Goal: Information Seeking & Learning: Check status

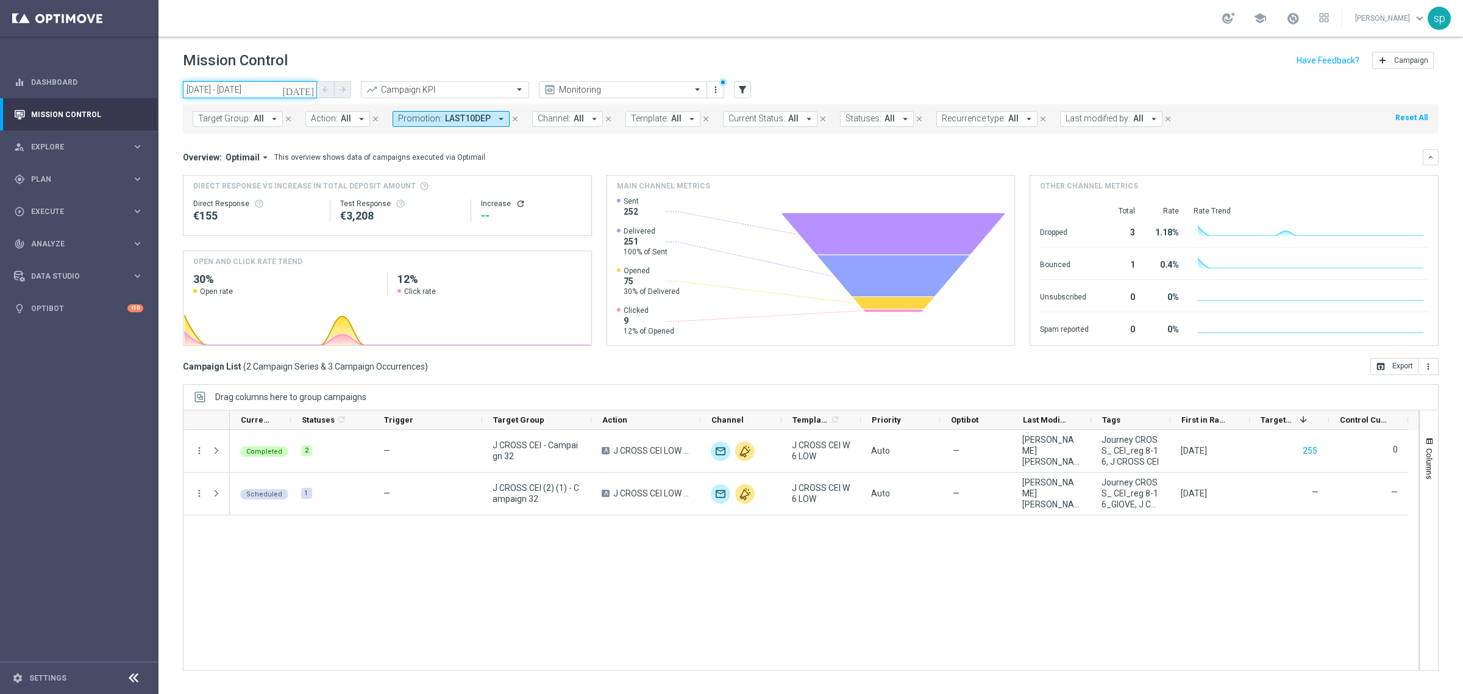
click at [254, 86] on input "[DATE] - [DATE]" at bounding box center [250, 89] width 134 height 17
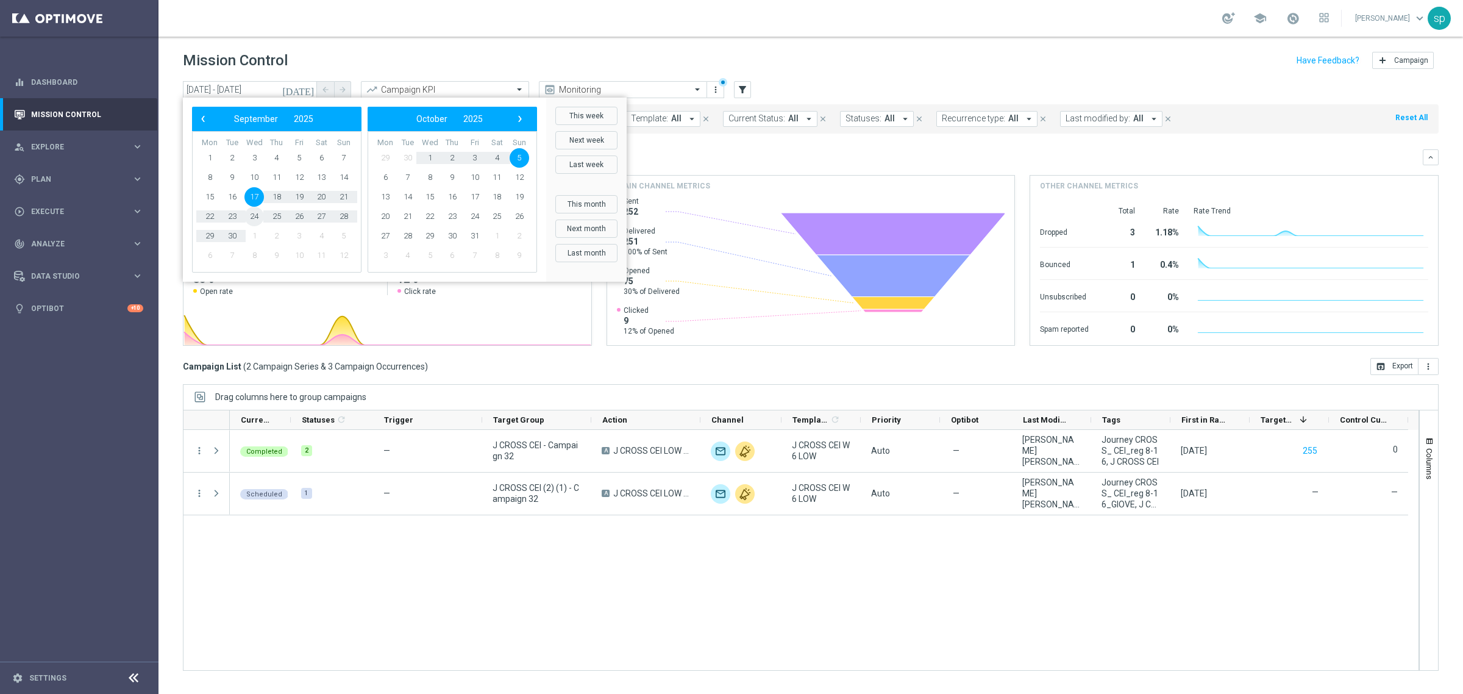
click at [252, 218] on span "24" at bounding box center [254, 217] width 20 height 20
click at [516, 155] on span "5" at bounding box center [520, 158] width 20 height 20
type input "[DATE] - [DATE]"
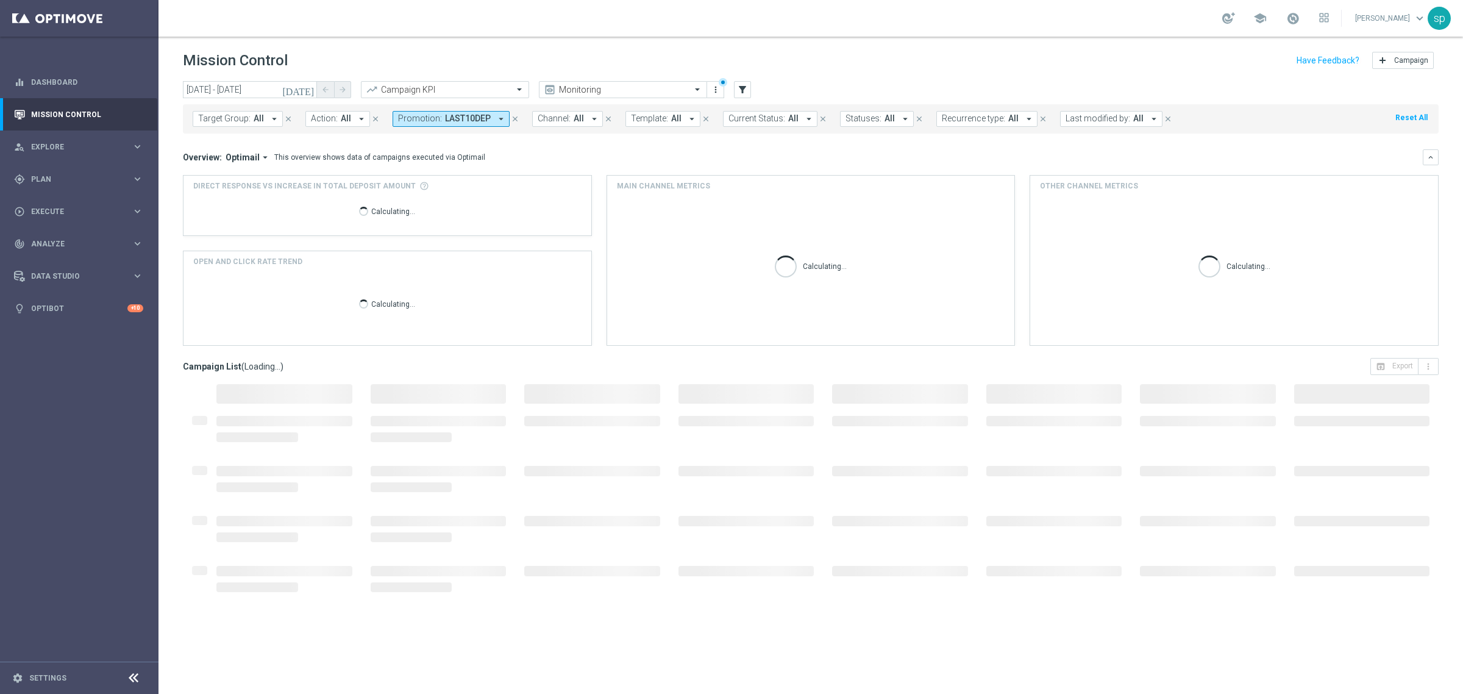
click at [427, 113] on span "Promotion:" at bounding box center [420, 118] width 44 height 10
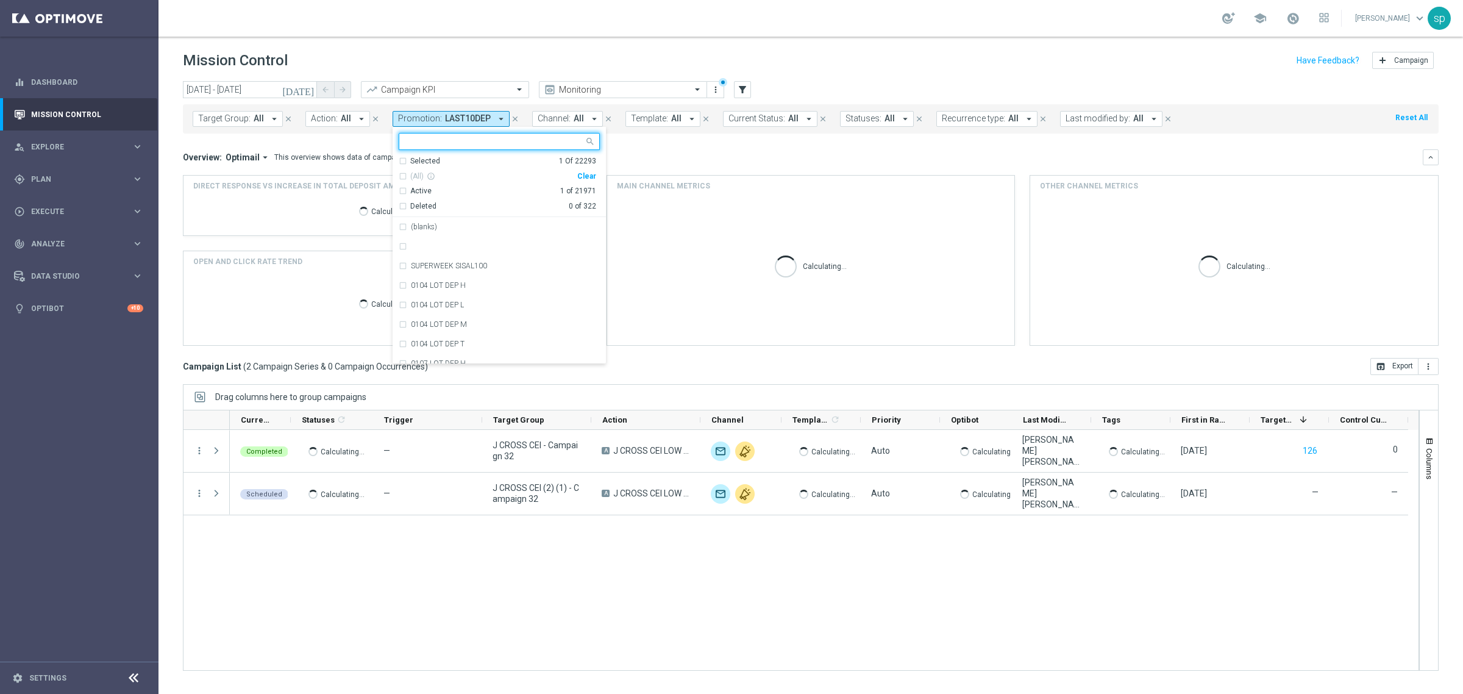
click at [0, 0] on div "Clear" at bounding box center [0, 0] width 0 height 0
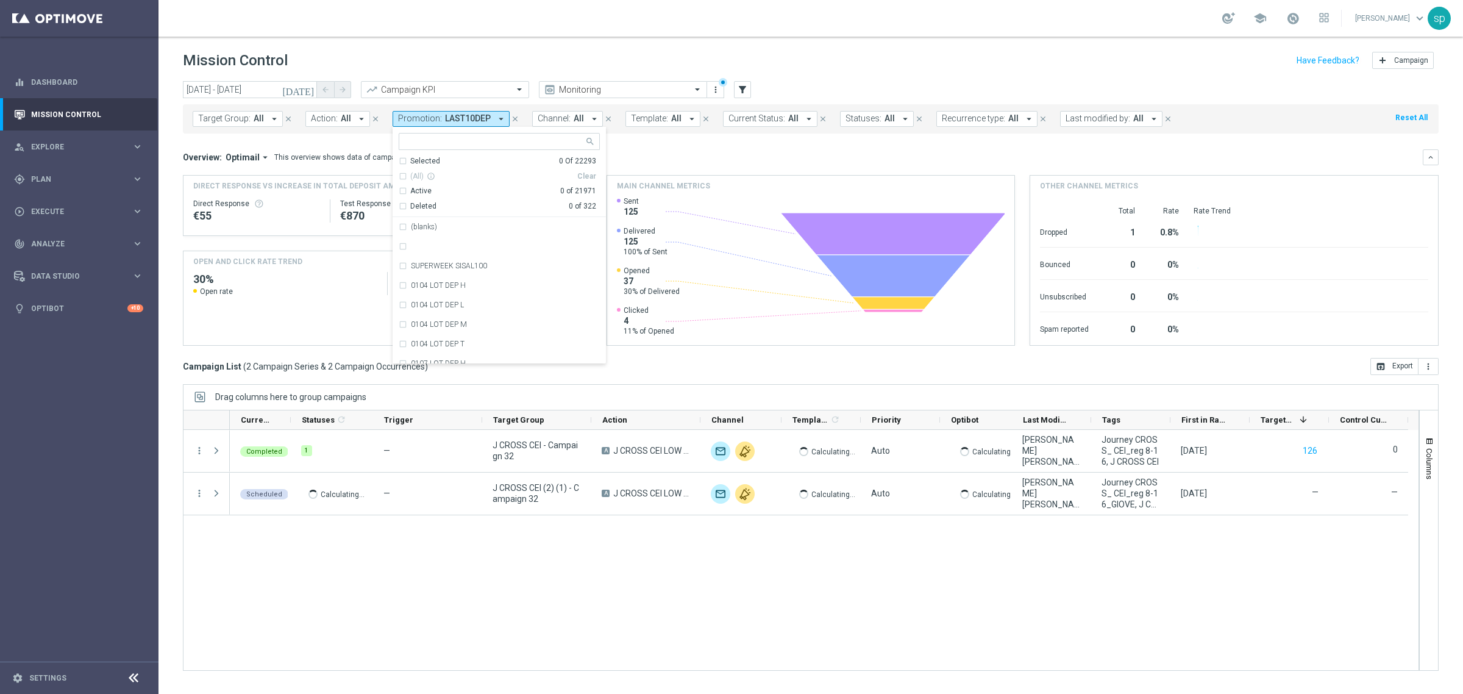
click at [624, 138] on mini-dashboard "Overview: Optimail arrow_drop_down This overview shows data of campaigns execut…" at bounding box center [811, 245] width 1256 height 224
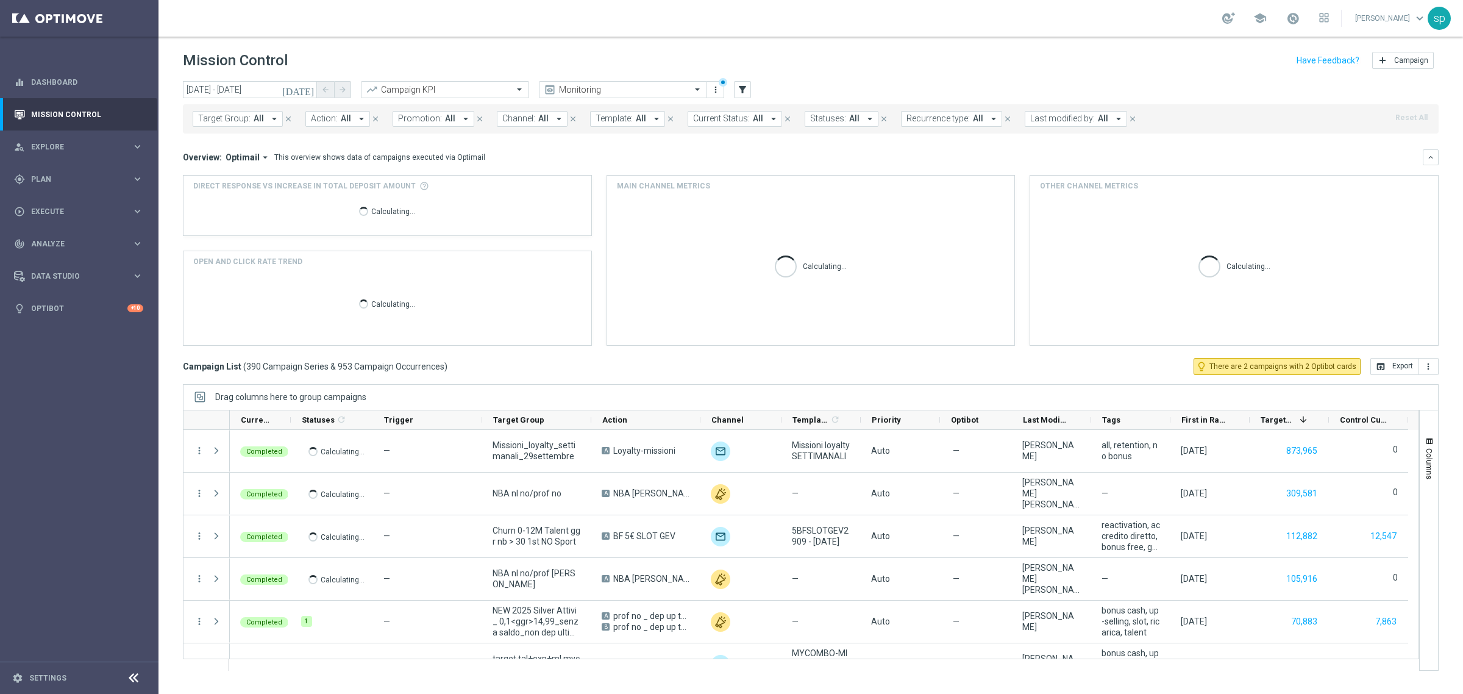
click at [445, 122] on span "All" at bounding box center [450, 118] width 10 height 10
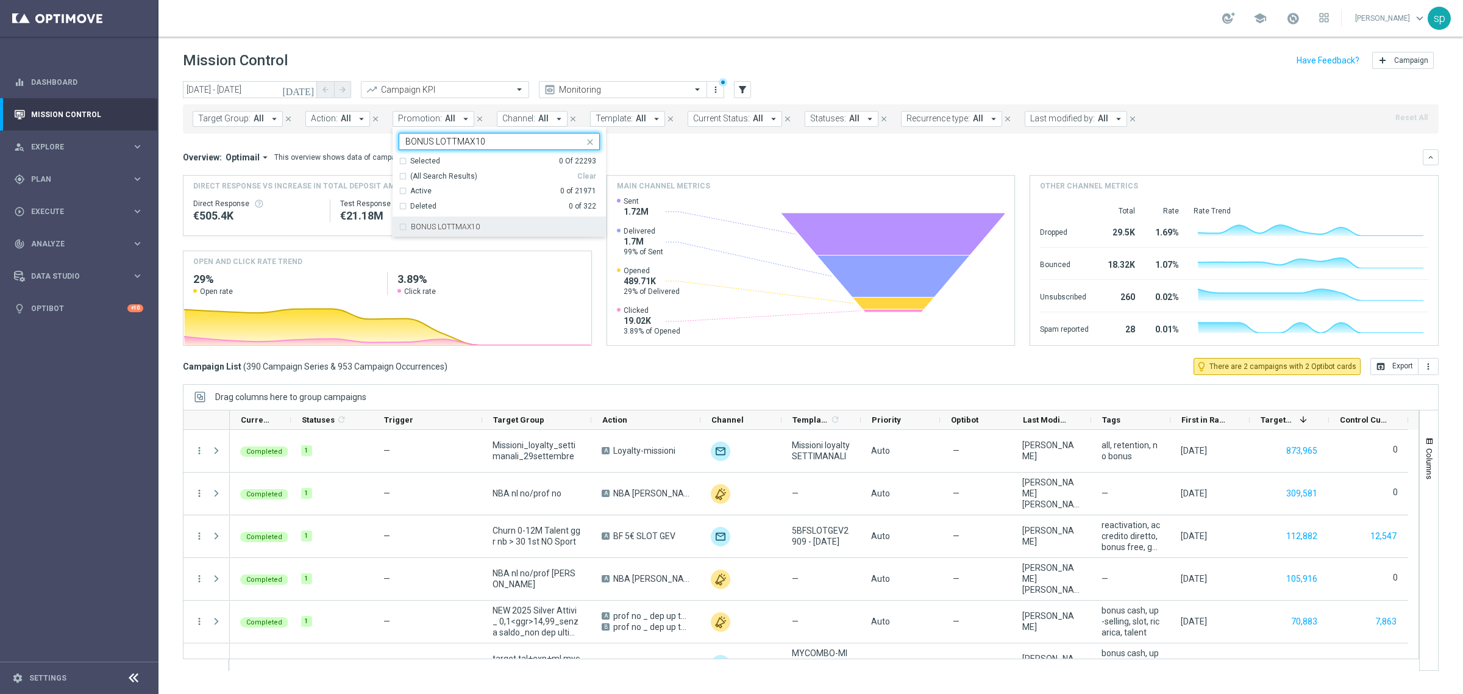
click at [468, 226] on label "BONUS LOTTMAX10" at bounding box center [445, 226] width 69 height 7
type input "BONUS LOTTMAX10"
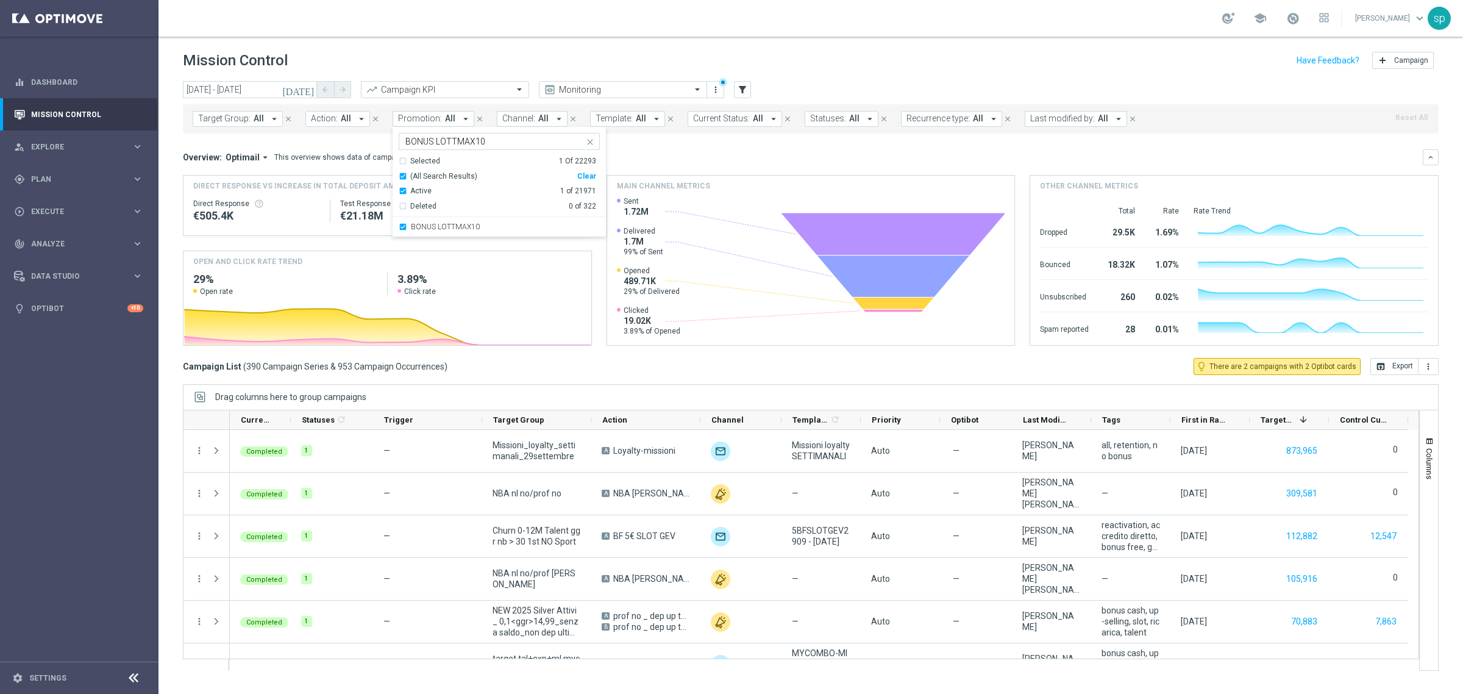
click at [638, 153] on div "Overview: Optimail arrow_drop_down This overview shows data of campaigns execut…" at bounding box center [803, 157] width 1240 height 11
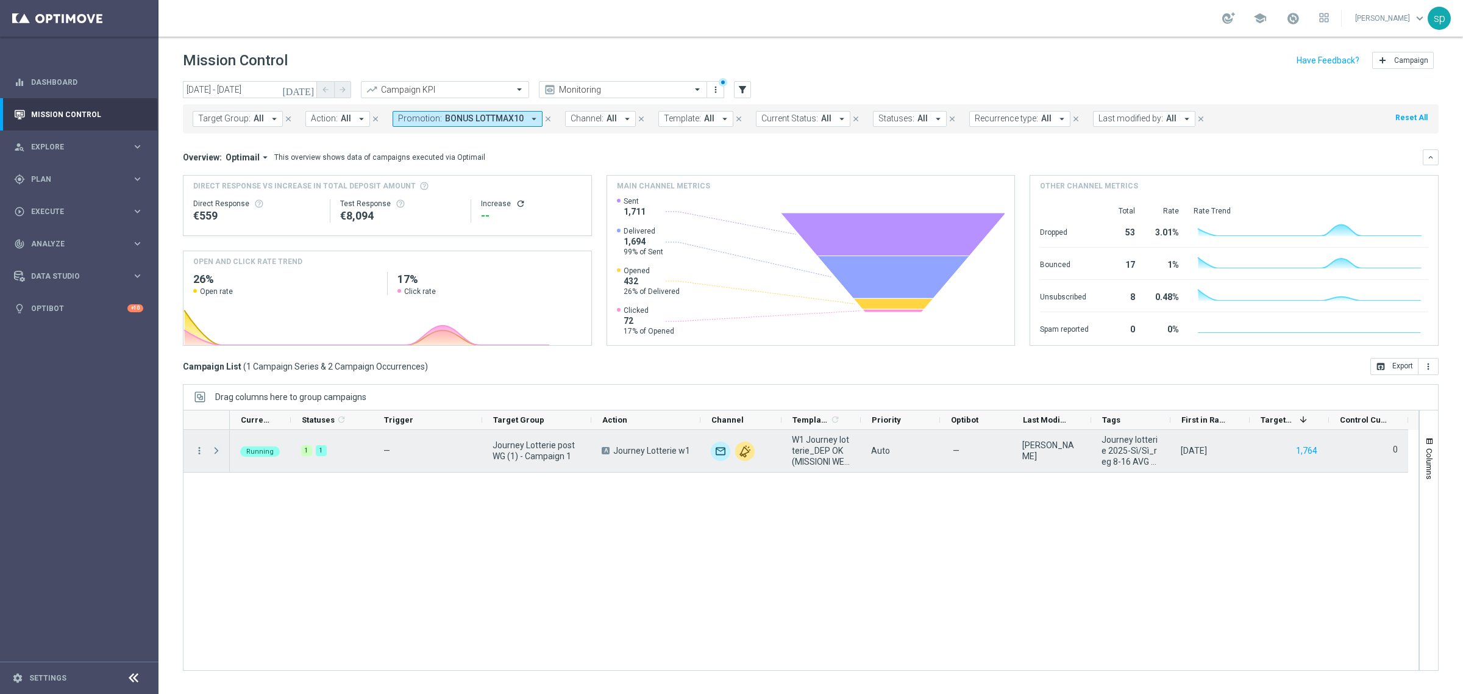
click at [217, 449] on span at bounding box center [216, 451] width 11 height 10
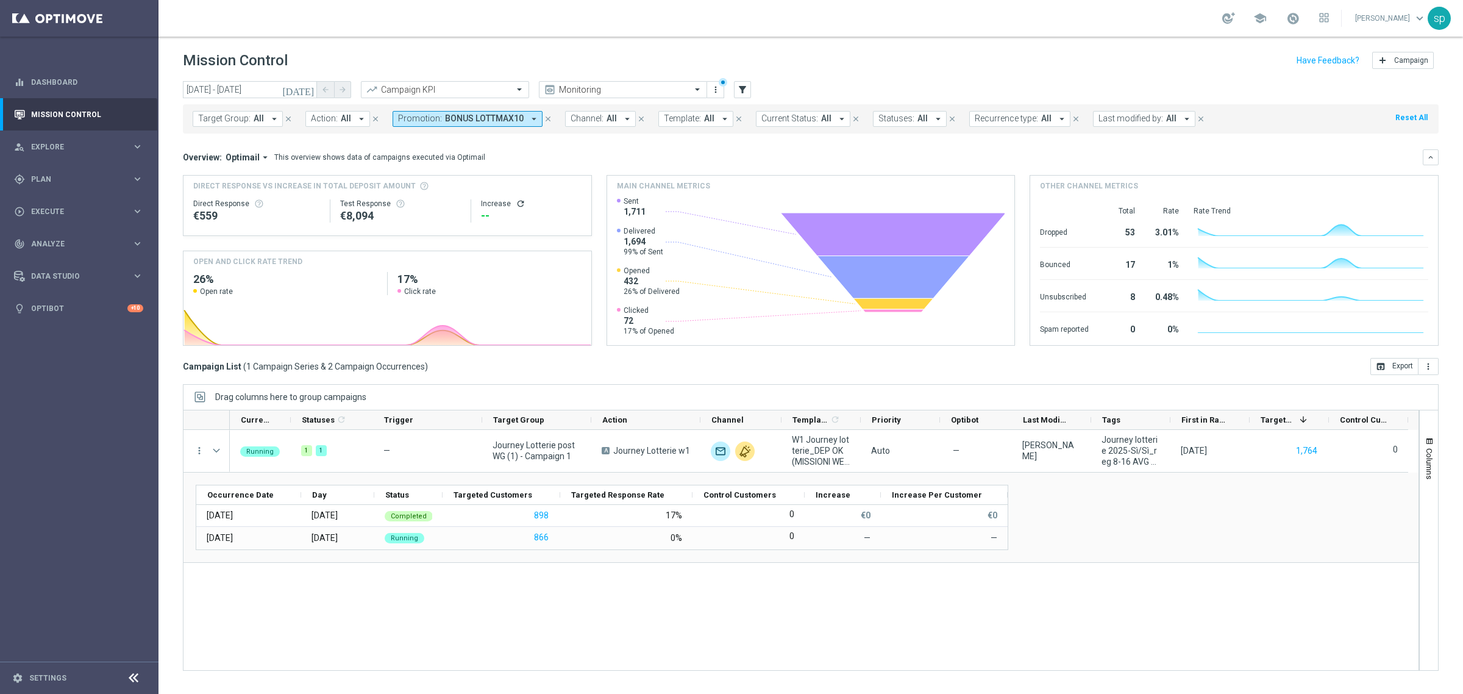
click at [459, 111] on button "Promotion: BONUS LOTTMAX10 arrow_drop_down" at bounding box center [468, 119] width 150 height 16
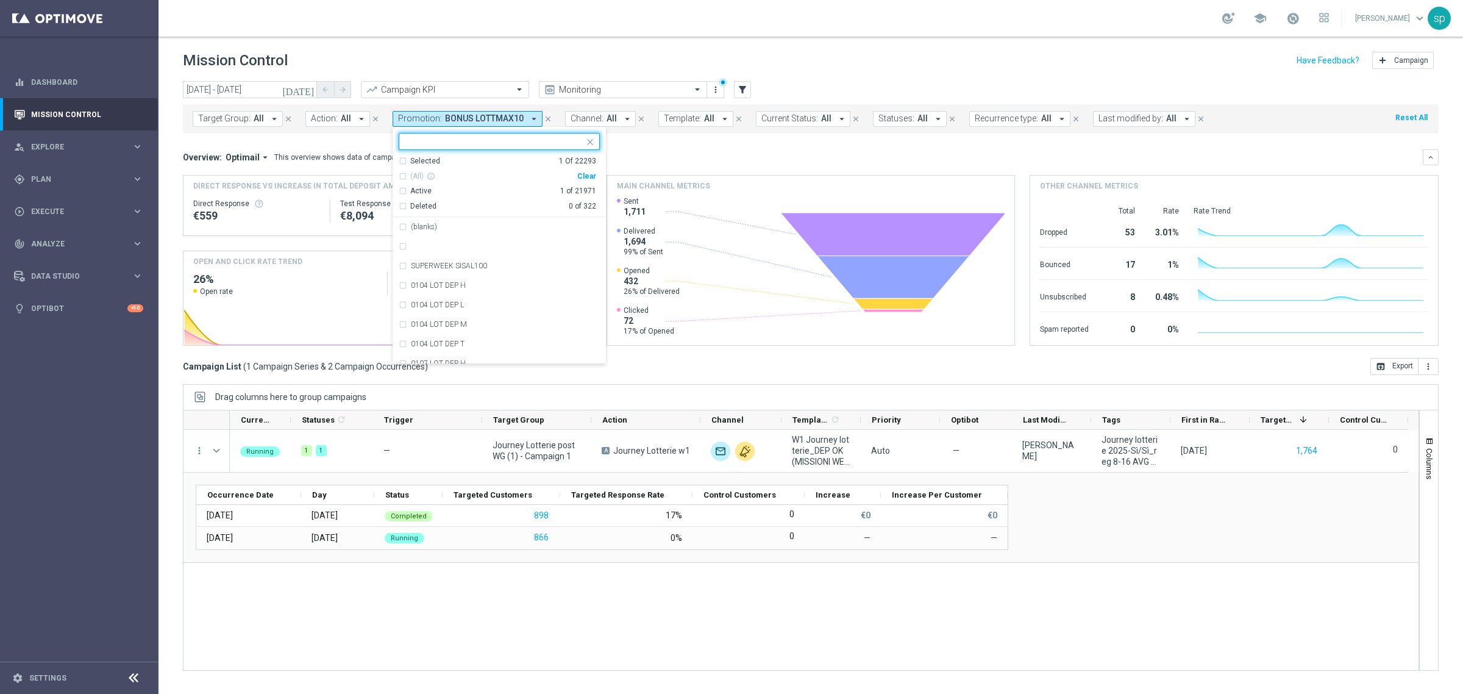
click at [0, 0] on div "Clear" at bounding box center [0, 0] width 0 height 0
click at [625, 137] on mini-dashboard "Overview: Optimail arrow_drop_down This overview shows data of campaigns execut…" at bounding box center [811, 245] width 1256 height 224
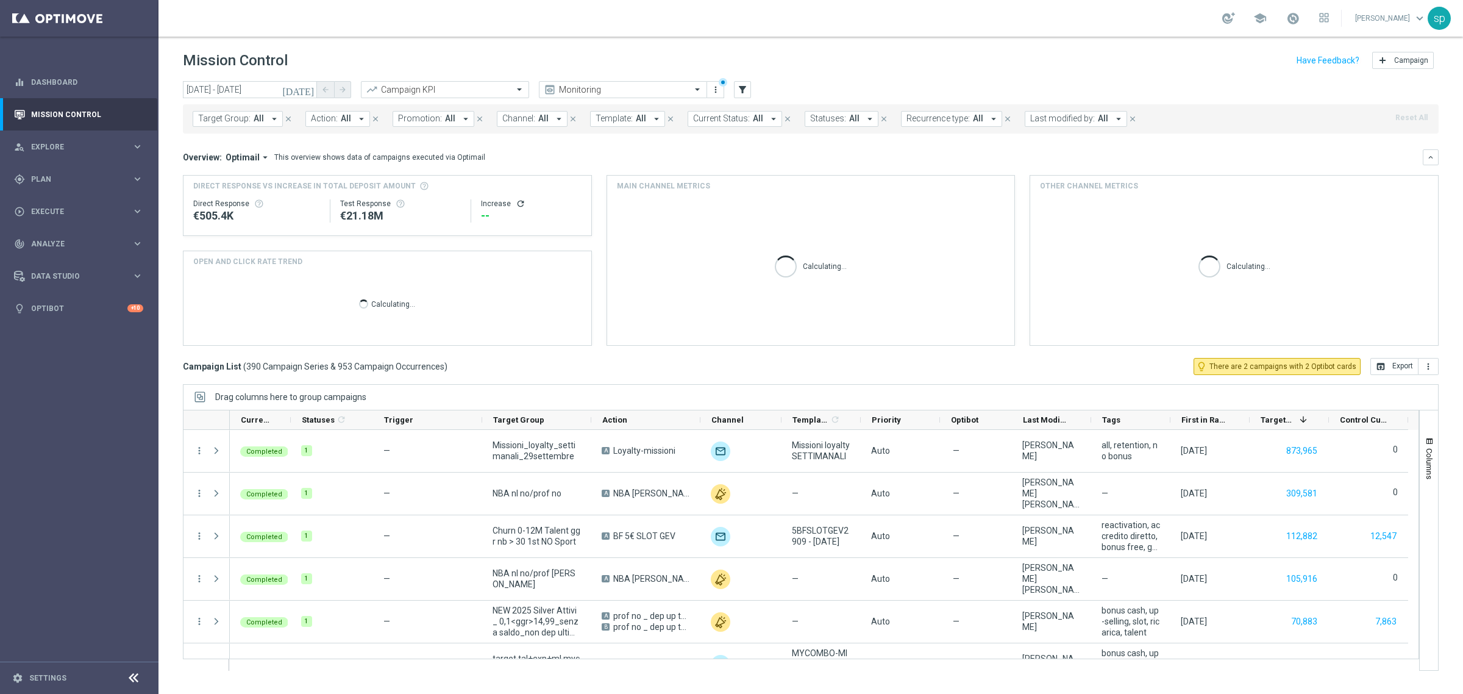
click at [458, 110] on div "Target Group: All arrow_drop_down close Action: All arrow_drop_down close Promo…" at bounding box center [811, 118] width 1256 height 29
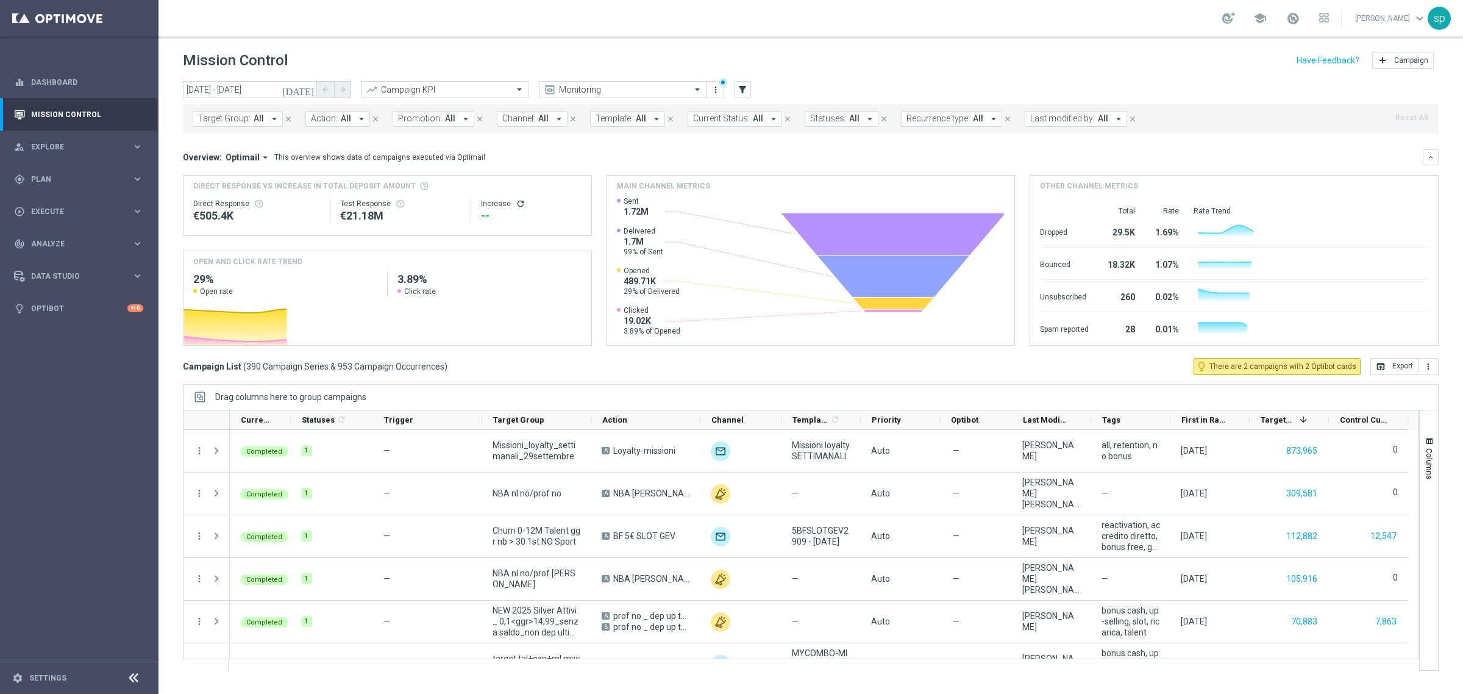
click at [460, 115] on icon "arrow_drop_down" at bounding box center [465, 118] width 11 height 11
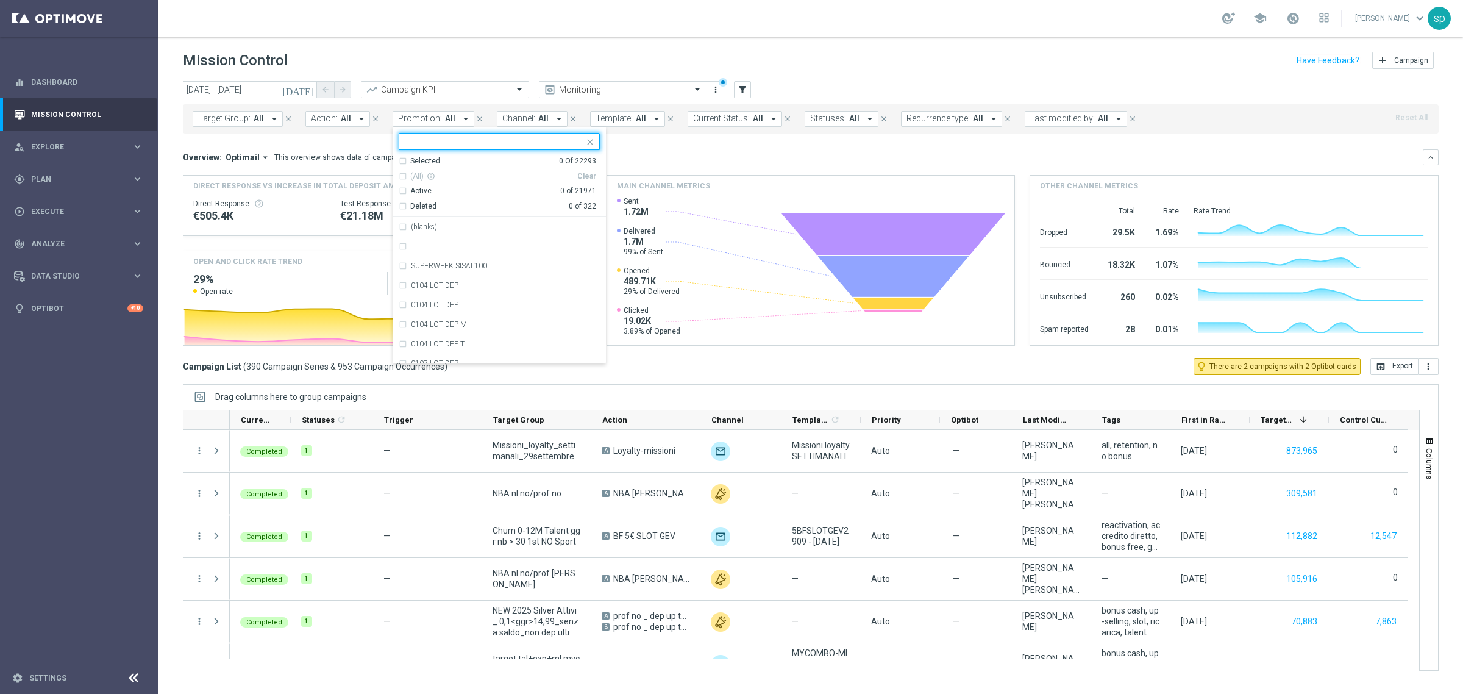
type input "0"
click at [475, 220] on div "1000HAPPY" at bounding box center [499, 227] width 201 height 20
type input "1000happ"
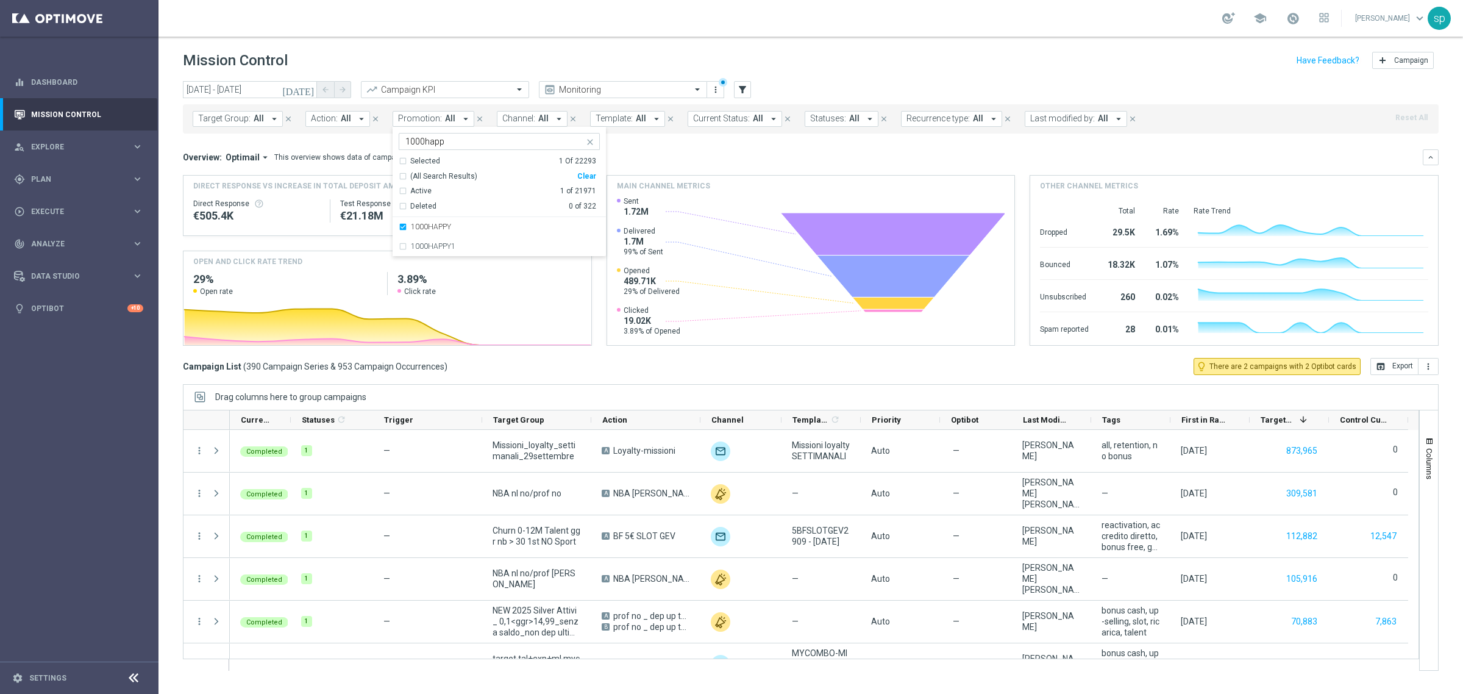
click at [680, 125] on div "Template: All arrow_drop_down close" at bounding box center [639, 119] width 98 height 16
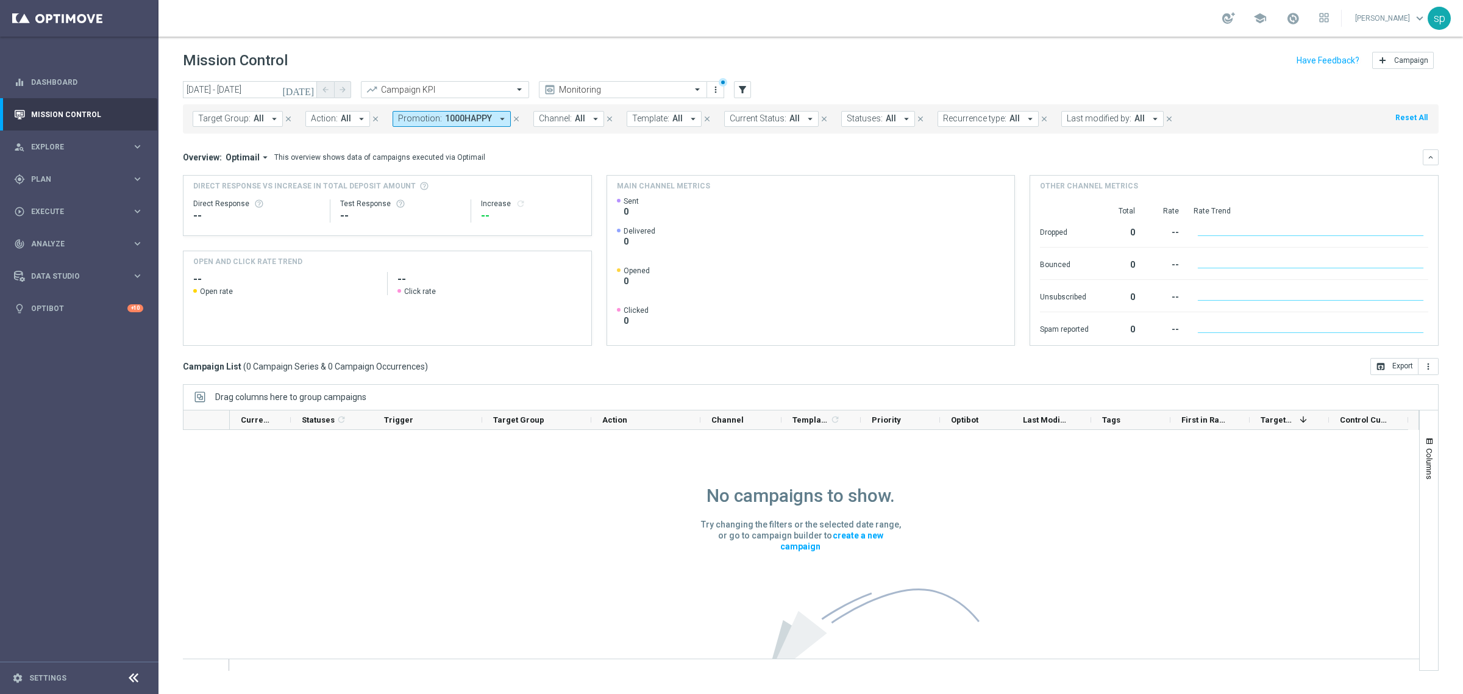
click at [480, 118] on span "1000HAPPY" at bounding box center [468, 118] width 47 height 10
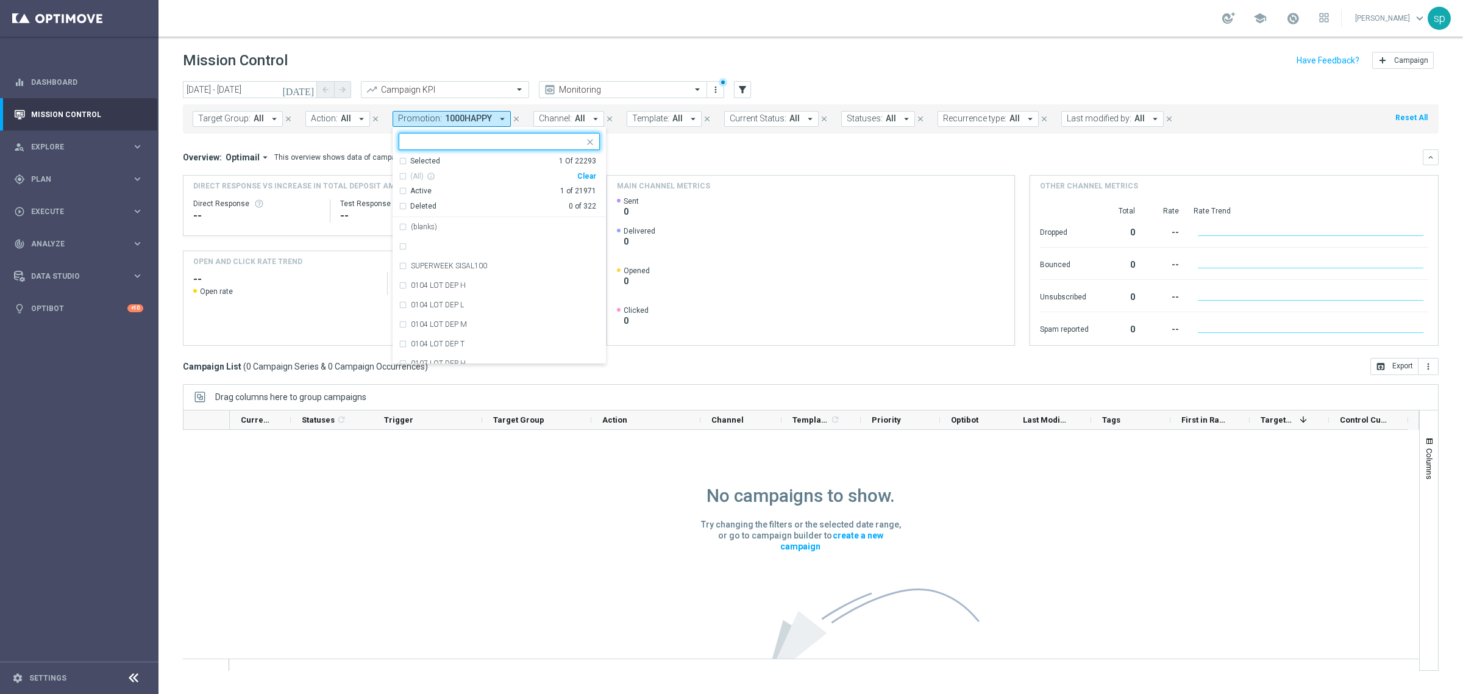
click at [0, 0] on div "Clear" at bounding box center [0, 0] width 0 height 0
click at [655, 148] on mini-dashboard "Overview: Optimail arrow_drop_down This overview shows data of campaigns execut…" at bounding box center [811, 245] width 1256 height 224
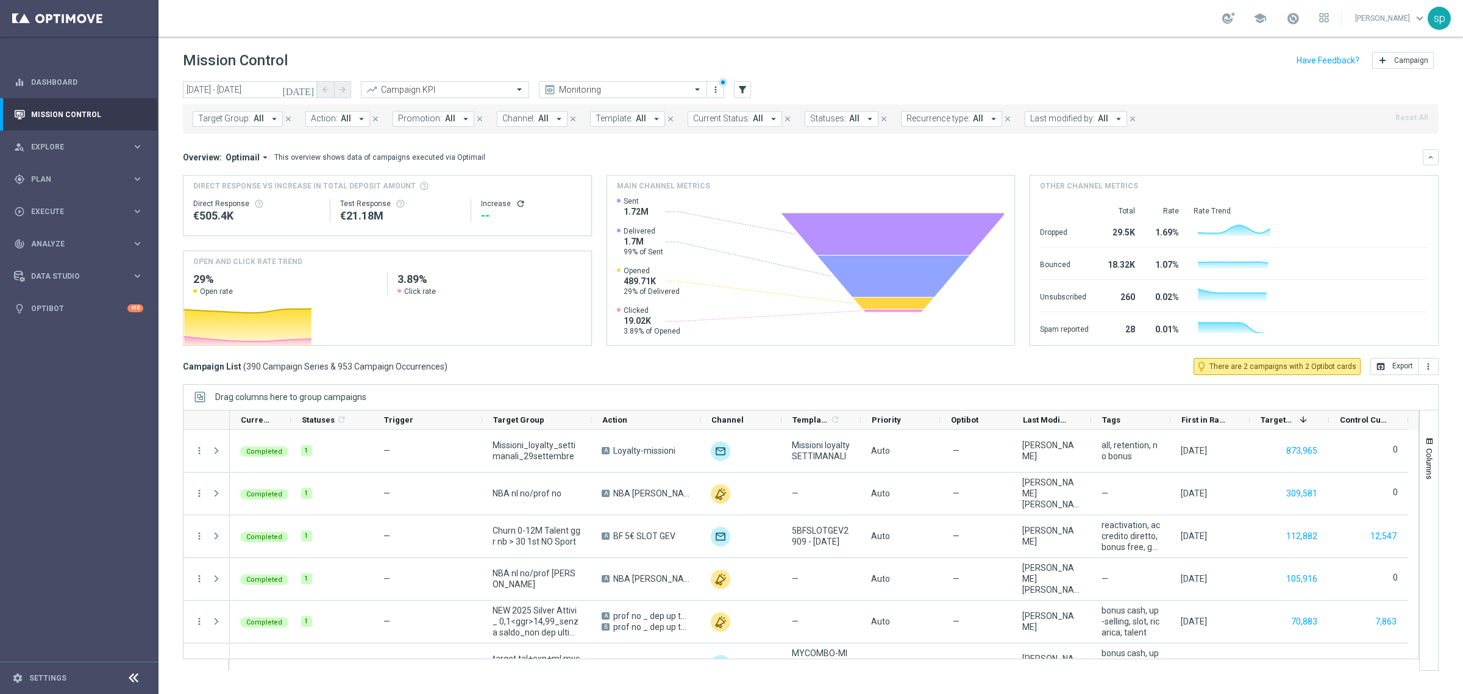
click at [410, 112] on button "Promotion: All arrow_drop_down" at bounding box center [434, 119] width 82 height 16
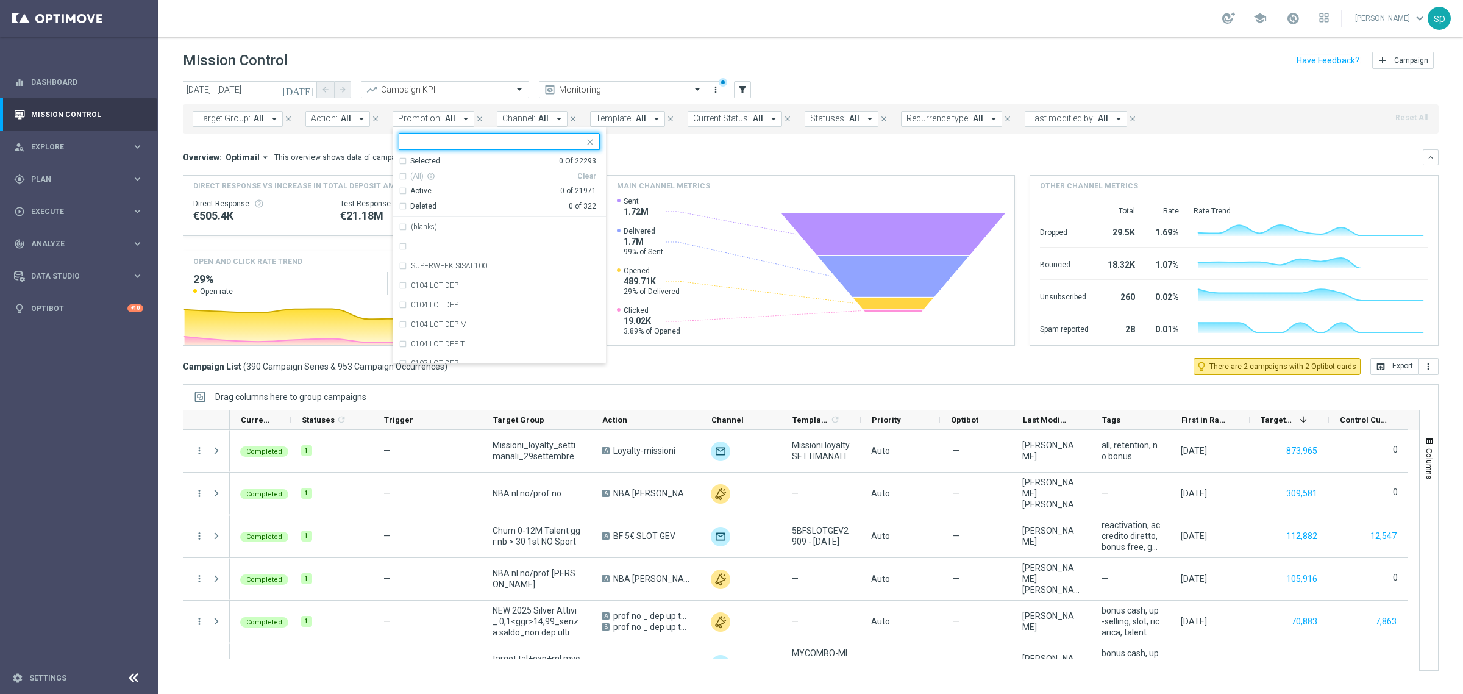
click at [462, 141] on input "text" at bounding box center [494, 142] width 179 height 10
click at [468, 229] on div "1000HAPPY" at bounding box center [505, 226] width 189 height 7
type input "1000ha"
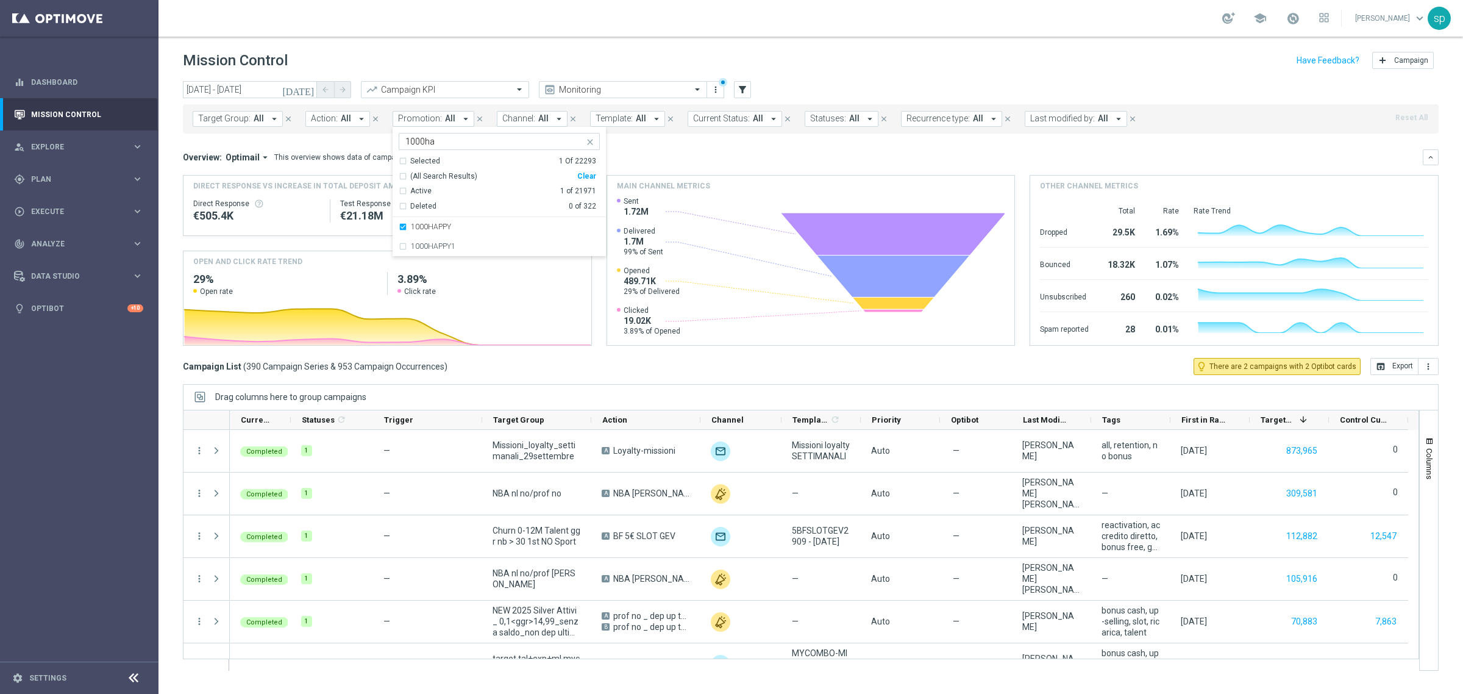
click at [680, 150] on div "Overview: Optimail arrow_drop_down This overview shows data of campaigns execut…" at bounding box center [811, 157] width 1256 height 16
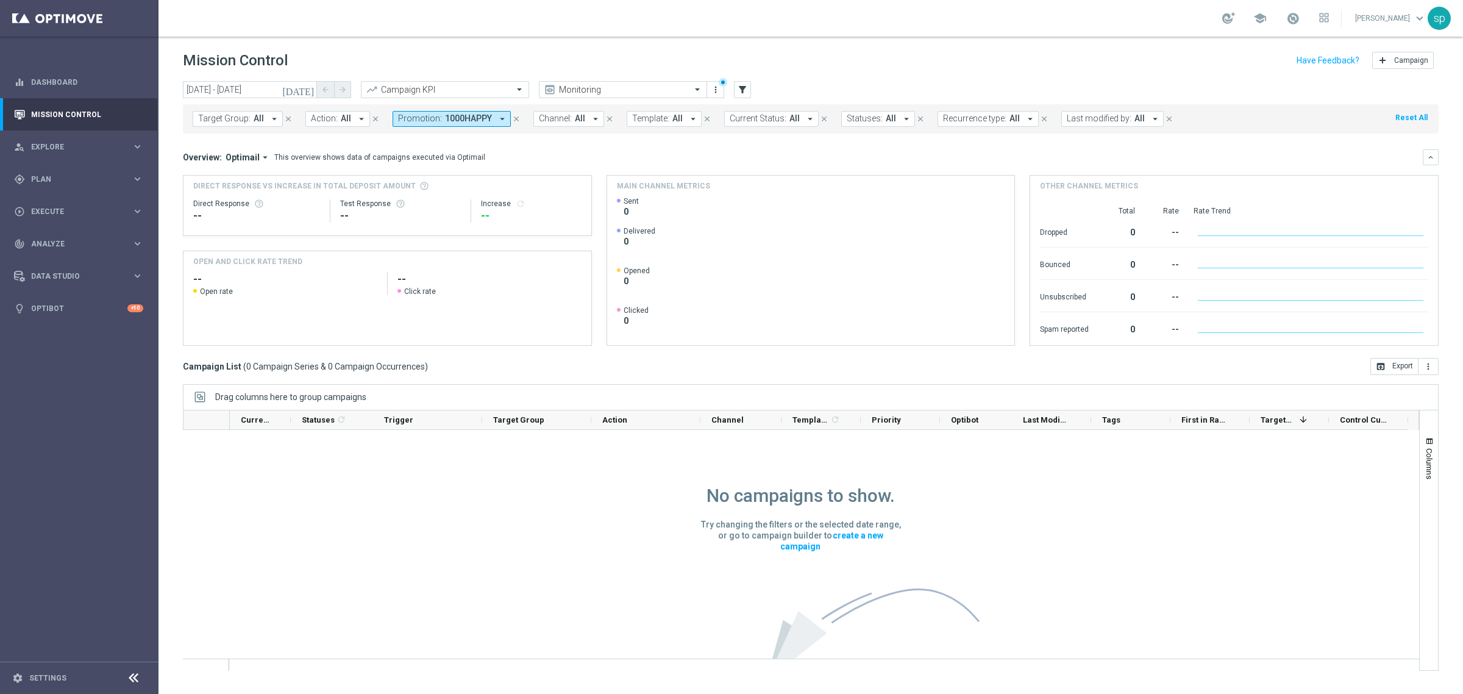
click at [430, 117] on span "Promotion:" at bounding box center [420, 118] width 44 height 10
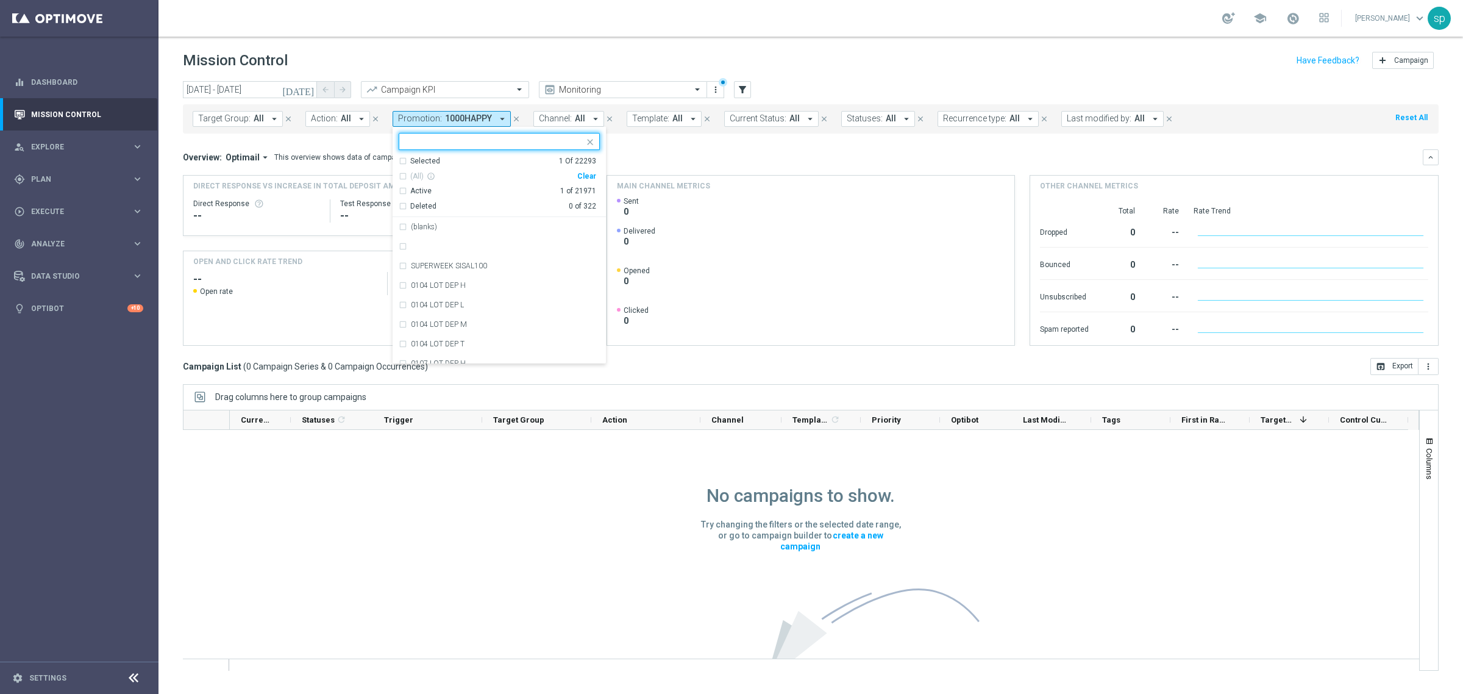
click at [0, 0] on div "Clear" at bounding box center [0, 0] width 0 height 0
click at [677, 155] on div "Overview: Optimail arrow_drop_down This overview shows data of campaigns execut…" at bounding box center [803, 157] width 1240 height 11
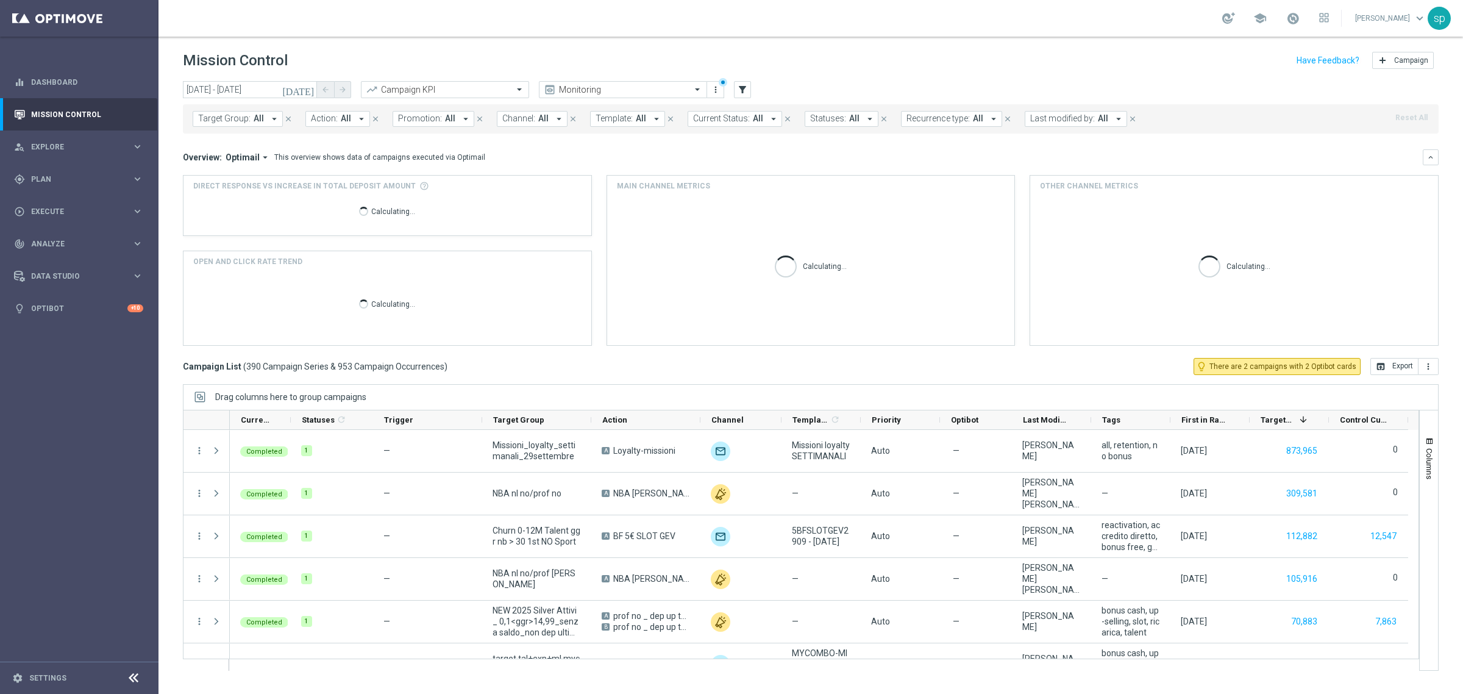
click at [430, 119] on span "Promotion:" at bounding box center [420, 118] width 44 height 10
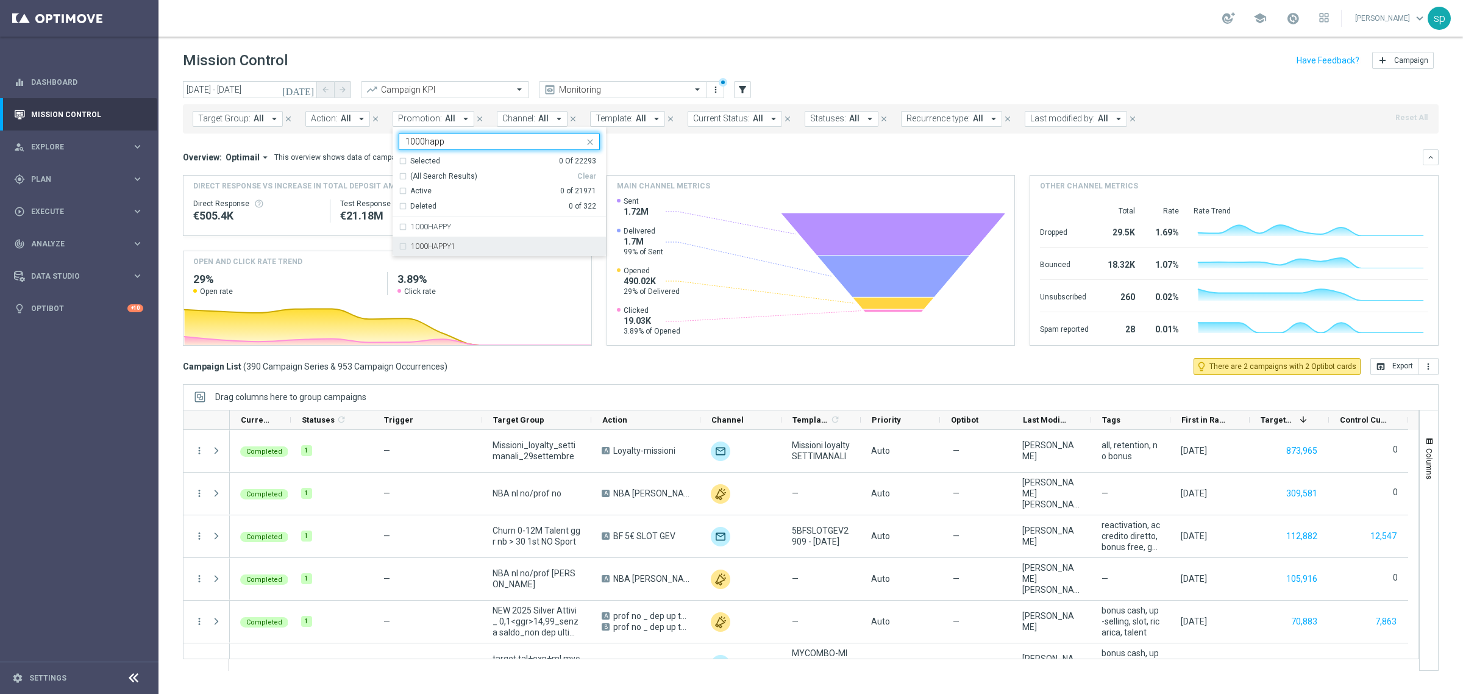
click at [456, 246] on div "1000HAPPY1" at bounding box center [505, 246] width 189 height 7
type input "1000happ"
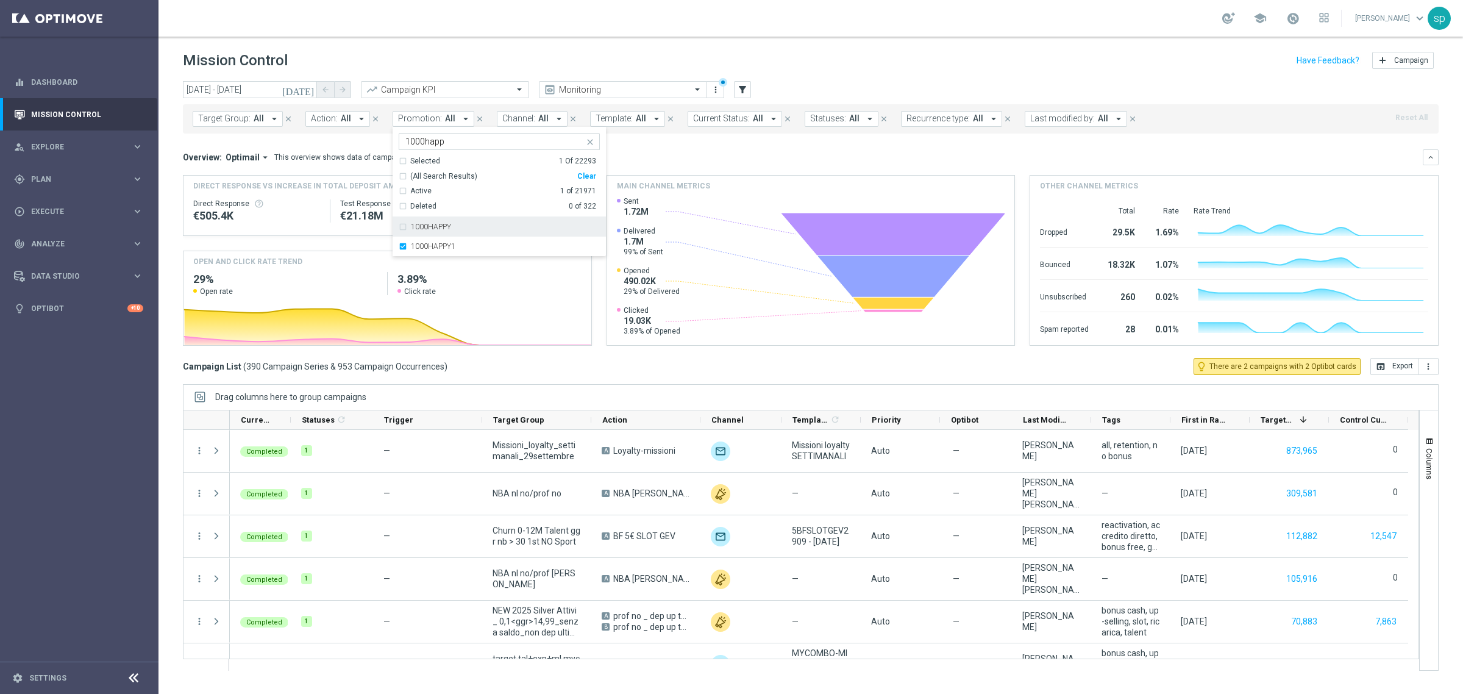
click at [635, 154] on div "Overview: Optimail arrow_drop_down This overview shows data of campaigns execut…" at bounding box center [803, 157] width 1240 height 11
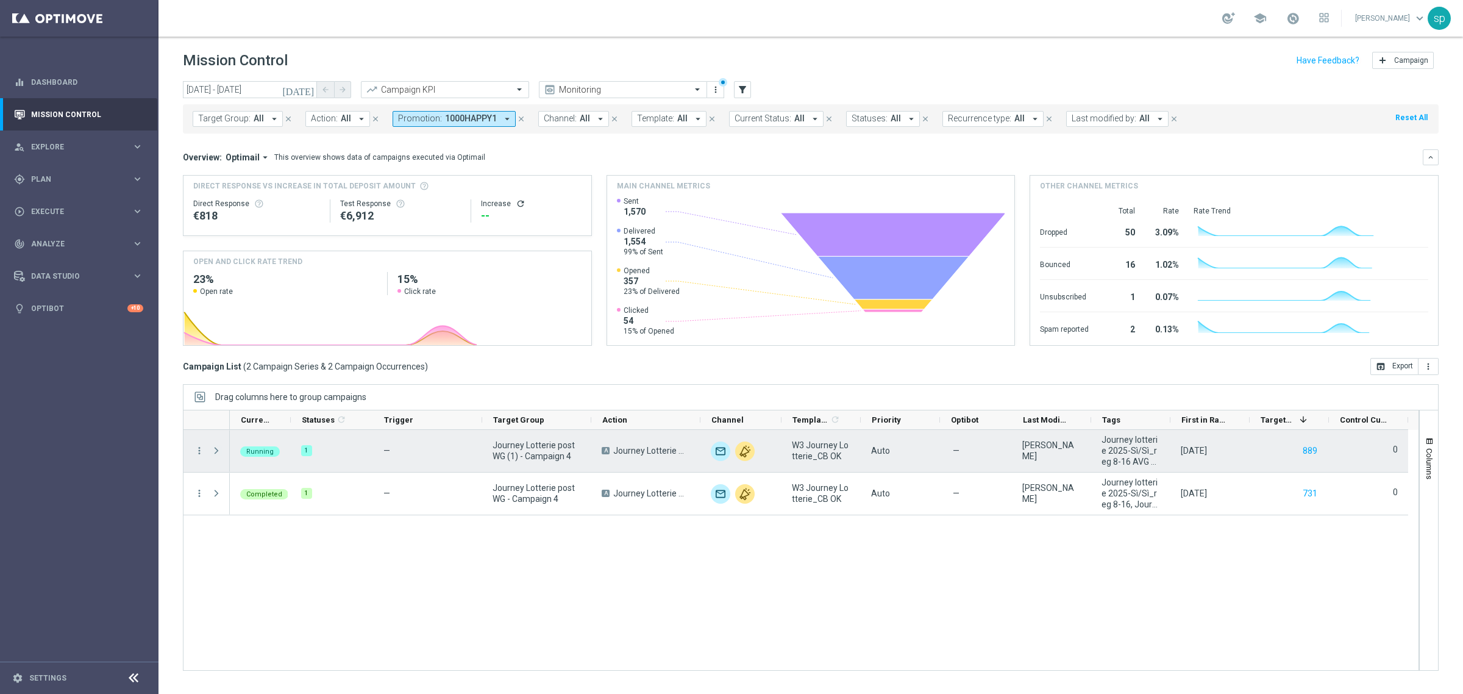
click at [217, 450] on span at bounding box center [216, 451] width 11 height 10
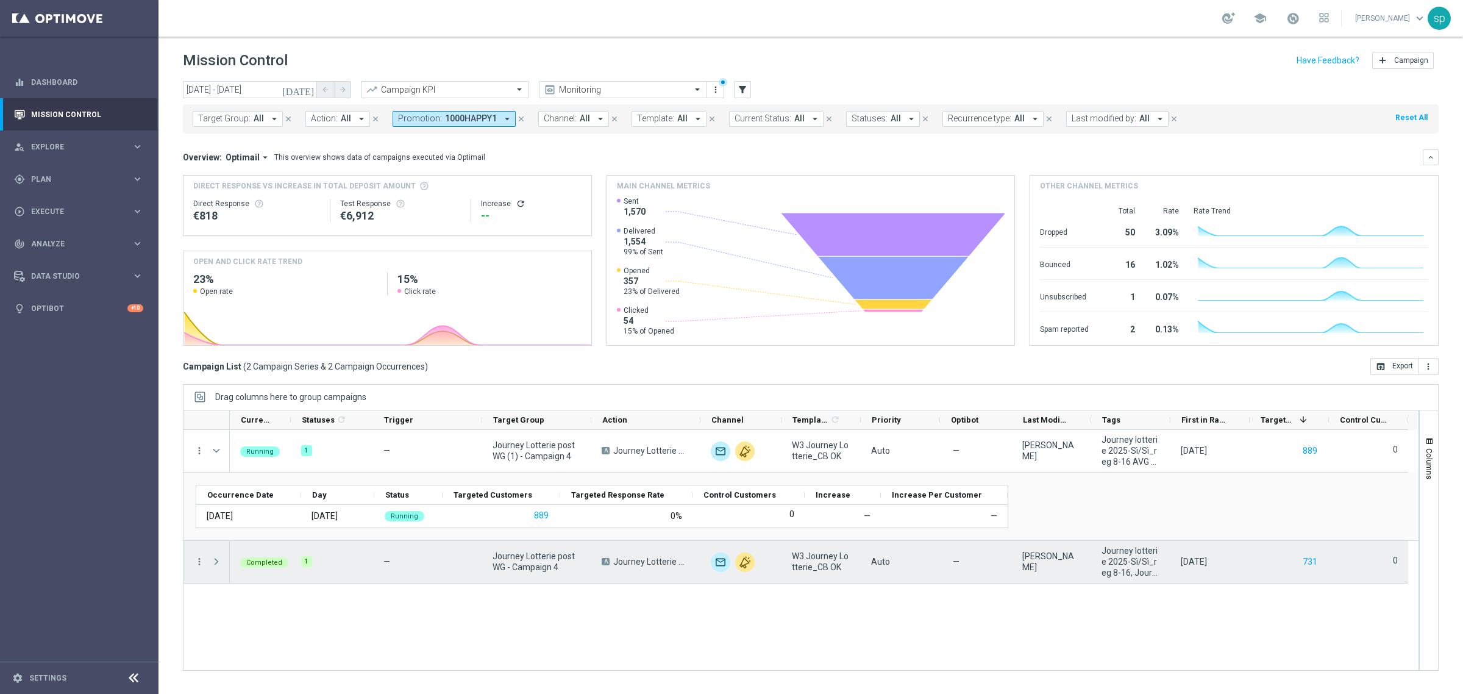
click at [213, 563] on span at bounding box center [216, 561] width 11 height 10
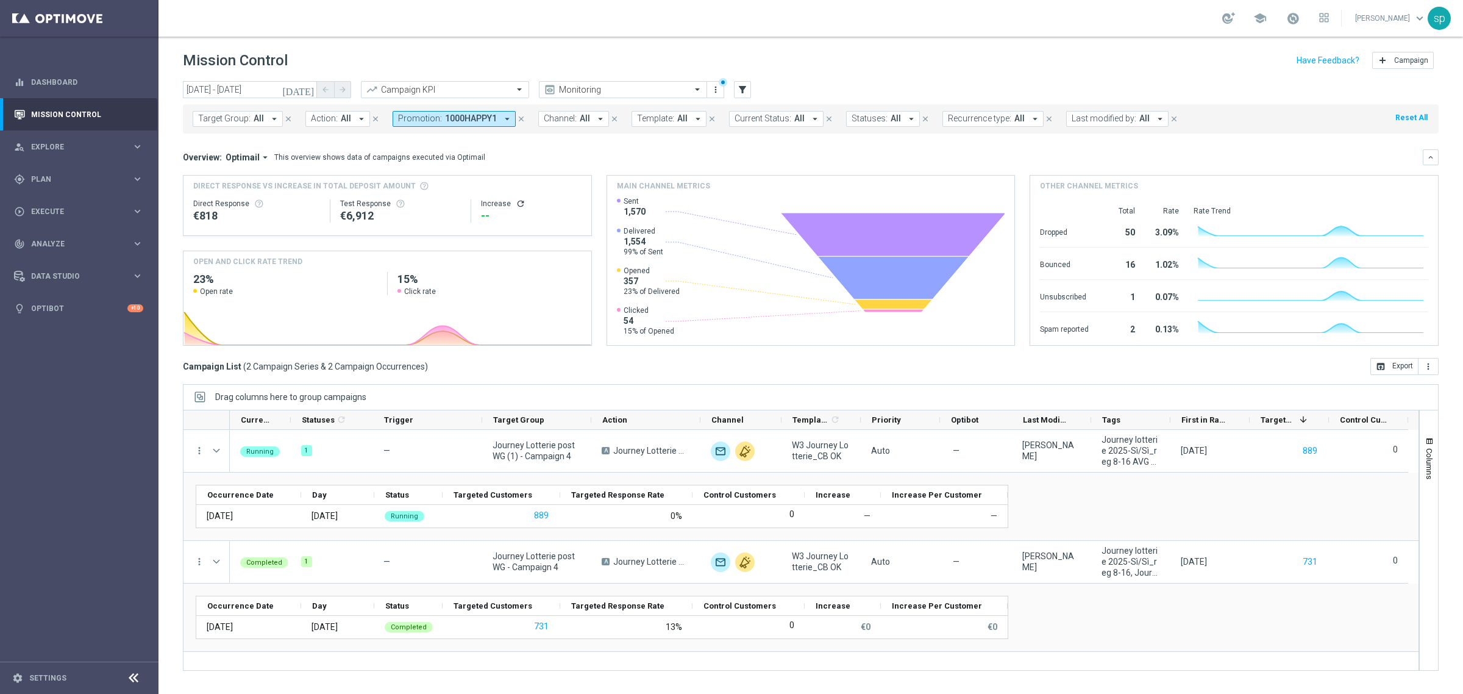
click at [475, 116] on span "1000HAPPY1" at bounding box center [471, 118] width 52 height 10
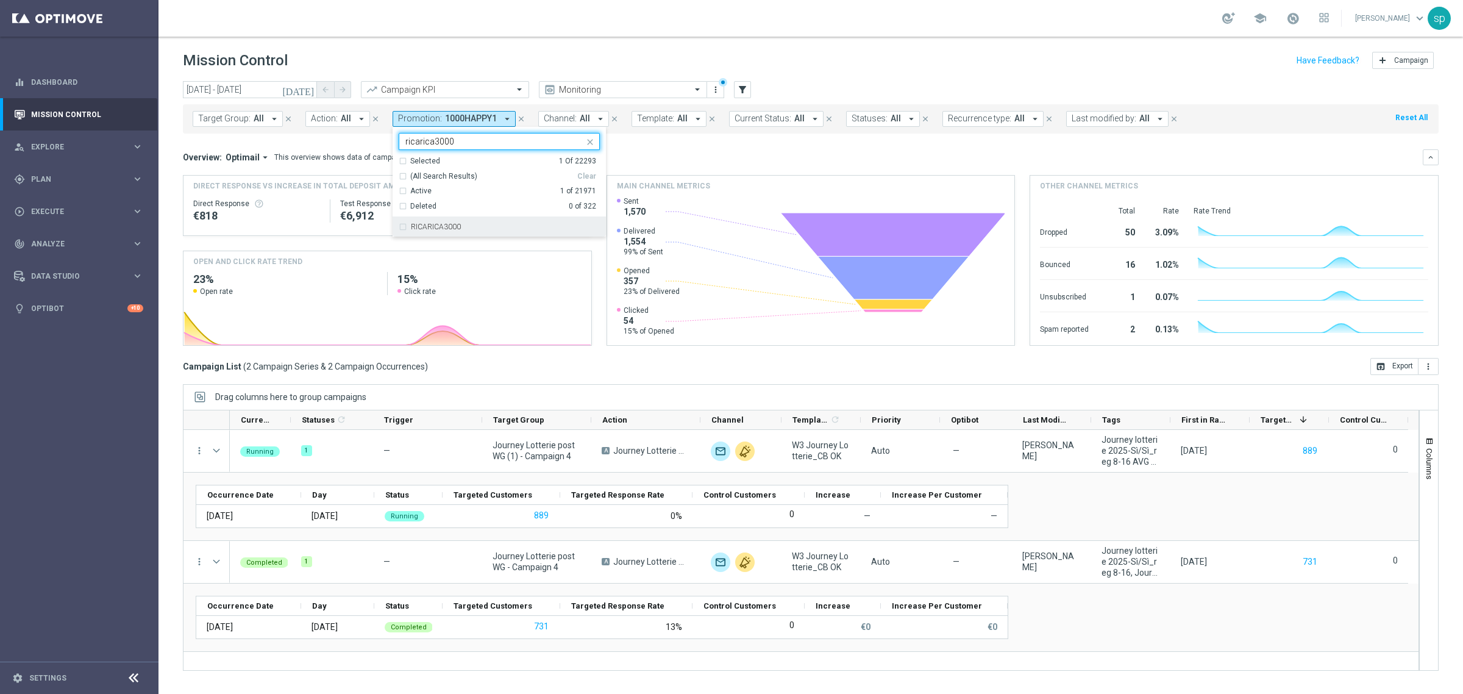
click at [466, 222] on div "RICARICA3000" at bounding box center [499, 227] width 201 height 20
type input "ricarica3000"
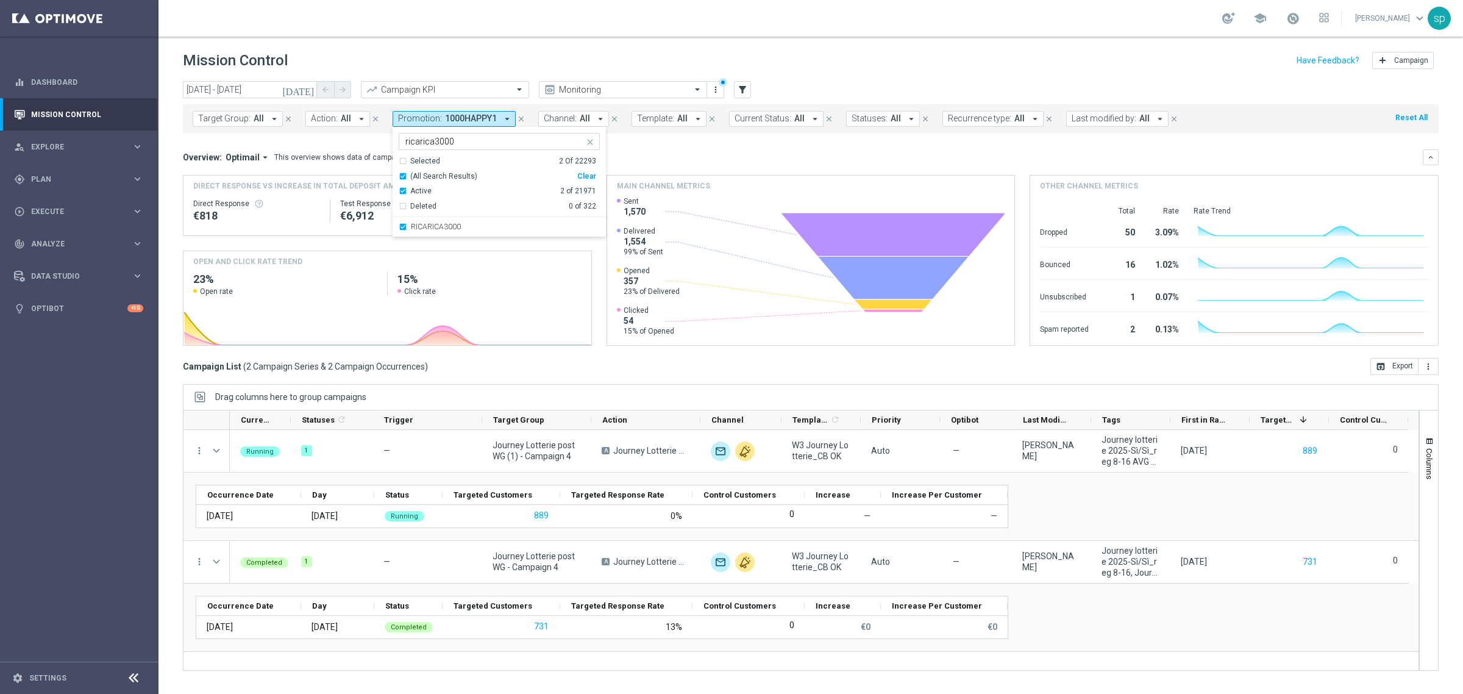
drag, startPoint x: 598, startPoint y: 147, endPoint x: 622, endPoint y: 147, distance: 23.8
click at [622, 147] on div "[DATE] [DATE] - [DATE] arrow_back arrow_forward Campaign KPI trending_up Monito…" at bounding box center [810, 382] width 1304 height 602
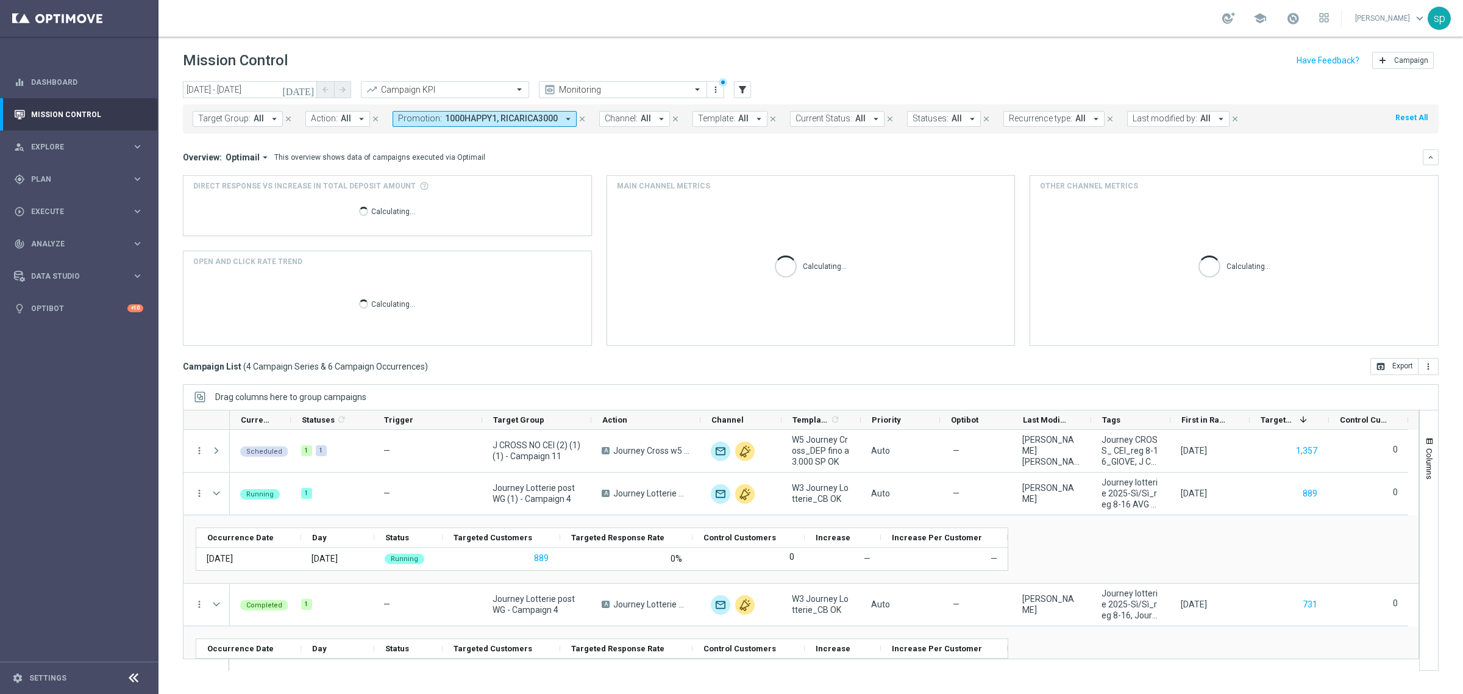
click at [622, 147] on mini-dashboard "Overview: Optimail arrow_drop_down This overview shows data of campaigns execut…" at bounding box center [811, 245] width 1256 height 224
click at [500, 124] on button "Promotion: 1000HAPPY1, RICARICA3000 arrow_drop_down" at bounding box center [485, 119] width 184 height 16
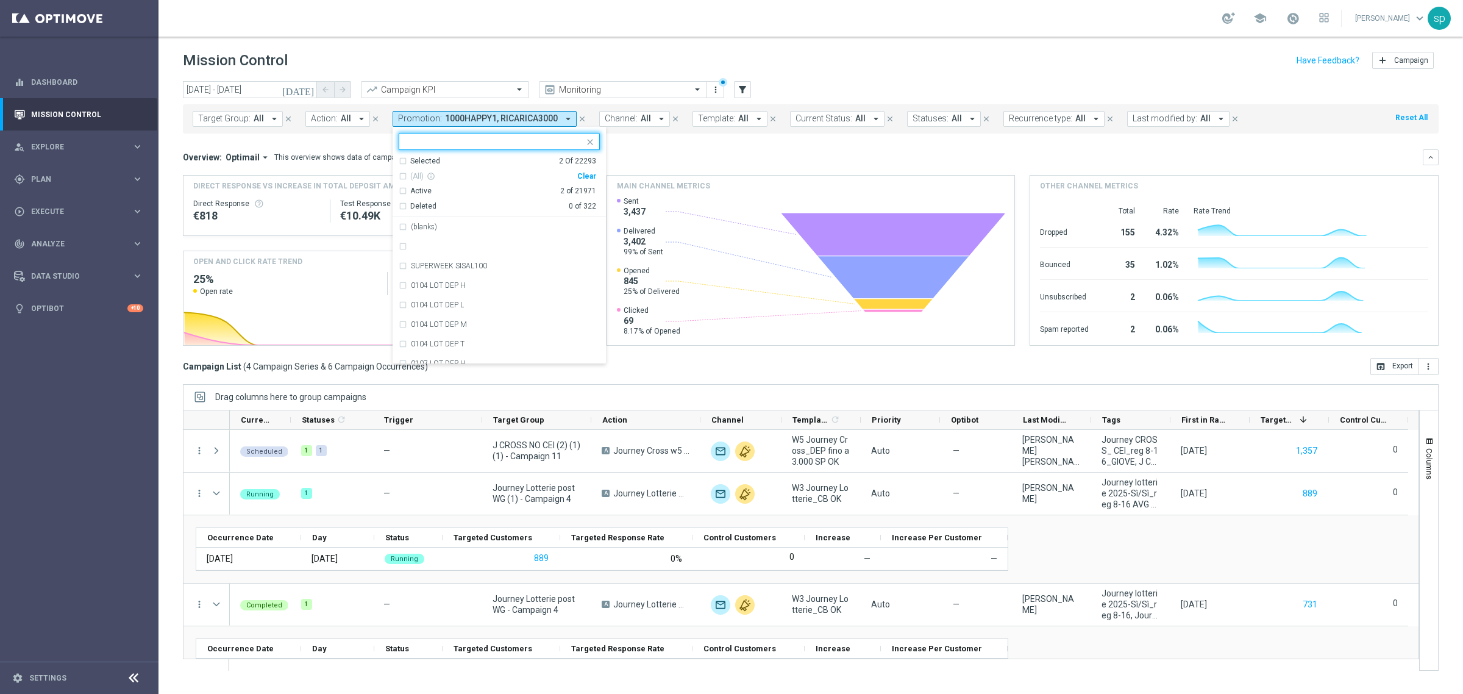
click at [399, 162] on div "Selected 2 Of 22293" at bounding box center [497, 161] width 197 height 10
click at [402, 226] on div "1000HAPPY1" at bounding box center [499, 227] width 201 height 20
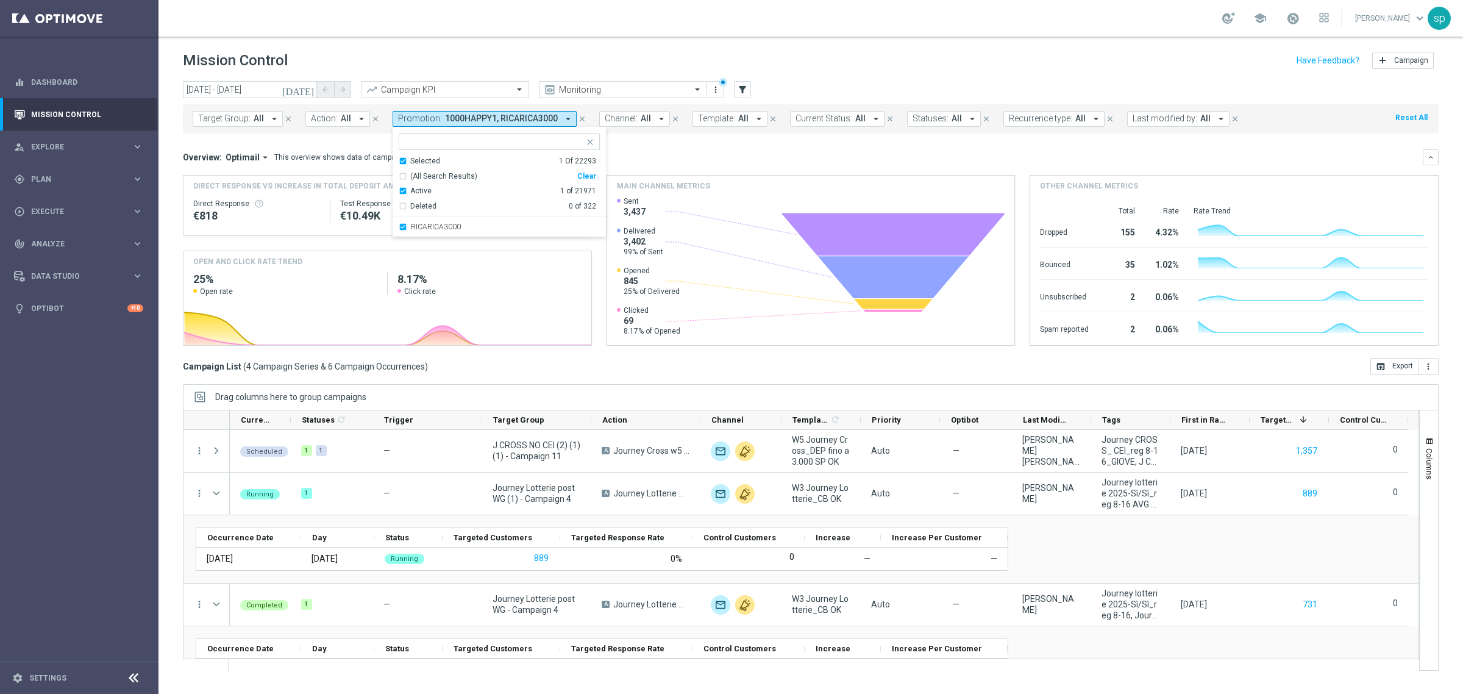
click at [619, 150] on div "Overview: Optimail arrow_drop_down This overview shows data of campaigns execut…" at bounding box center [811, 157] width 1256 height 16
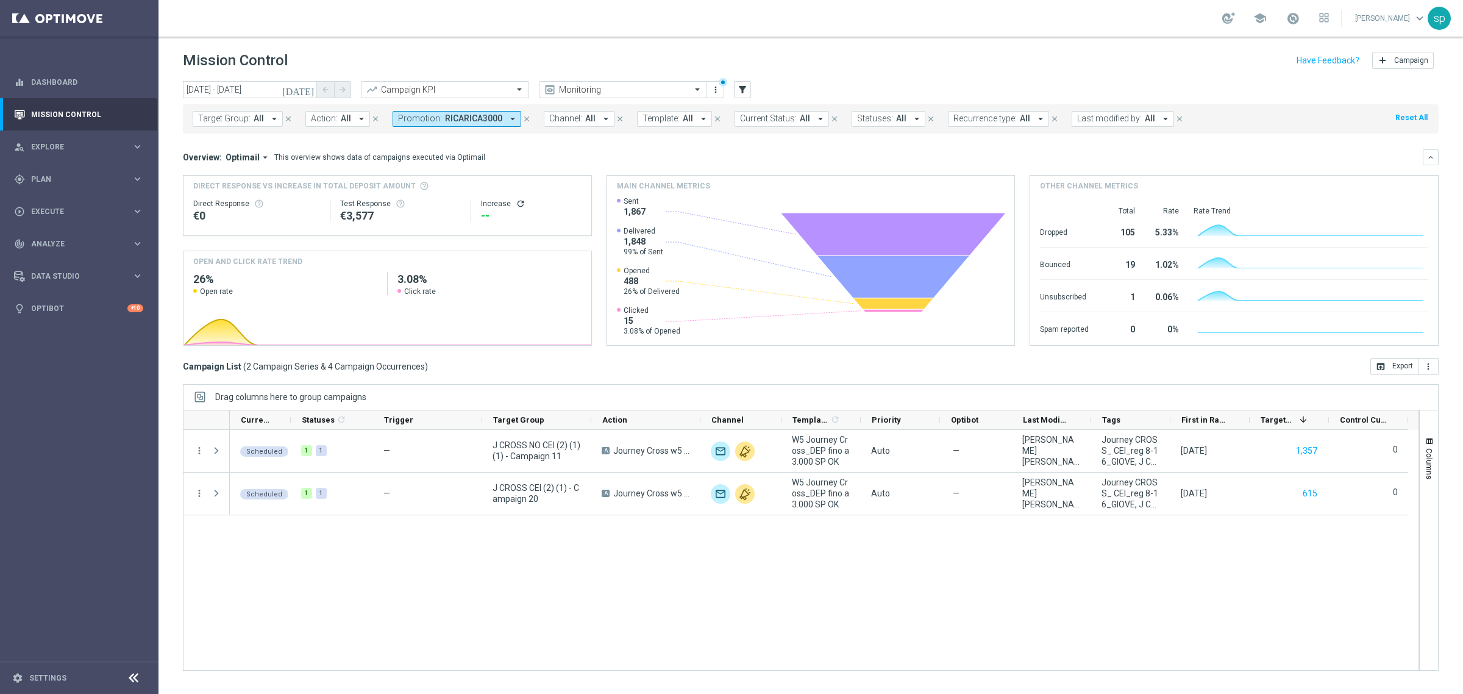
click at [485, 107] on div "Target Group: All arrow_drop_down close Action: All arrow_drop_down close Promo…" at bounding box center [811, 118] width 1256 height 29
click at [486, 118] on span "RICARICA3000" at bounding box center [473, 118] width 57 height 10
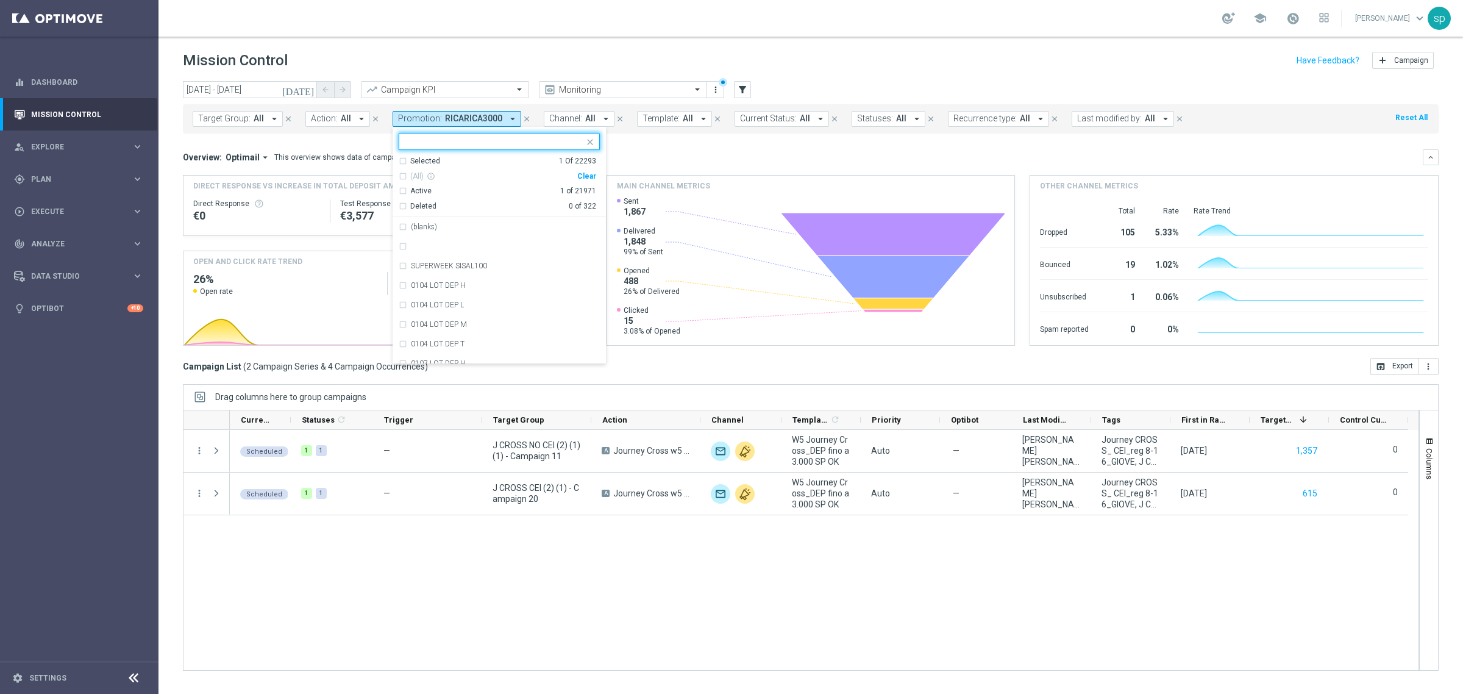
click at [0, 0] on div "Clear" at bounding box center [0, 0] width 0 height 0
click at [650, 148] on mini-dashboard "Overview: Optimail arrow_drop_down This overview shows data of campaigns execut…" at bounding box center [811, 245] width 1256 height 224
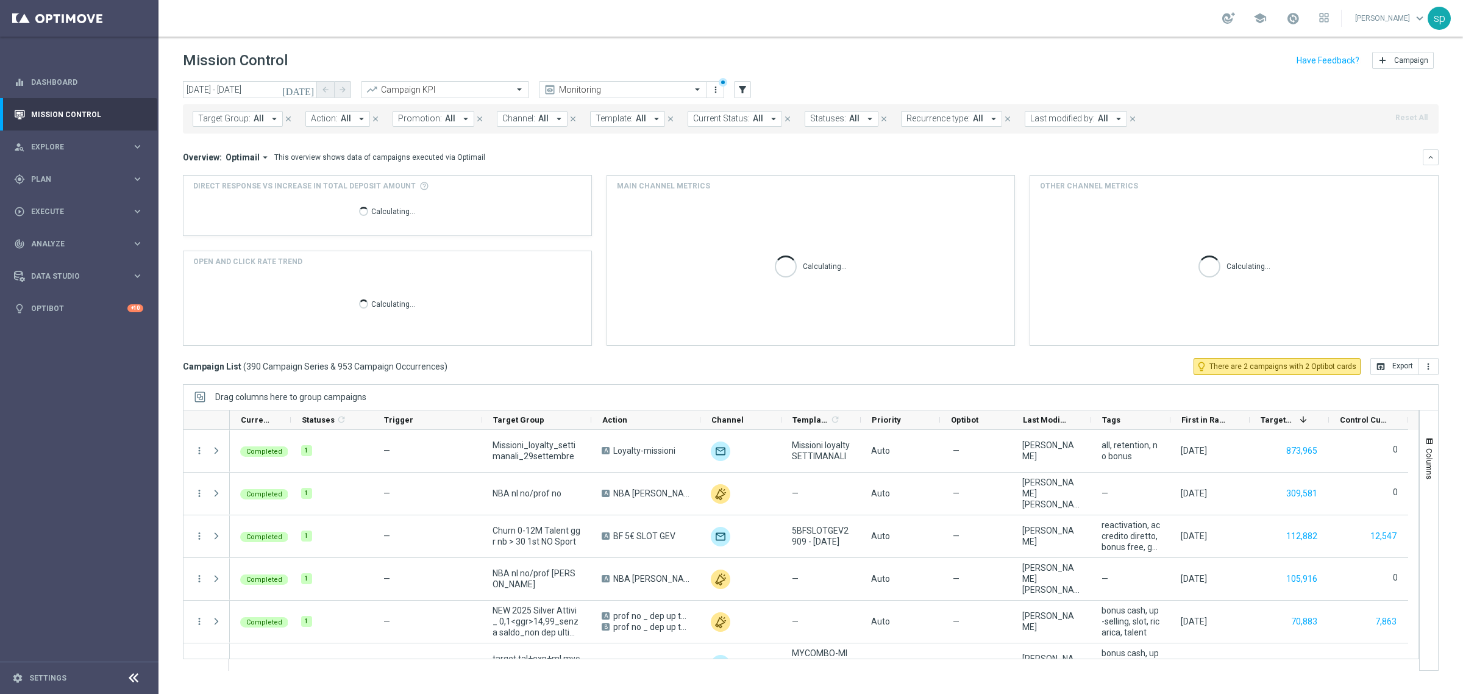
click at [437, 117] on button "Promotion: All arrow_drop_down" at bounding box center [434, 119] width 82 height 16
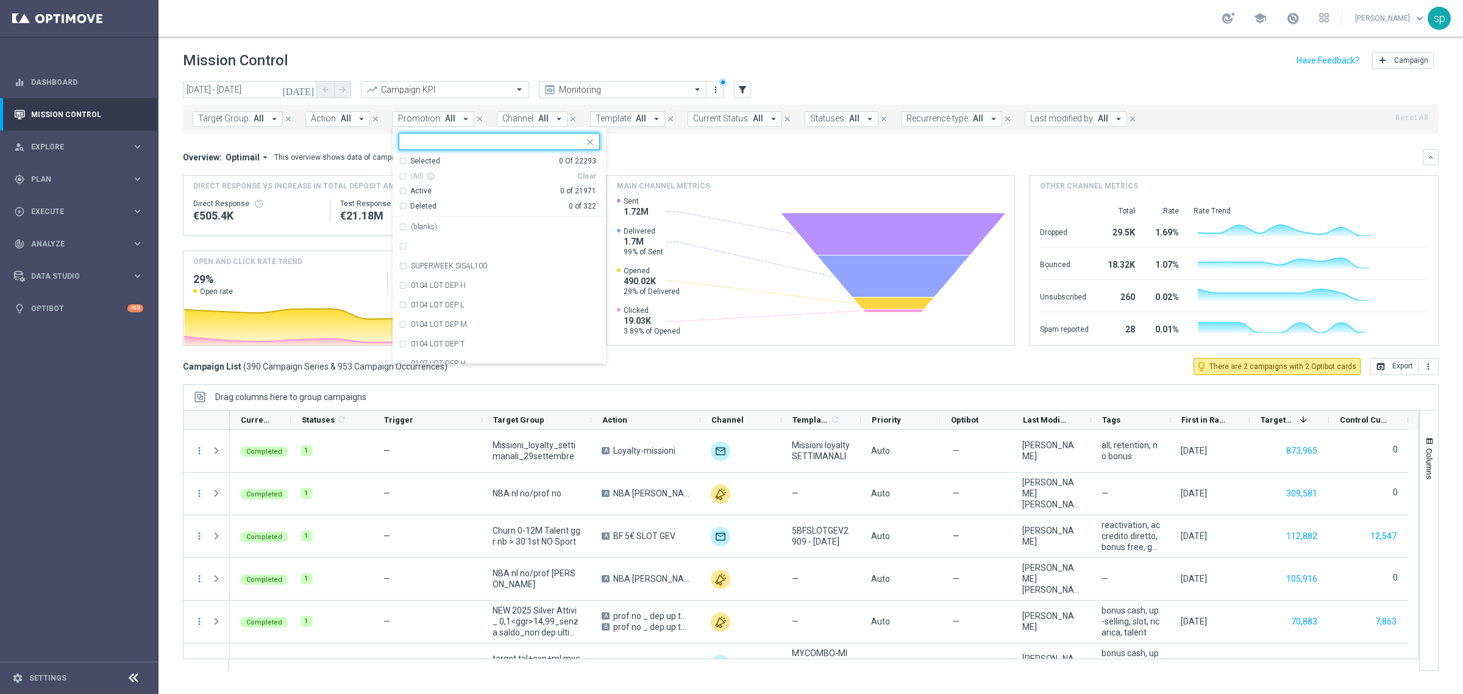
type input "i"
click at [483, 286] on div "RICARICA 3000" at bounding box center [505, 285] width 189 height 7
type input "ricarica 3"
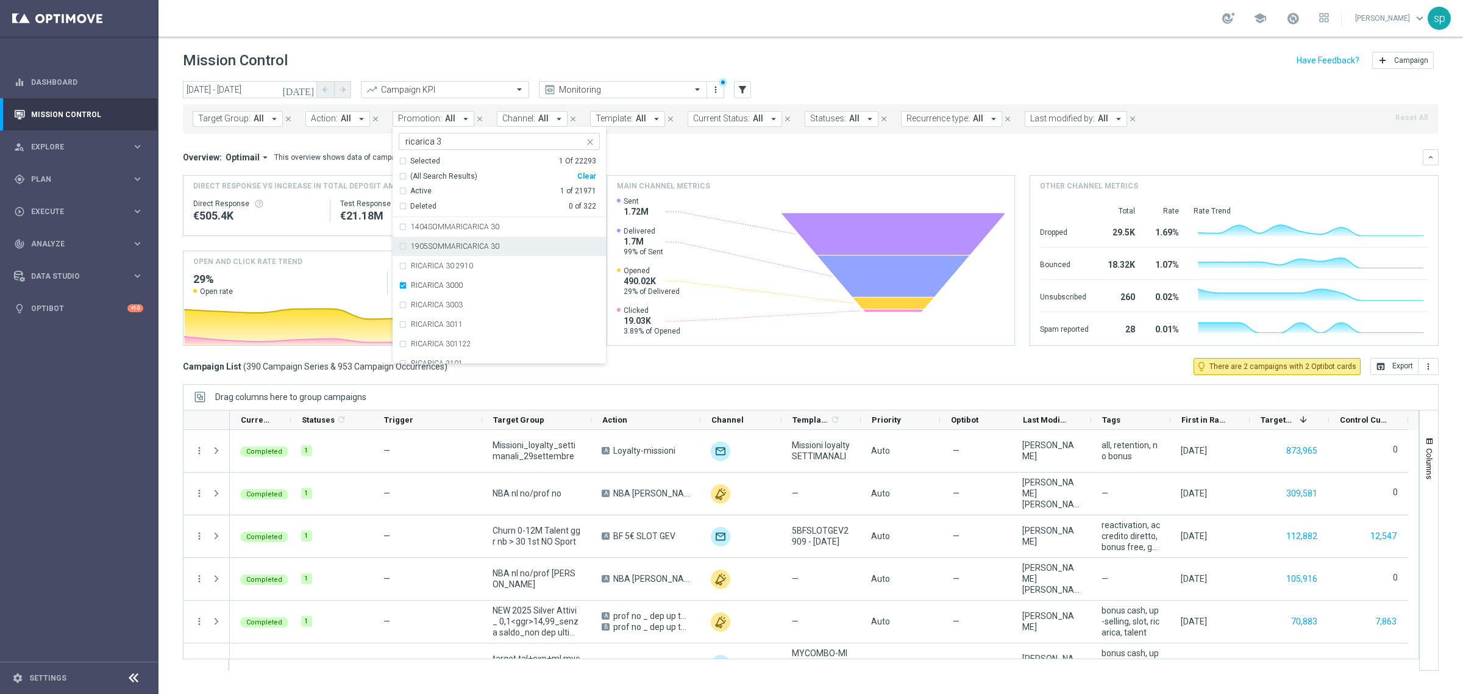
click at [696, 165] on div "Overview: Optimail arrow_drop_down This overview shows data of campaigns execut…" at bounding box center [811, 157] width 1256 height 16
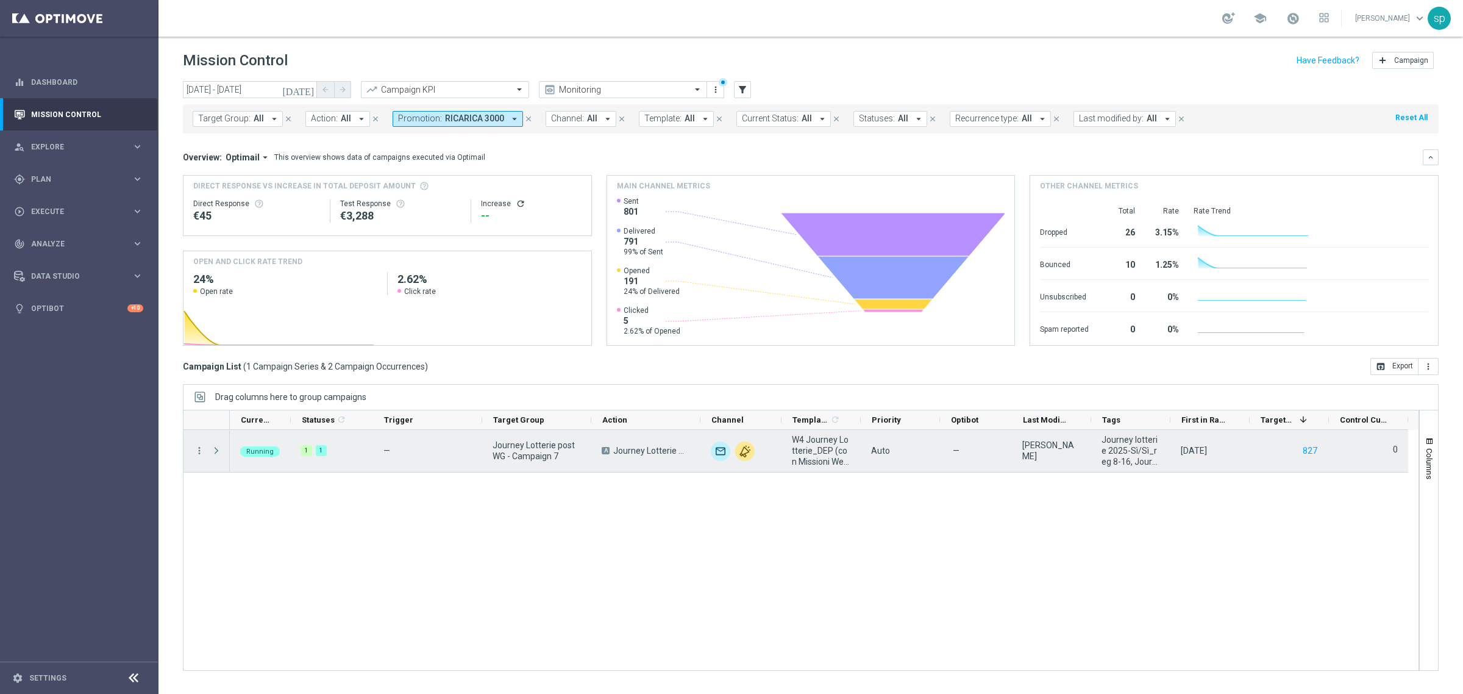
click at [220, 447] on span at bounding box center [216, 451] width 11 height 10
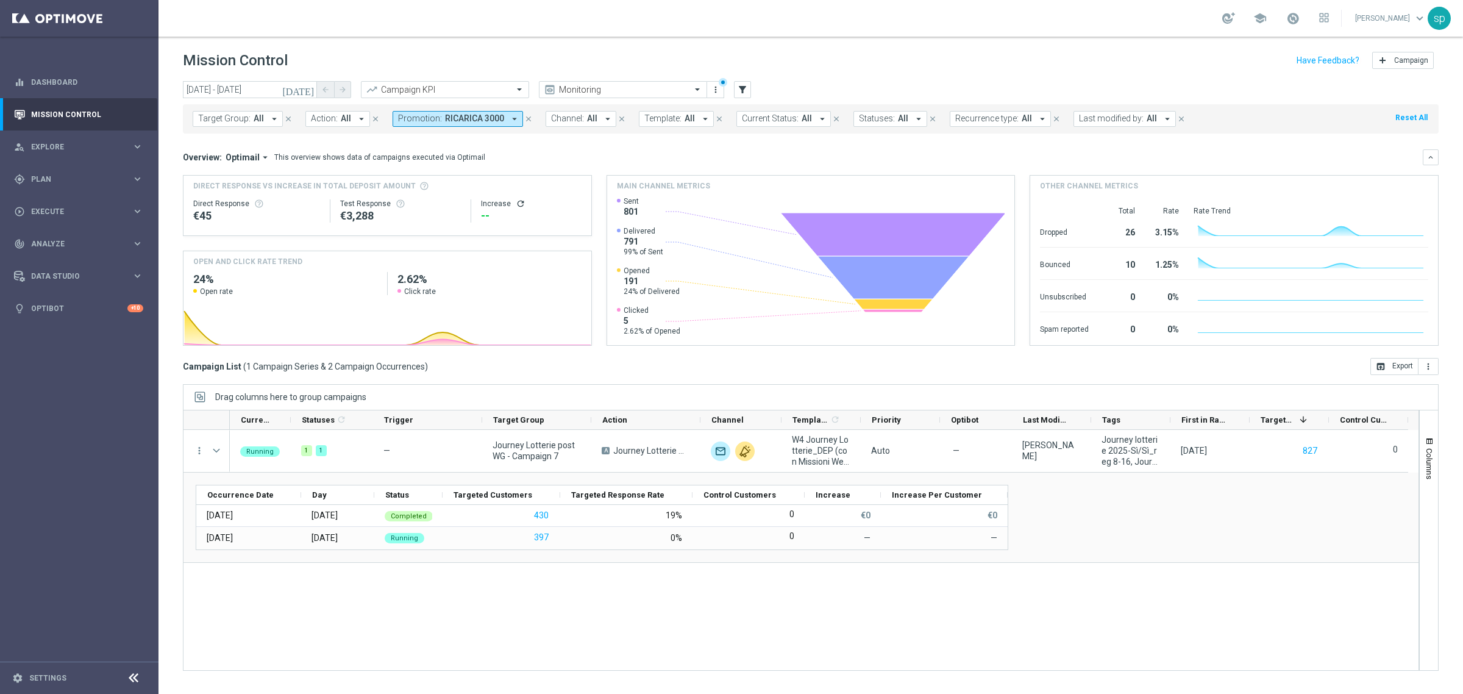
click at [497, 115] on span "RICARICA 3000" at bounding box center [474, 118] width 59 height 10
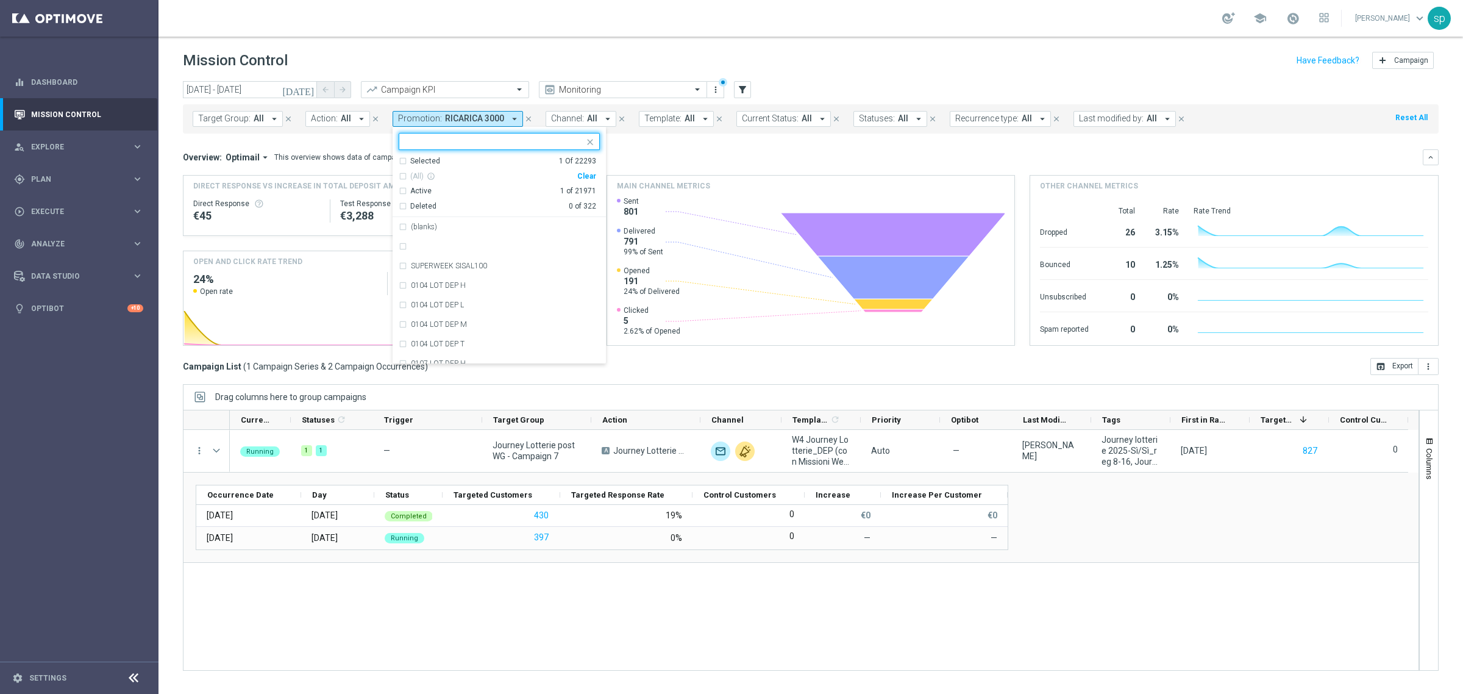
click at [0, 0] on div "Clear" at bounding box center [0, 0] width 0 height 0
click at [474, 114] on span "RICARICA 3000" at bounding box center [474, 118] width 59 height 10
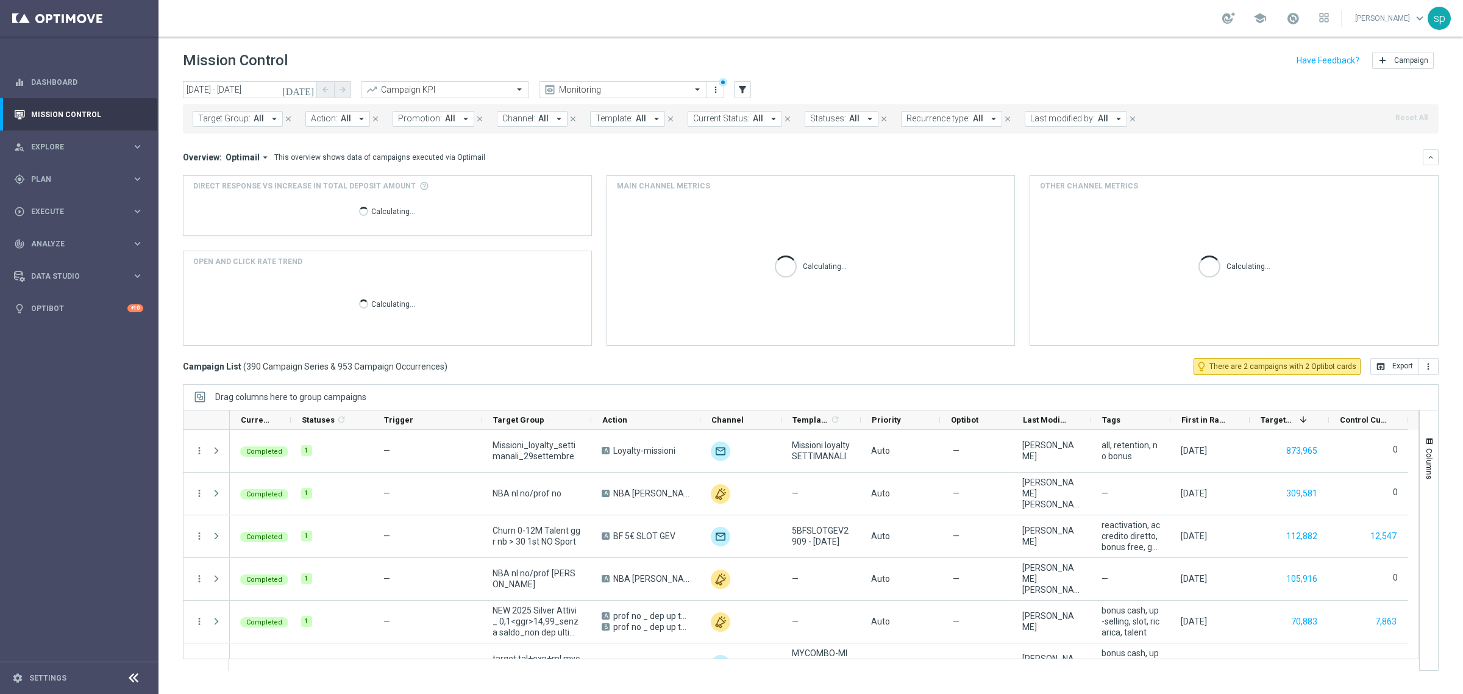
click at [436, 126] on button "Promotion: All arrow_drop_down" at bounding box center [434, 119] width 82 height 16
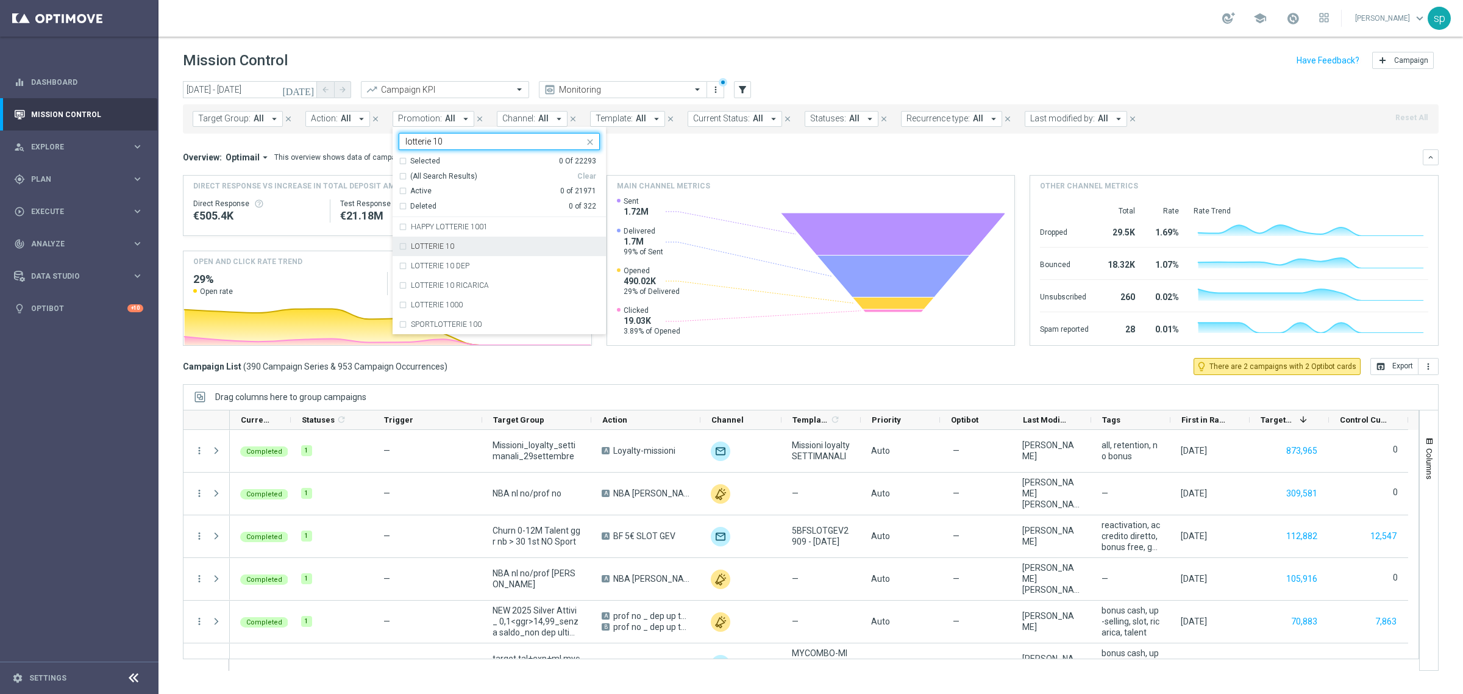
click at [472, 244] on div "LOTTERIE 10" at bounding box center [505, 246] width 189 height 7
type input "lotterie 10"
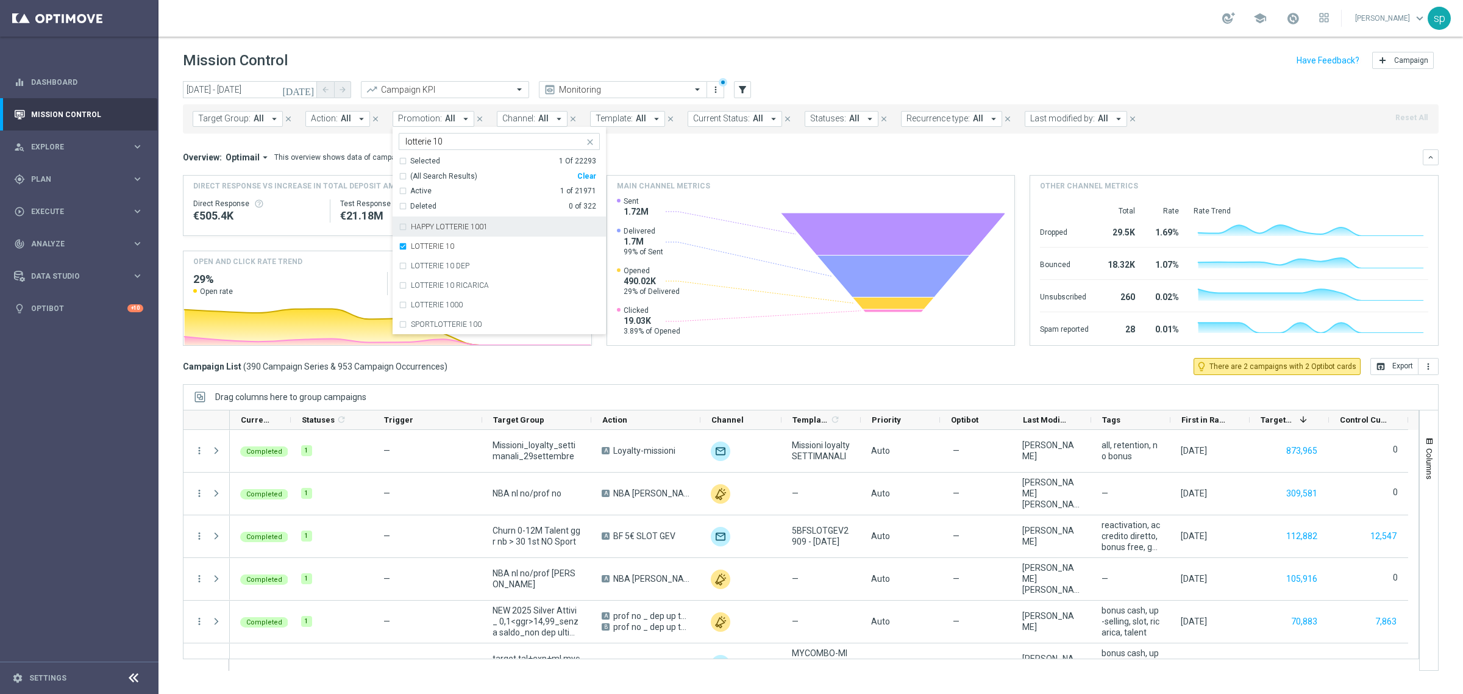
click at [628, 142] on mini-dashboard "Overview: Optimail arrow_drop_down This overview shows data of campaigns execut…" at bounding box center [811, 245] width 1256 height 224
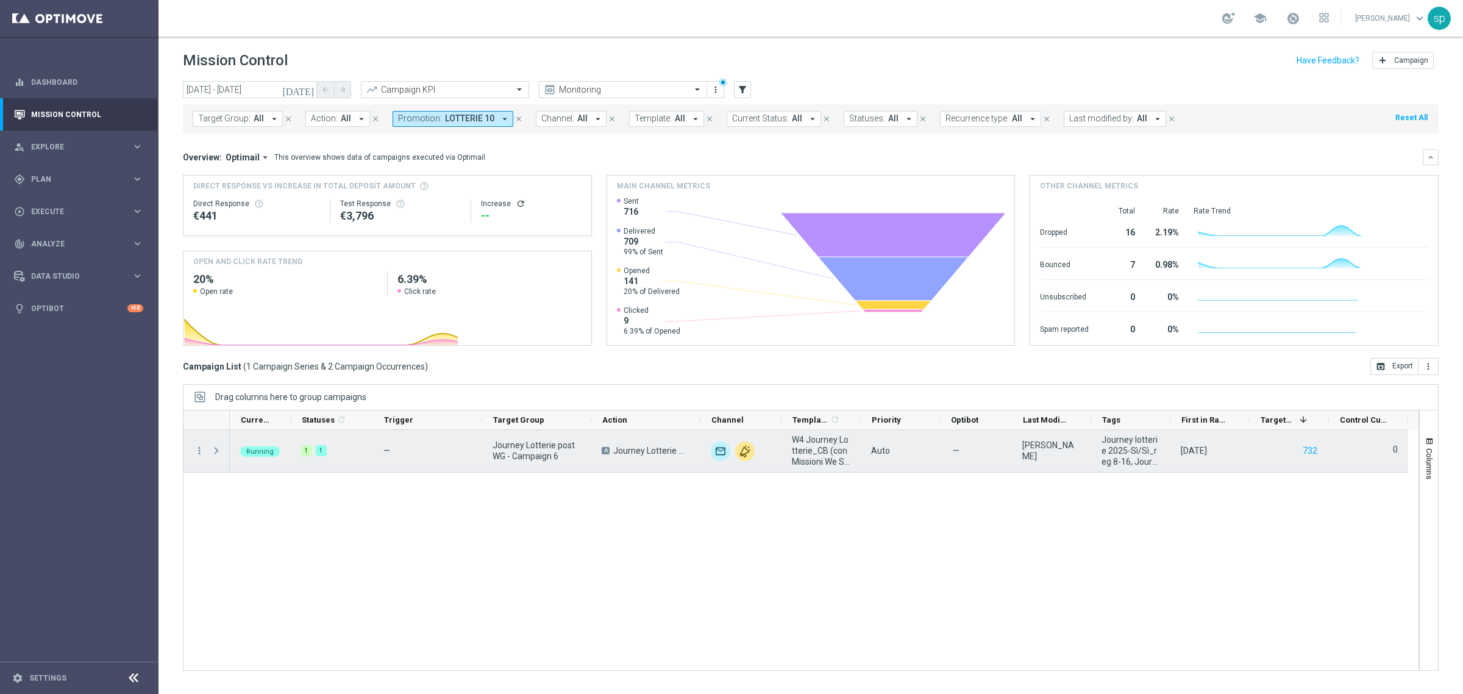
click at [215, 449] on span at bounding box center [216, 451] width 11 height 10
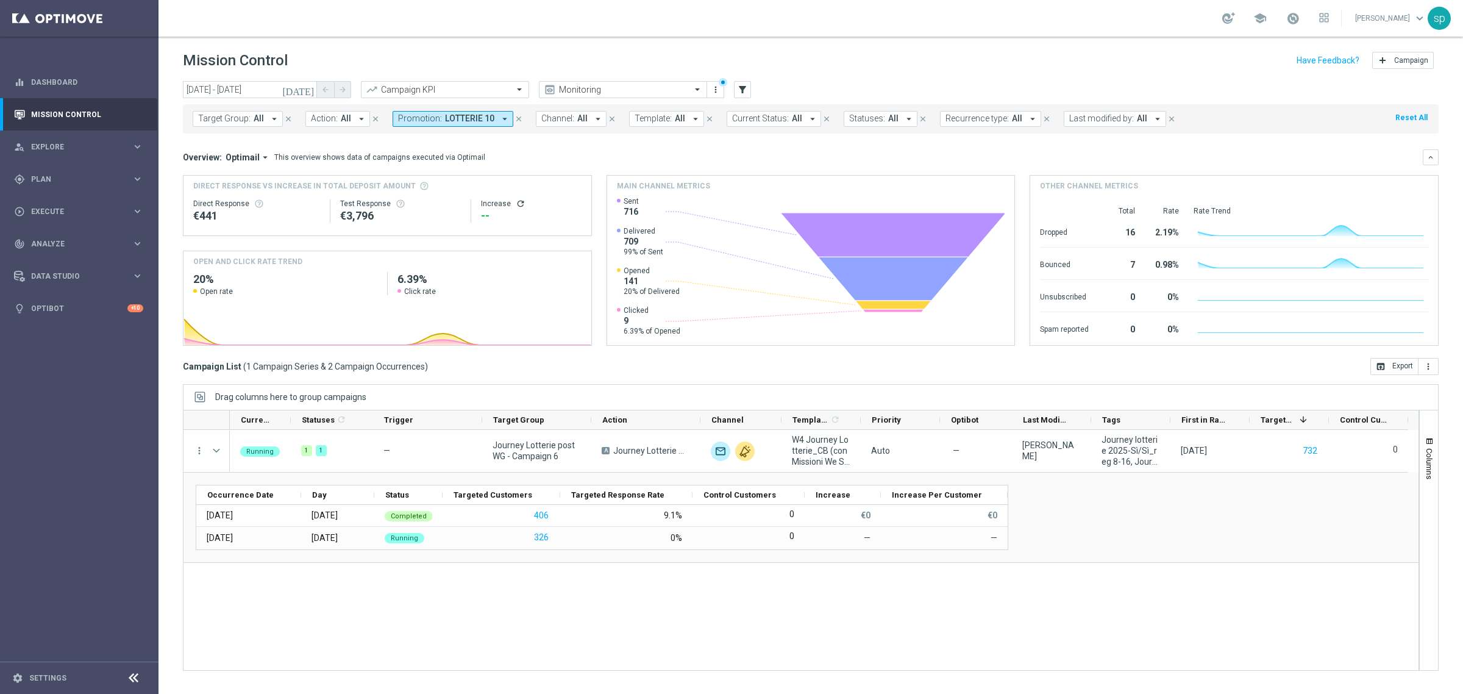
click at [433, 120] on span "Promotion:" at bounding box center [420, 118] width 44 height 10
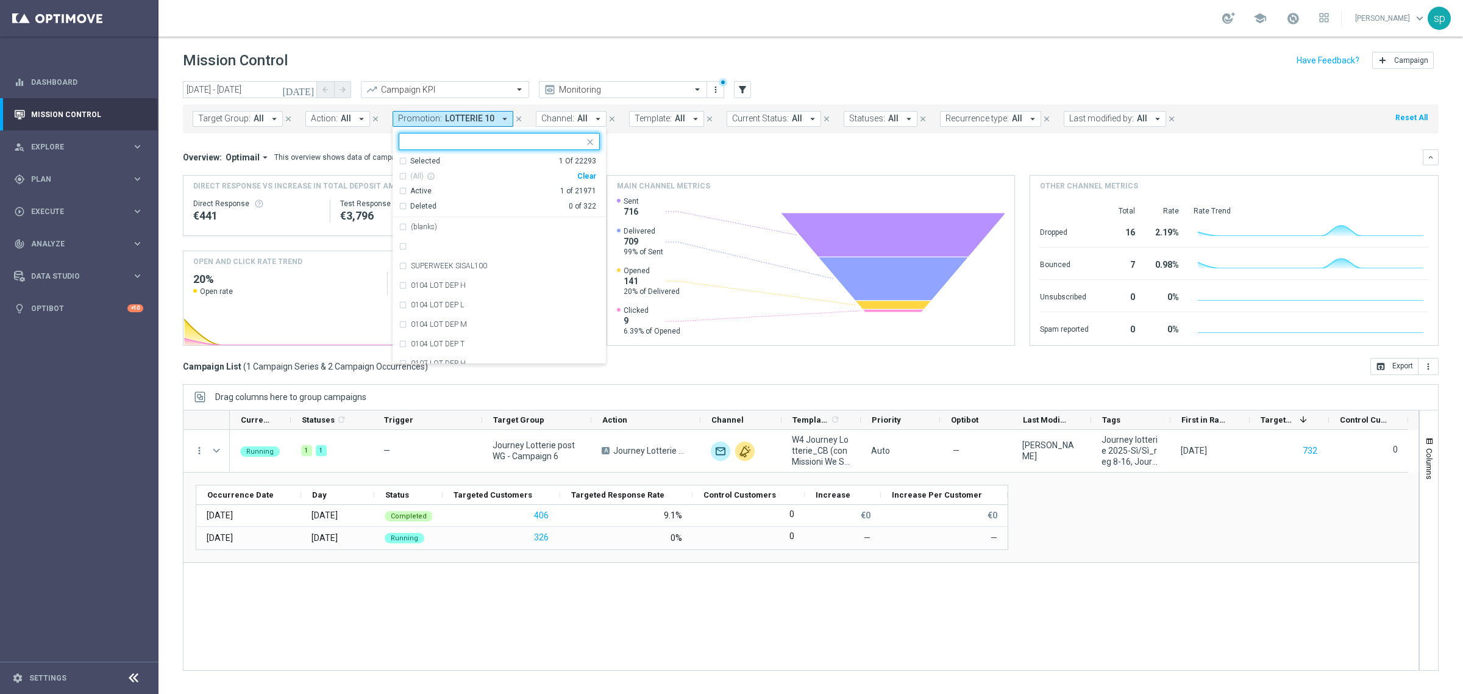
click at [0, 0] on div "Clear" at bounding box center [0, 0] width 0 height 0
click at [639, 156] on div "Overview: Optimail arrow_drop_down This overview shows data of campaigns execut…" at bounding box center [803, 157] width 1240 height 11
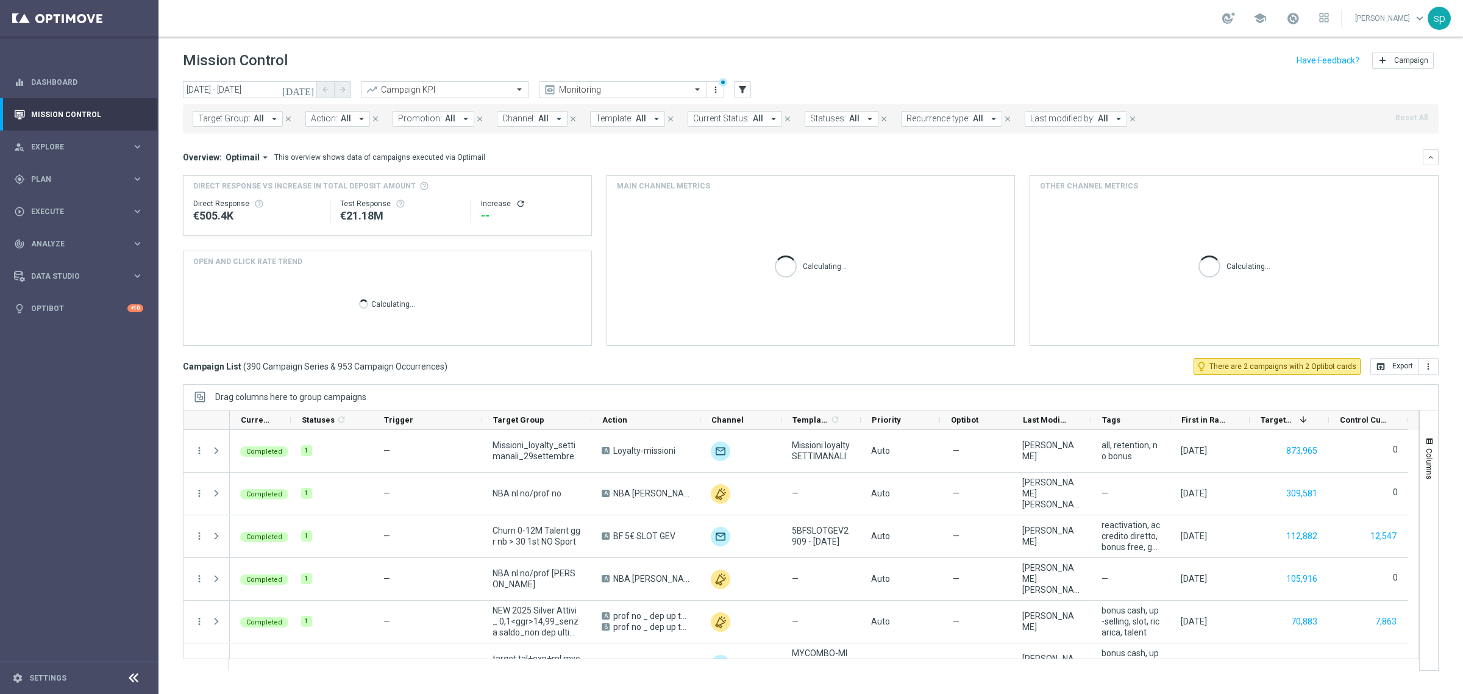
click at [445, 116] on span "All" at bounding box center [450, 118] width 10 height 10
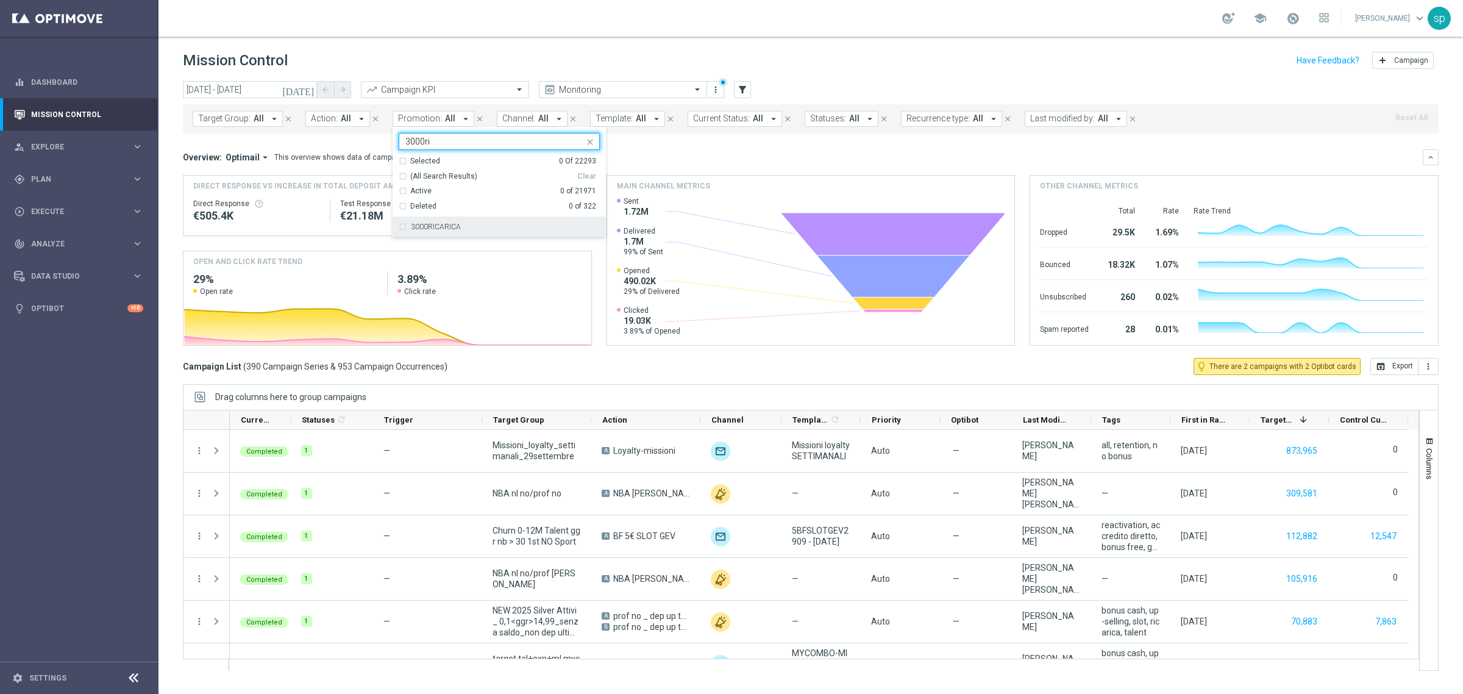
click at [448, 230] on div "3000RICARICA" at bounding box center [499, 227] width 201 height 20
type input "3000ri"
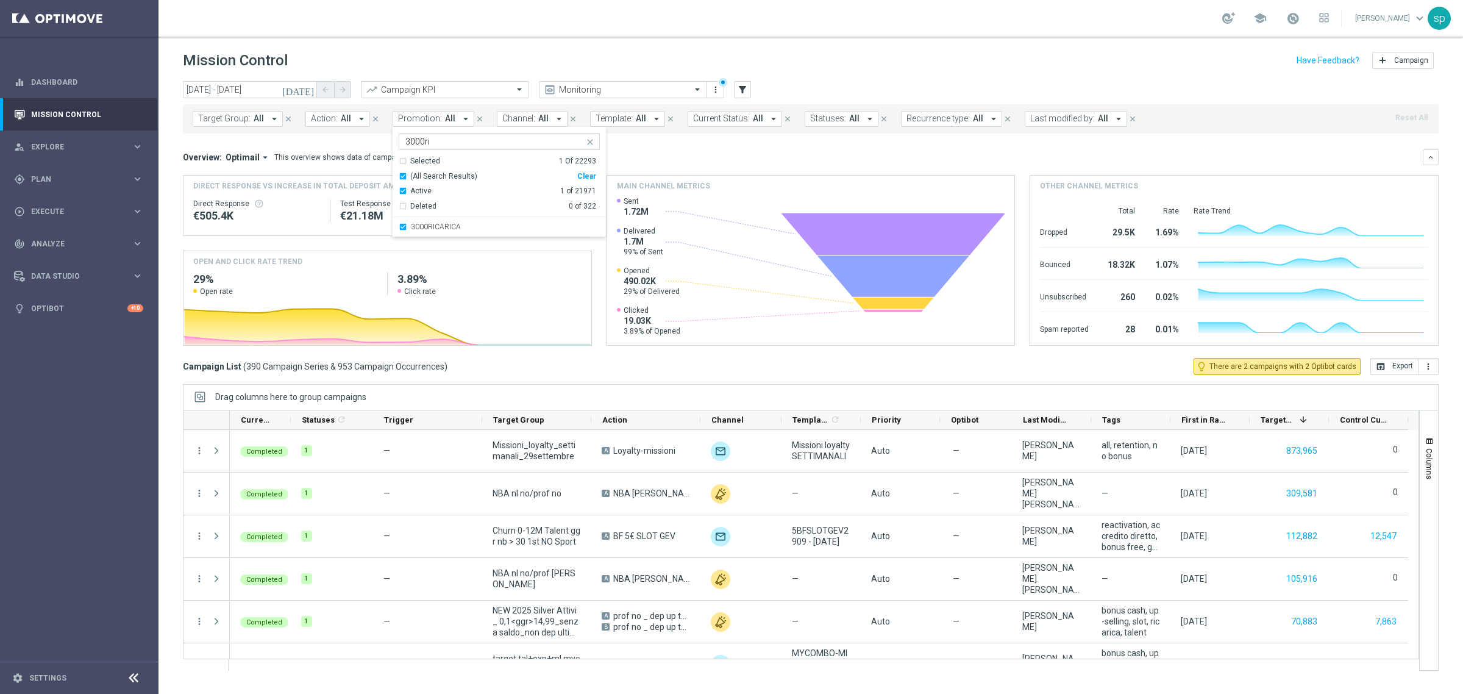
click at [657, 154] on div "Overview: Optimail arrow_drop_down This overview shows data of campaigns execut…" at bounding box center [803, 157] width 1240 height 11
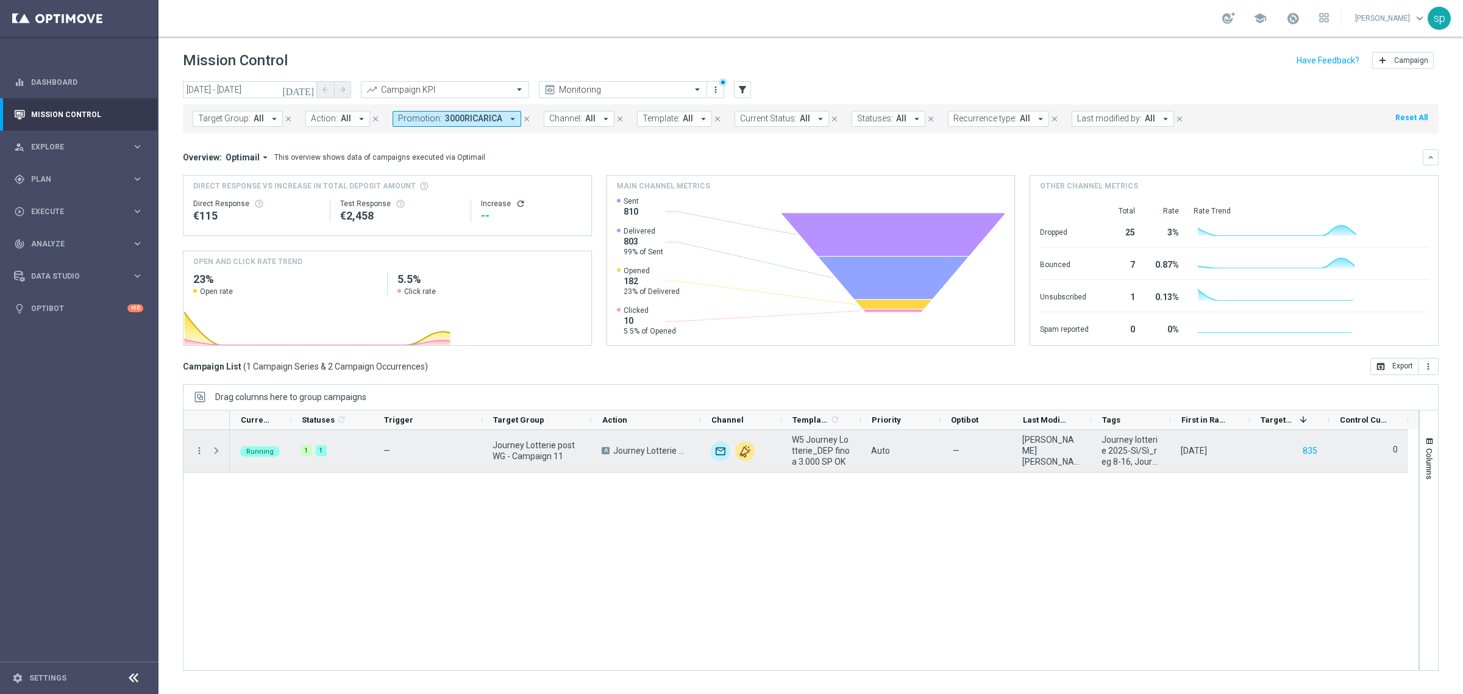
click at [218, 451] on span at bounding box center [216, 451] width 11 height 10
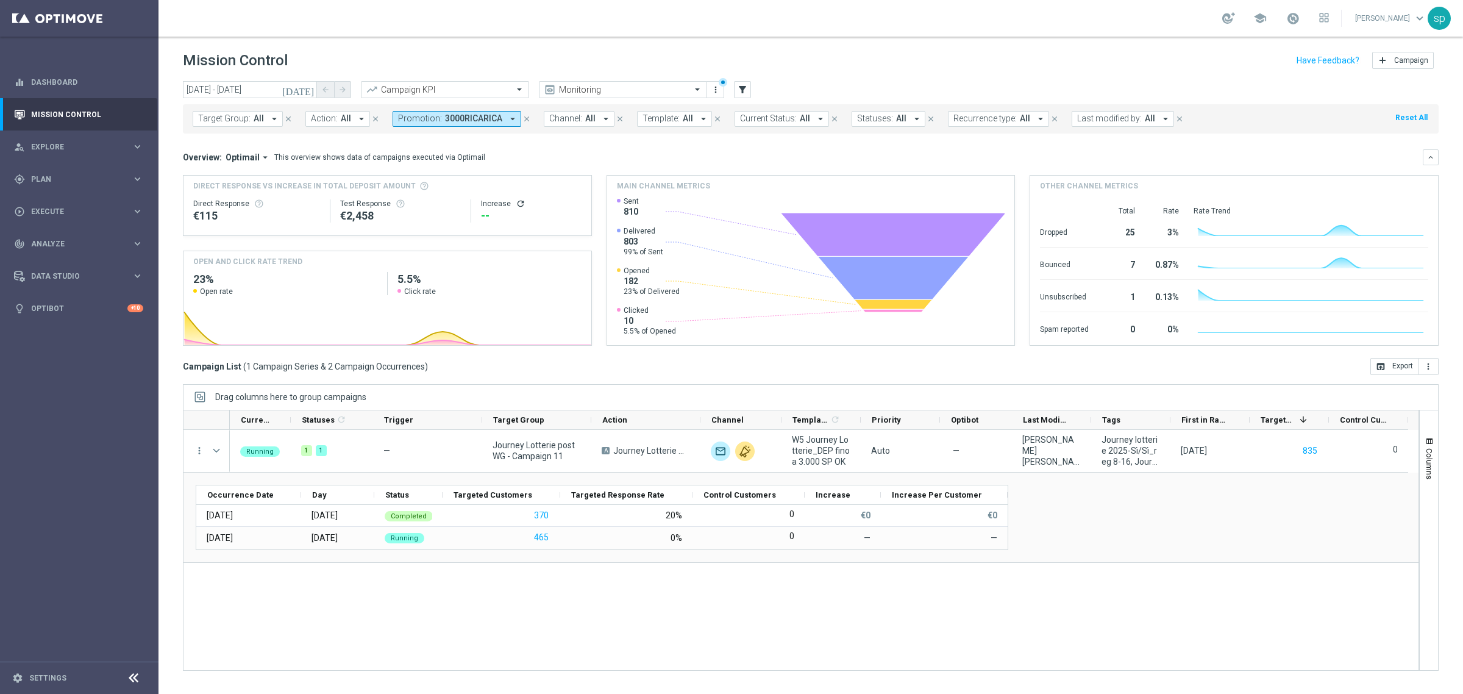
click at [511, 120] on icon "arrow_drop_down" at bounding box center [512, 118] width 11 height 11
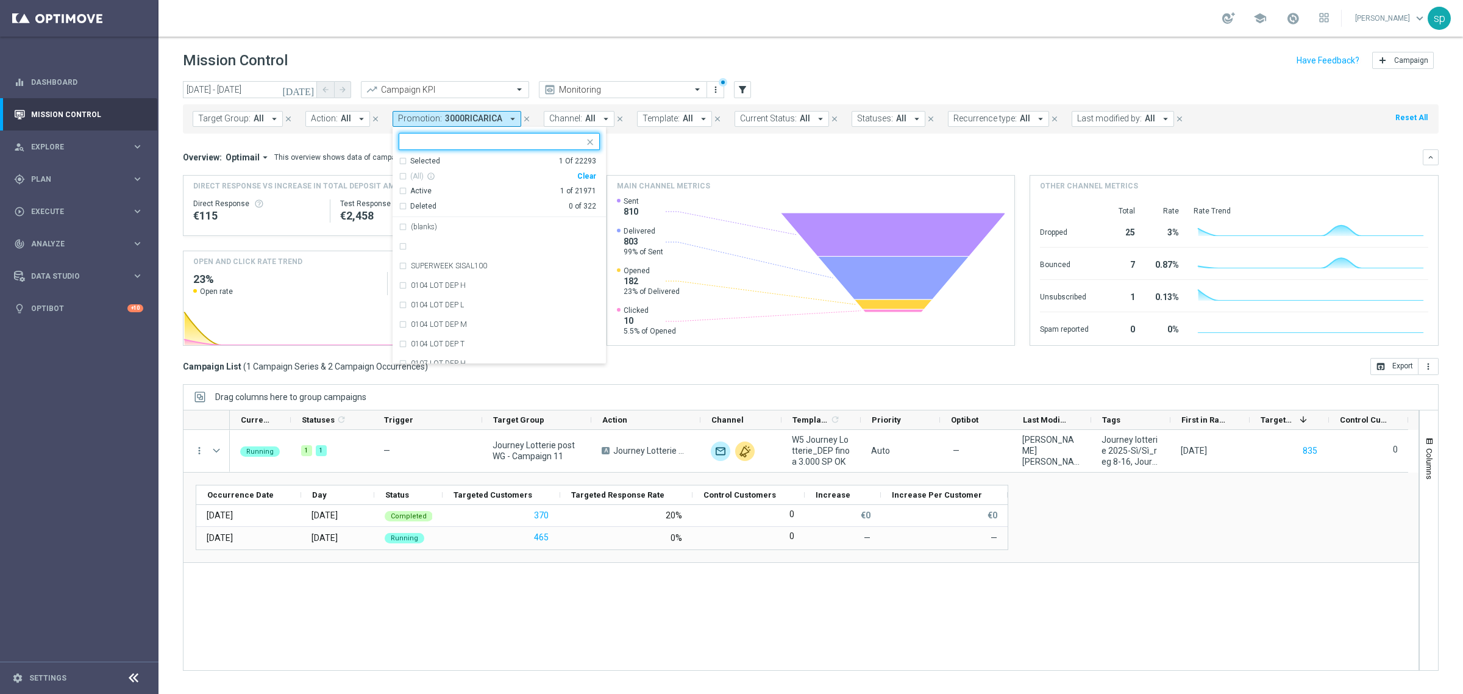
click at [0, 0] on div "Clear" at bounding box center [0, 0] width 0 height 0
click at [625, 159] on div "Overview: Optimail arrow_drop_down This overview shows data of campaigns execut…" at bounding box center [803, 157] width 1240 height 11
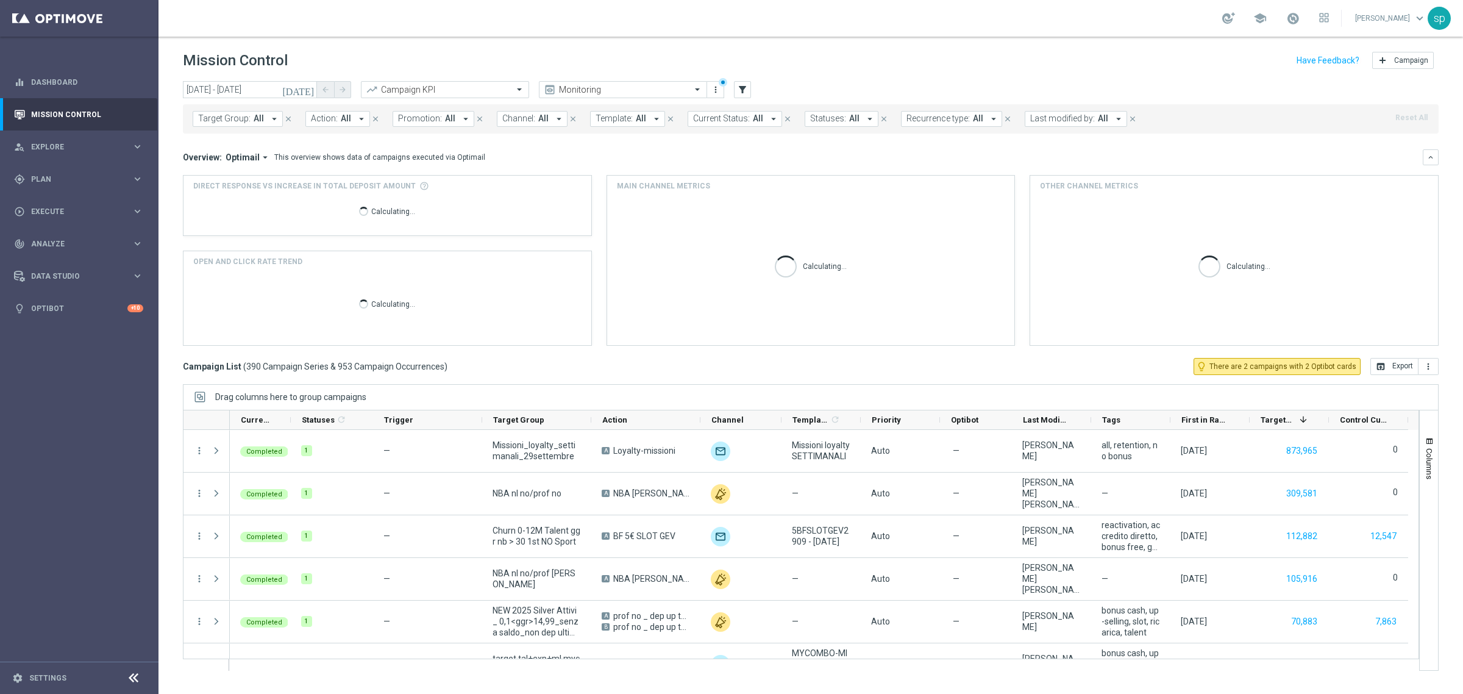
click at [475, 116] on icon "close" at bounding box center [479, 119] width 9 height 9
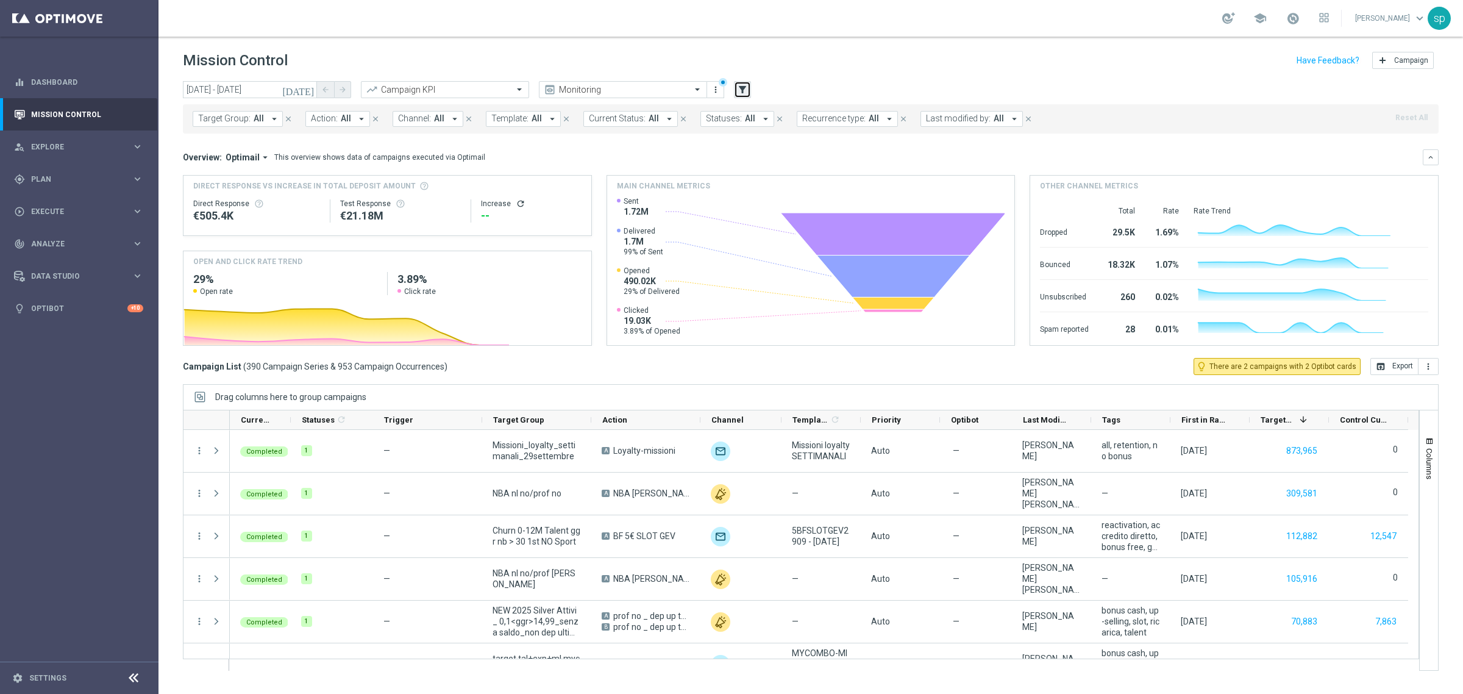
click at [739, 84] on icon "filter_alt" at bounding box center [742, 89] width 11 height 11
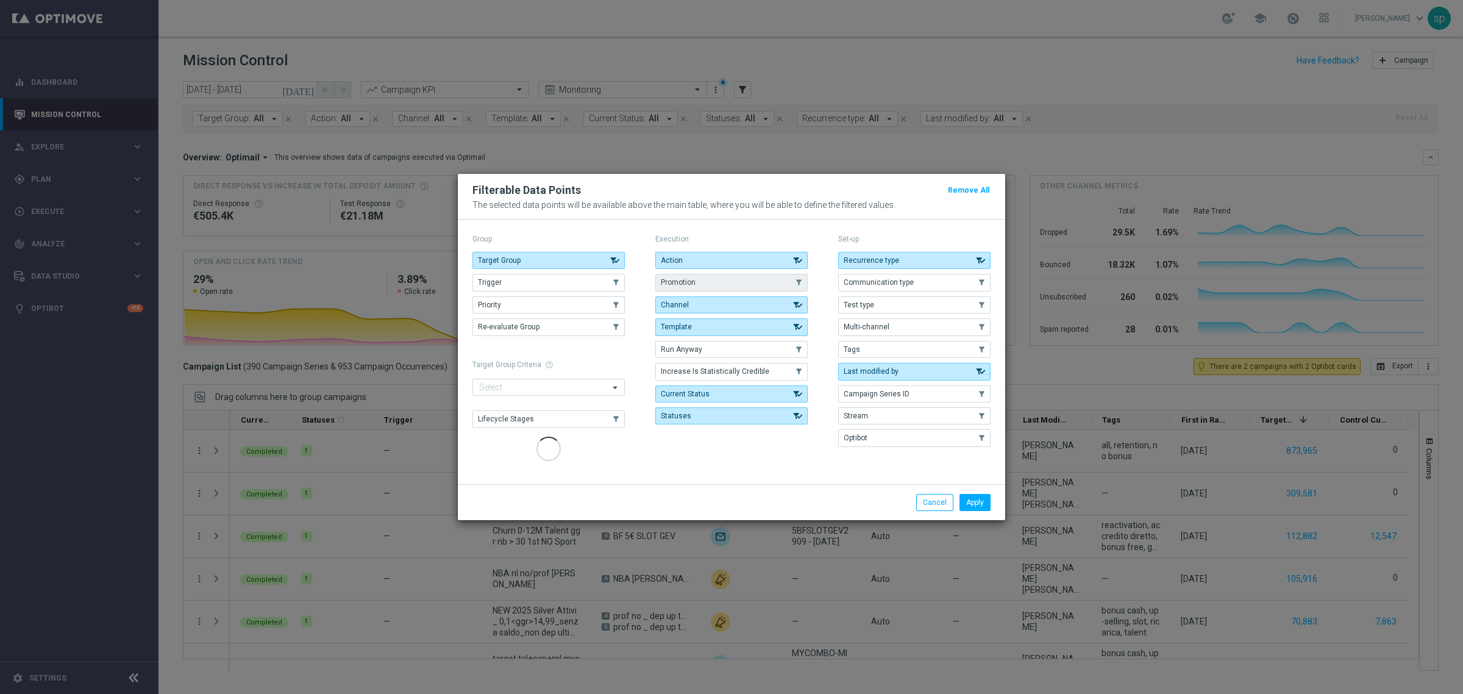
click at [705, 285] on button "Promotion" at bounding box center [731, 282] width 152 height 17
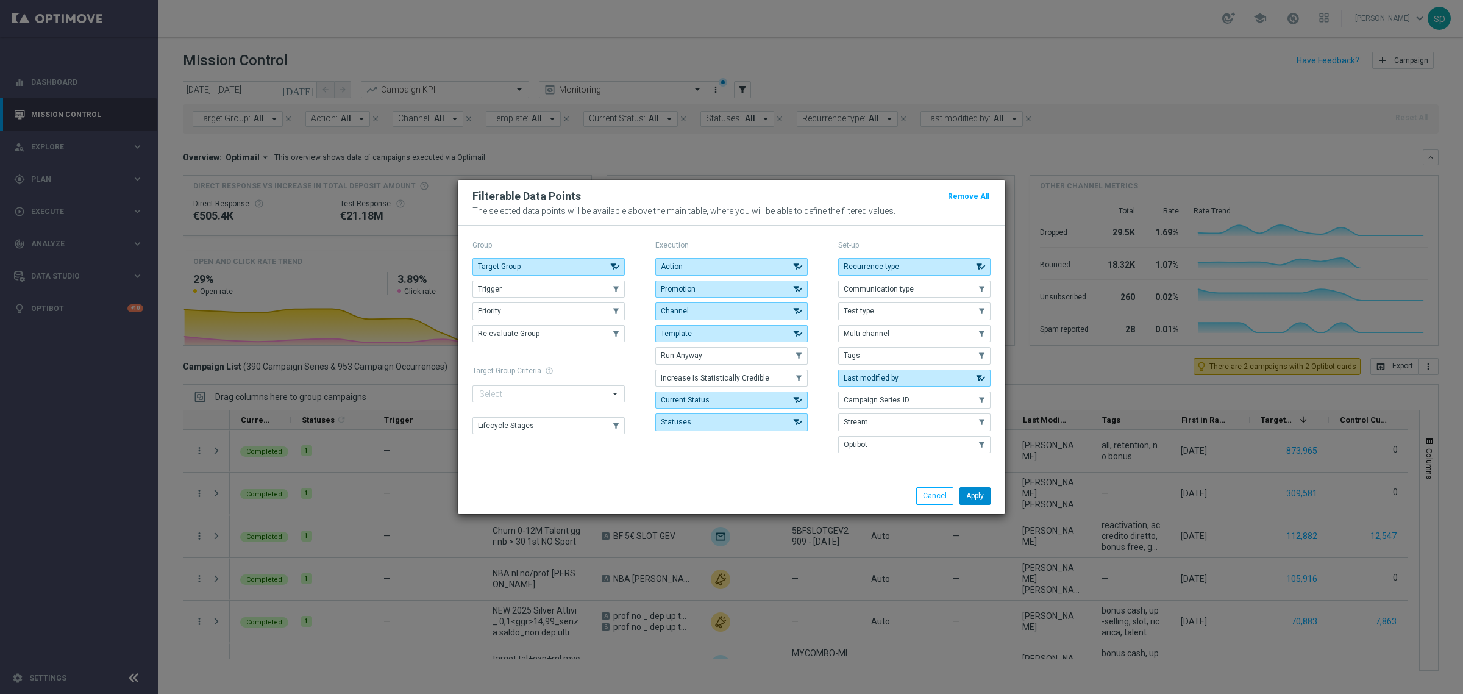
click at [979, 500] on button "Apply" at bounding box center [974, 495] width 31 height 17
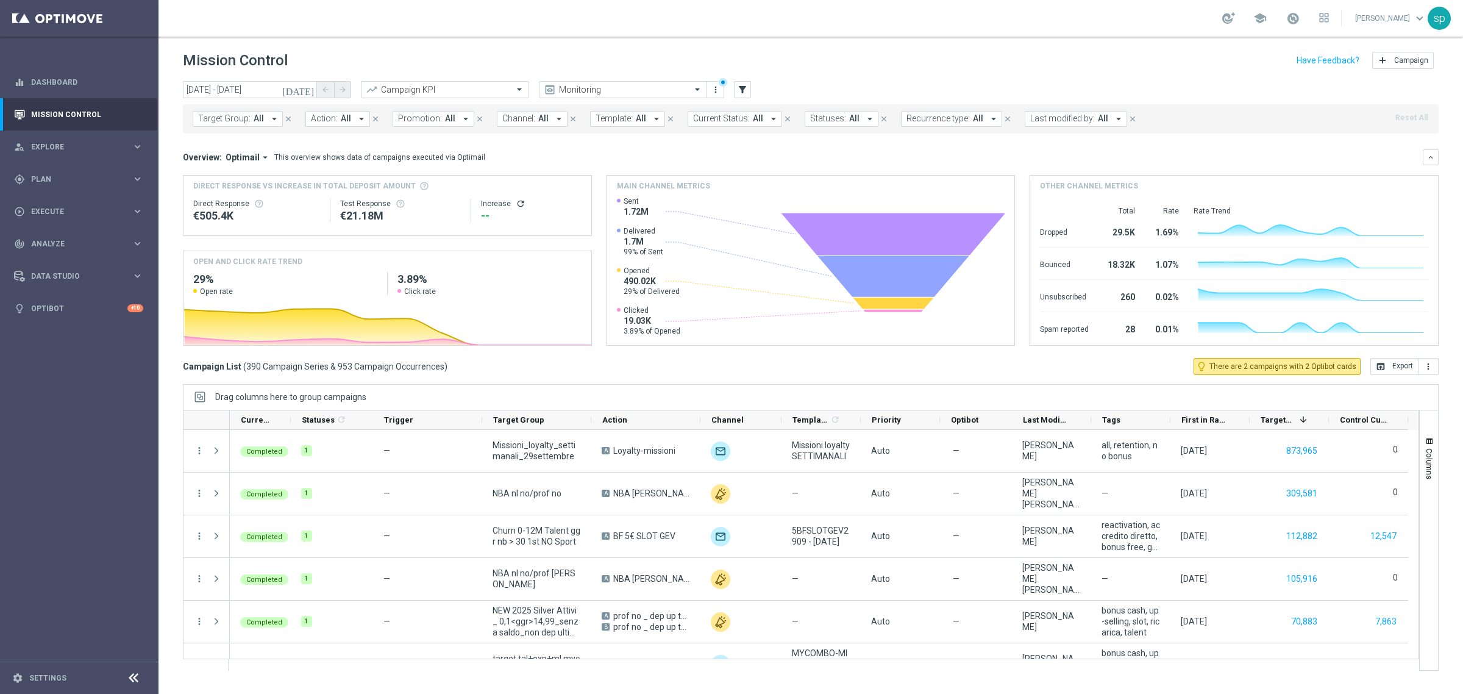
click at [400, 113] on span "Promotion:" at bounding box center [420, 118] width 44 height 10
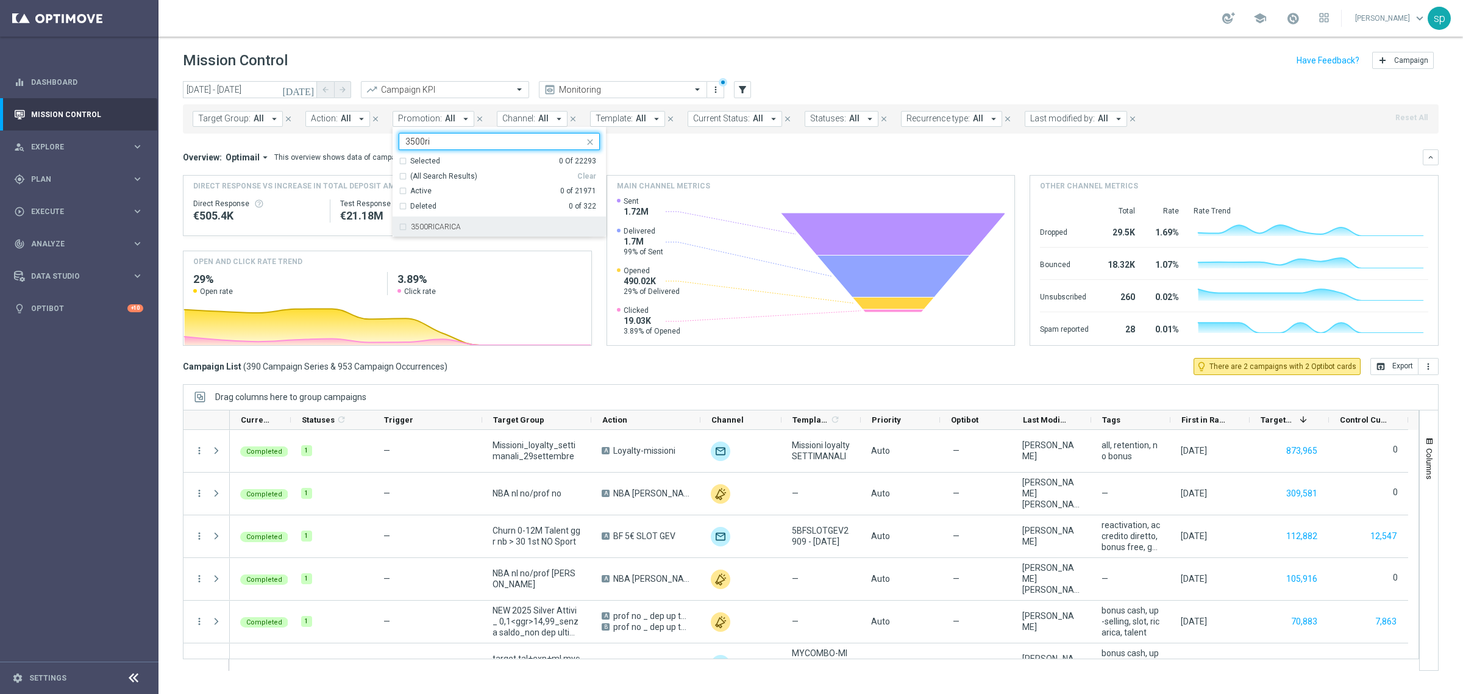
click at [480, 226] on div "3500RICARICA" at bounding box center [505, 226] width 189 height 7
type input "3500ri"
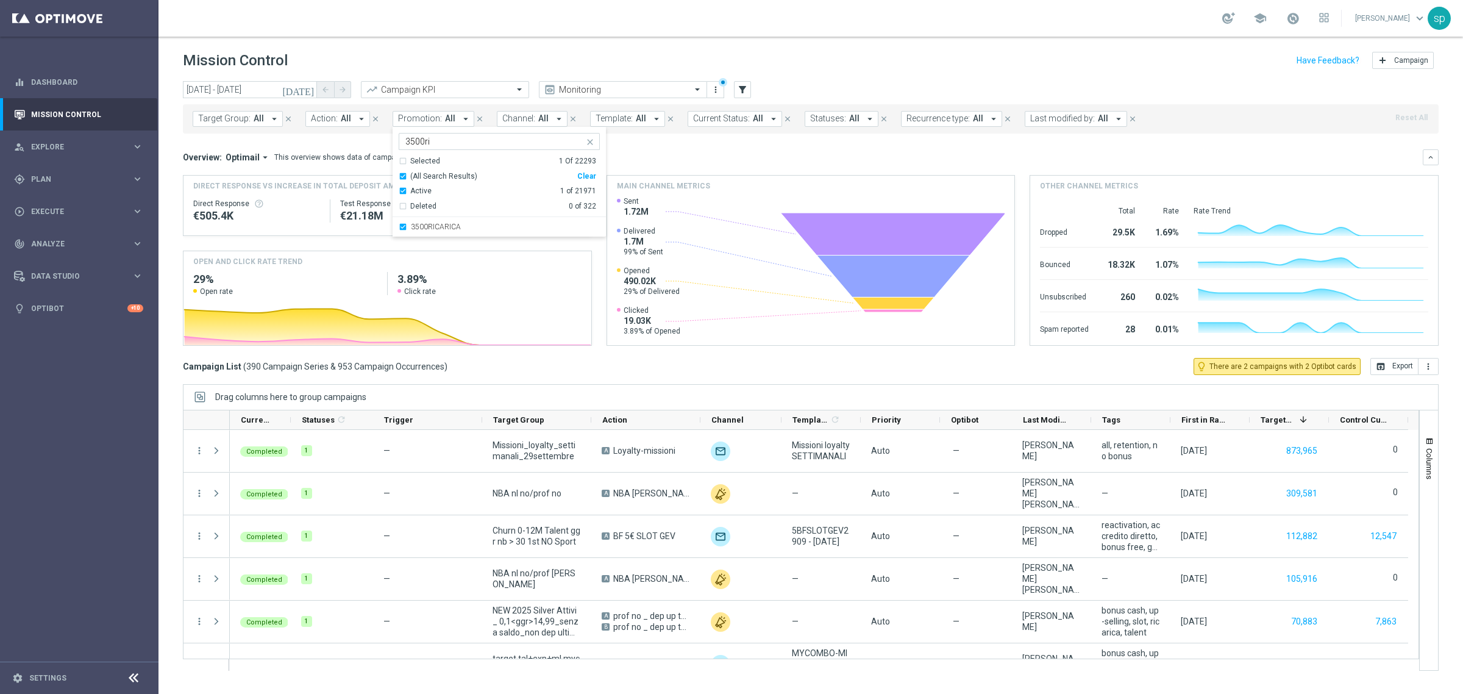
click at [684, 129] on div "Target Group: All arrow_drop_down close Action: All arrow_drop_down close Promo…" at bounding box center [811, 118] width 1256 height 29
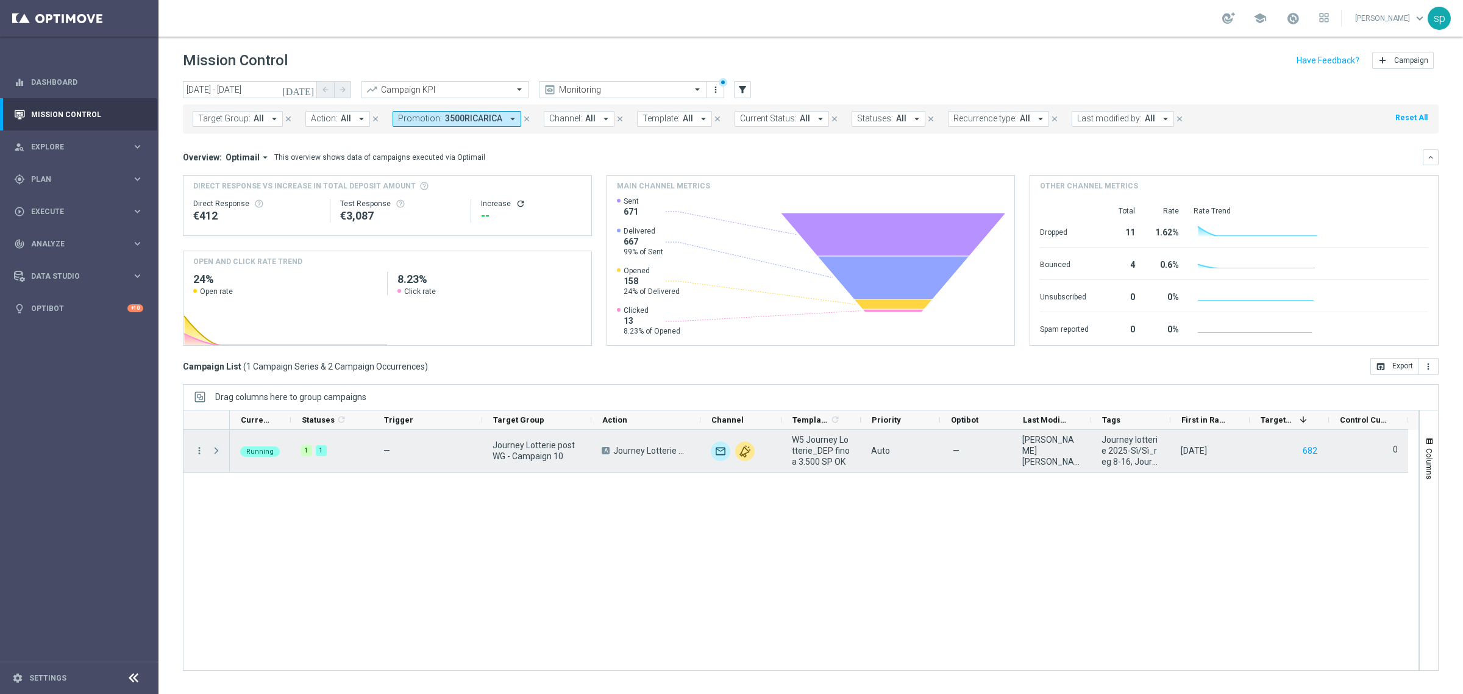
click at [214, 450] on span at bounding box center [216, 451] width 11 height 10
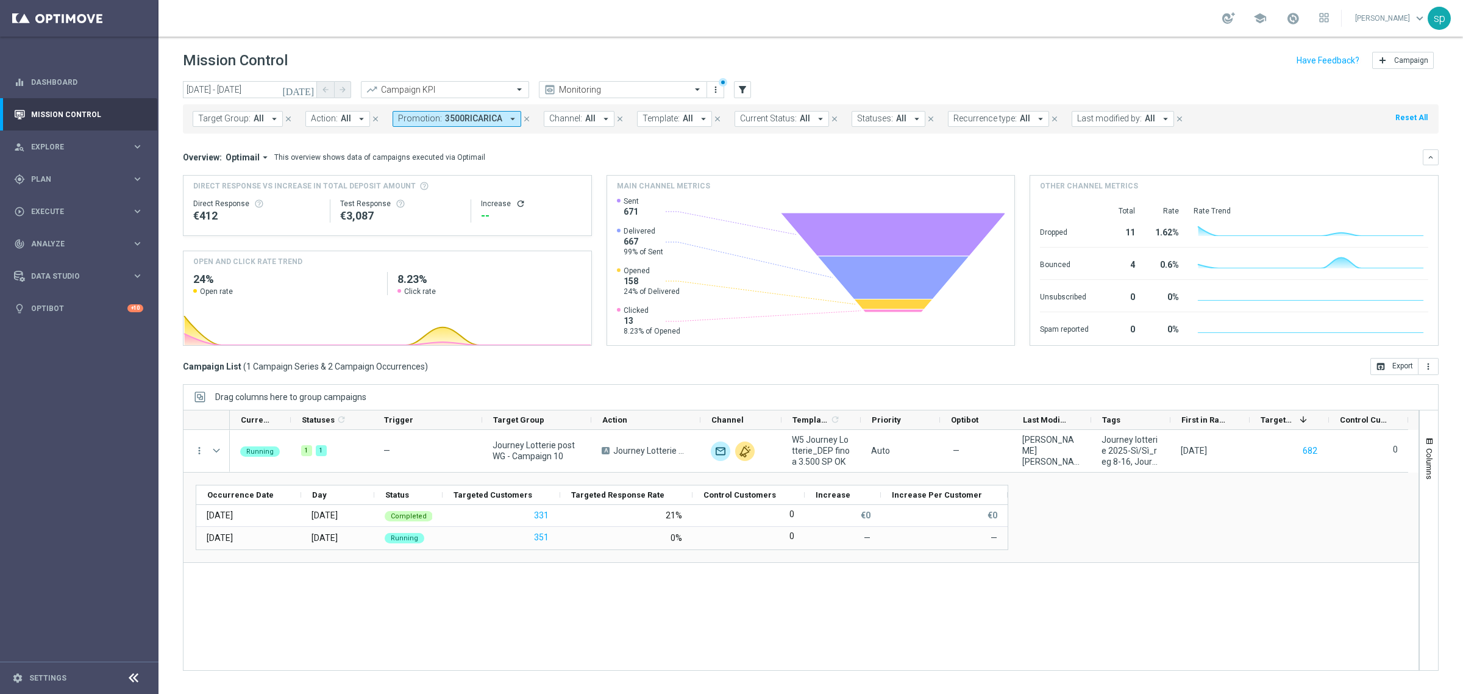
click at [468, 121] on span "3500RICARICA" at bounding box center [473, 118] width 57 height 10
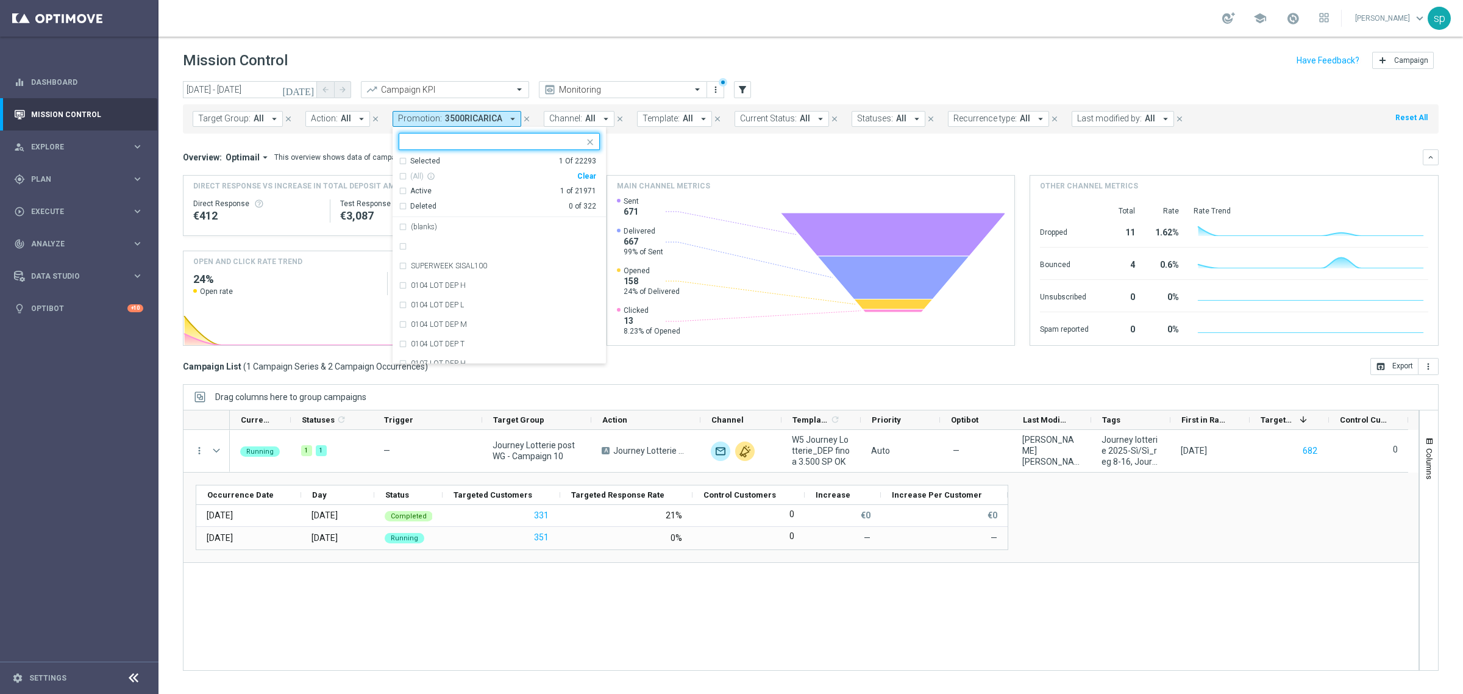
click at [0, 0] on div "Clear" at bounding box center [0, 0] width 0 height 0
click at [466, 140] on input "text" at bounding box center [494, 142] width 179 height 10
click at [641, 159] on div "Overview: Optimail arrow_drop_down This overview shows data of campaigns execut…" at bounding box center [803, 157] width 1240 height 11
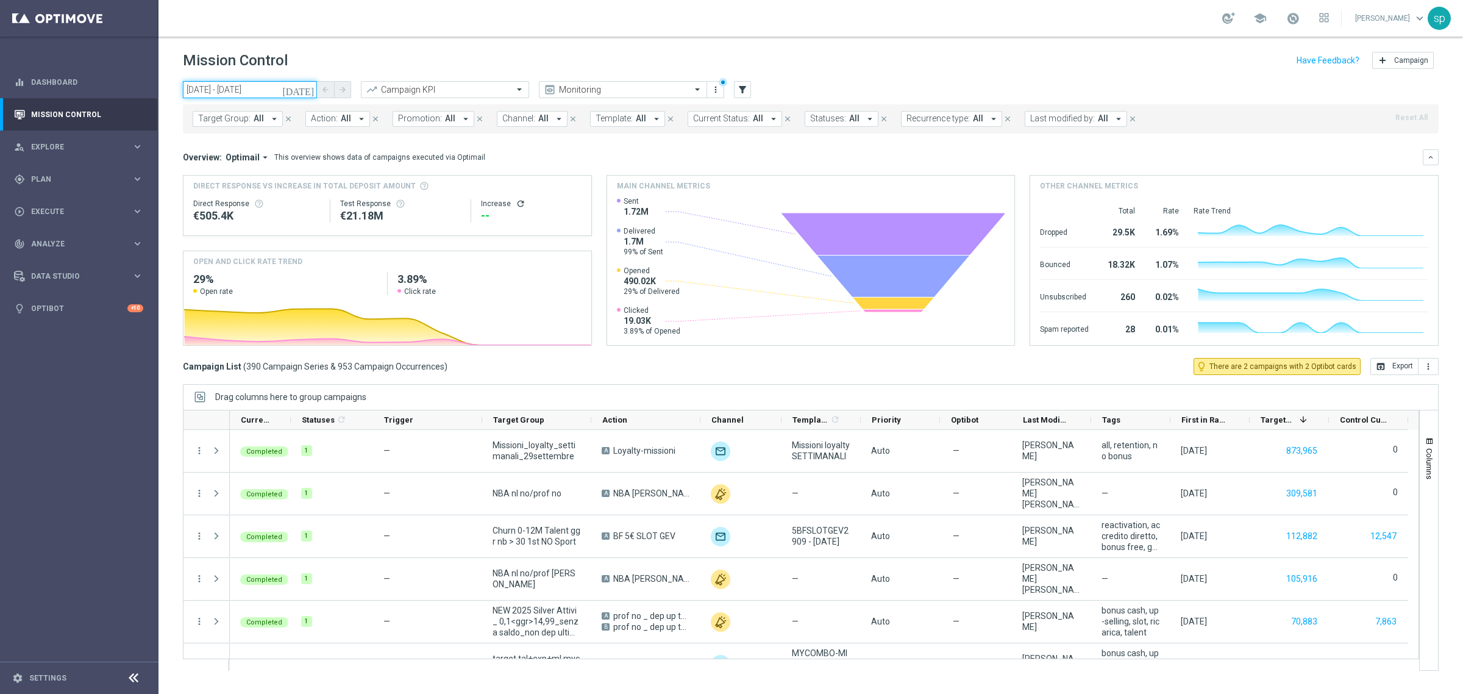
click at [265, 85] on input "[DATE] - [DATE]" at bounding box center [250, 89] width 134 height 17
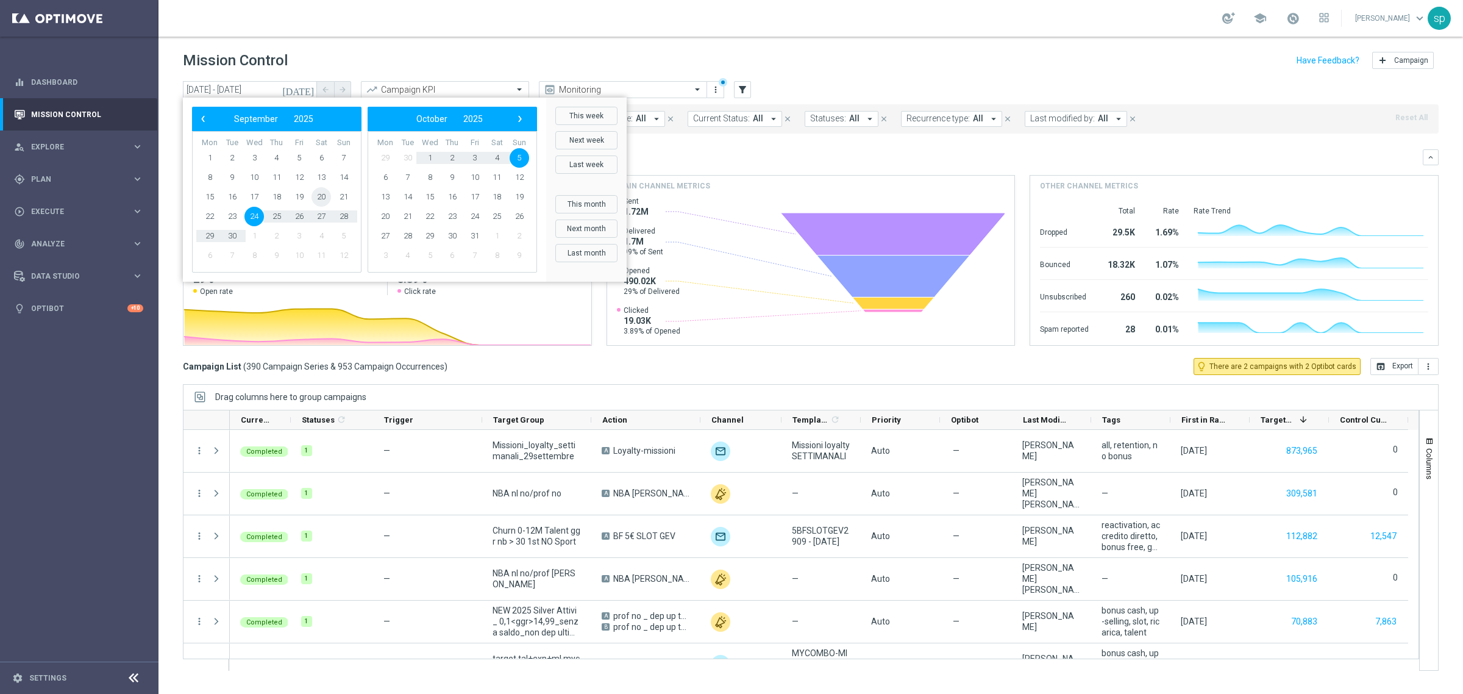
click at [317, 198] on span "20" at bounding box center [321, 197] width 20 height 20
click at [521, 154] on span "5" at bounding box center [520, 158] width 20 height 20
type input "[DATE] - [DATE]"
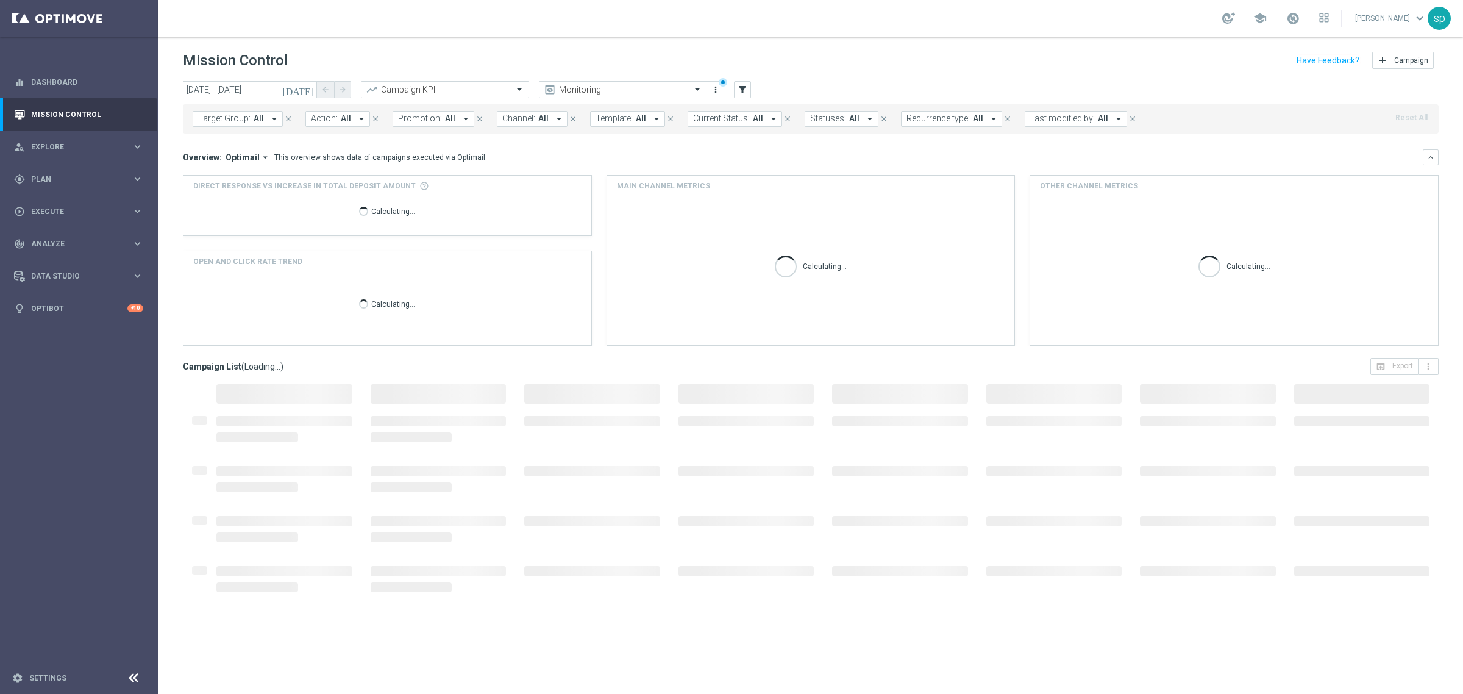
click at [435, 116] on span "Promotion:" at bounding box center [420, 118] width 44 height 10
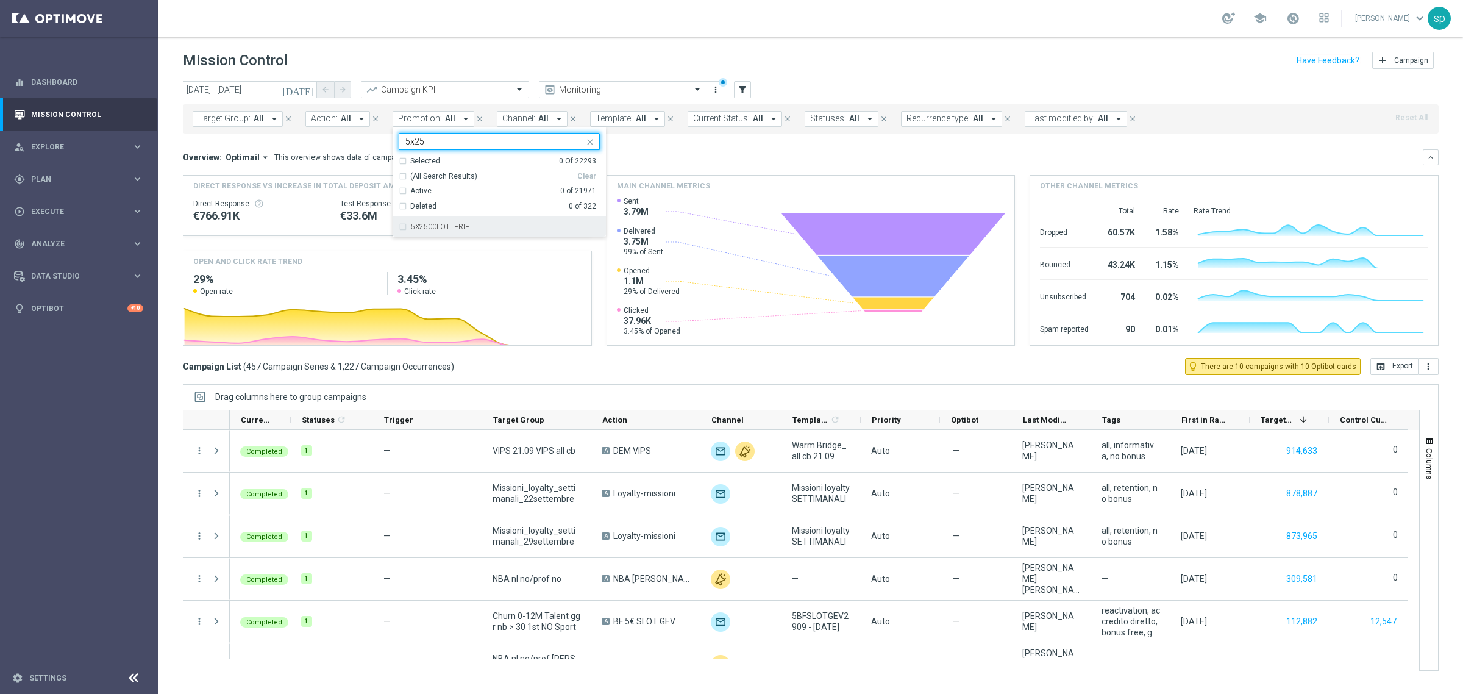
click at [454, 224] on label "5X2500LOTTERIE" at bounding box center [440, 226] width 59 height 7
type input "5x25"
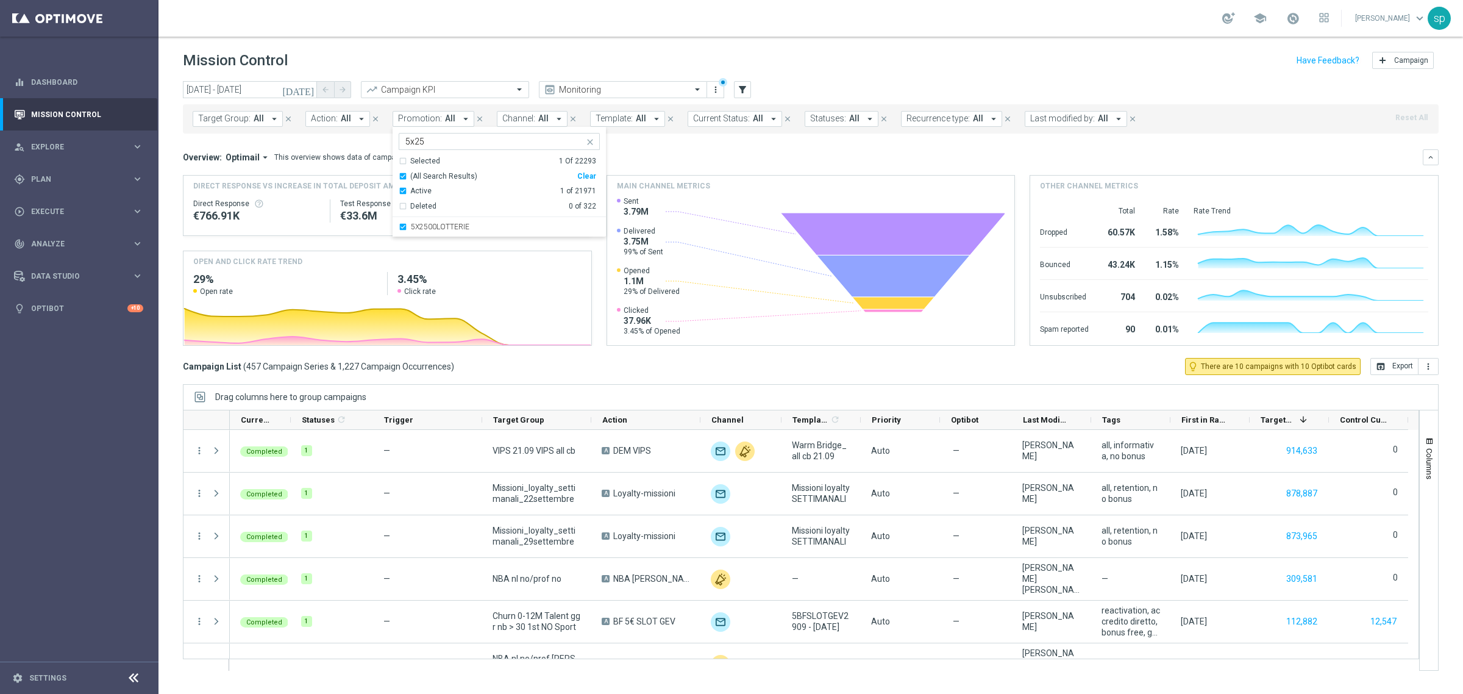
click at [698, 135] on mini-dashboard "Overview: Optimail arrow_drop_down This overview shows data of campaigns execut…" at bounding box center [811, 245] width 1256 height 224
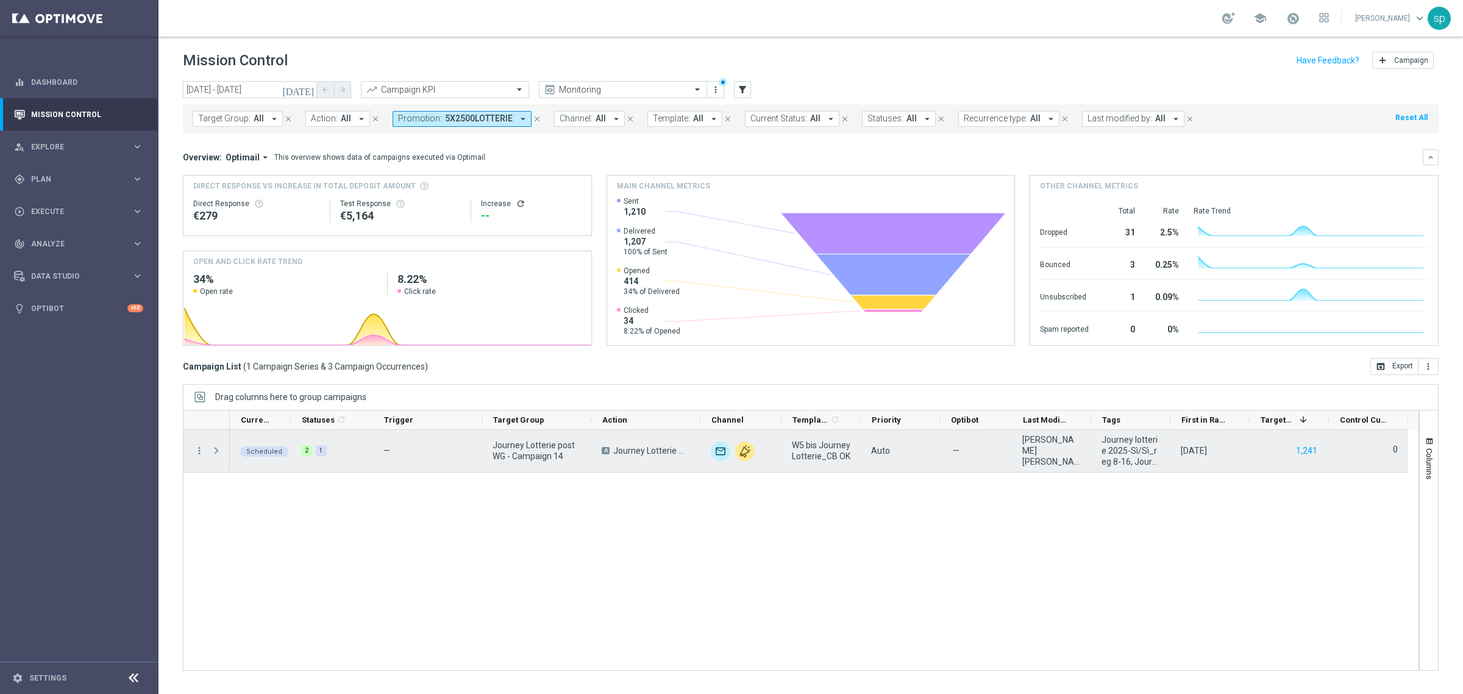
click at [215, 449] on span "Press SPACE to select this row." at bounding box center [216, 451] width 11 height 10
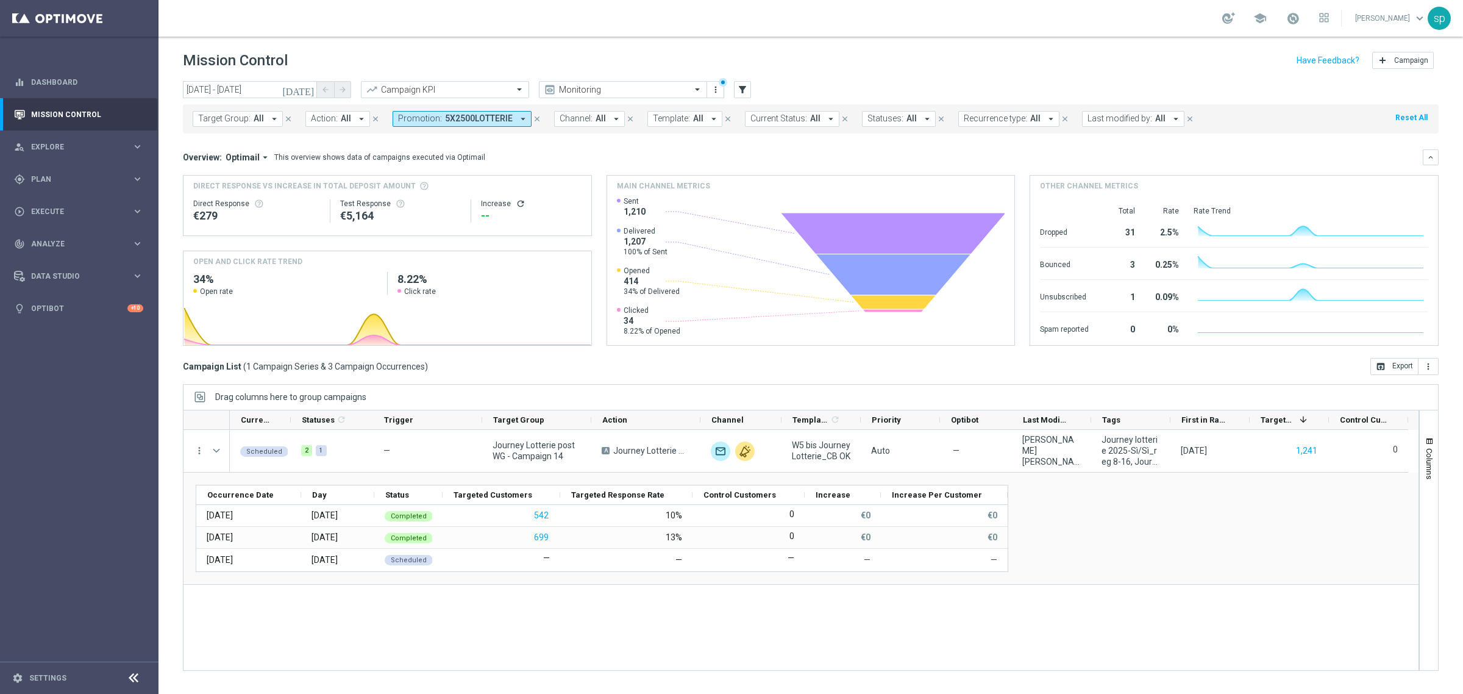
click at [452, 119] on span "5X2500LOTTERIE" at bounding box center [479, 118] width 68 height 10
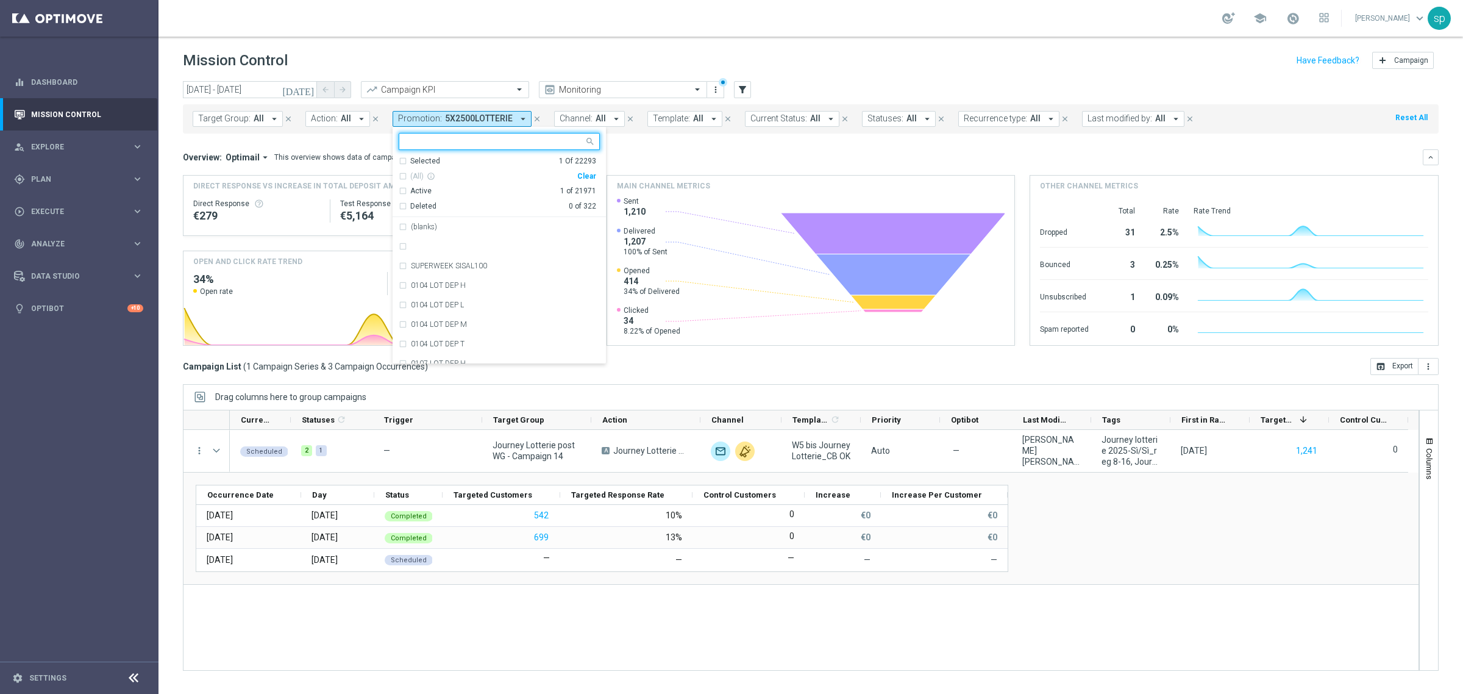
click at [0, 0] on div "Clear" at bounding box center [0, 0] width 0 height 0
click at [643, 145] on mini-dashboard "Overview: Optimail arrow_drop_down This overview shows data of campaigns execut…" at bounding box center [811, 245] width 1256 height 224
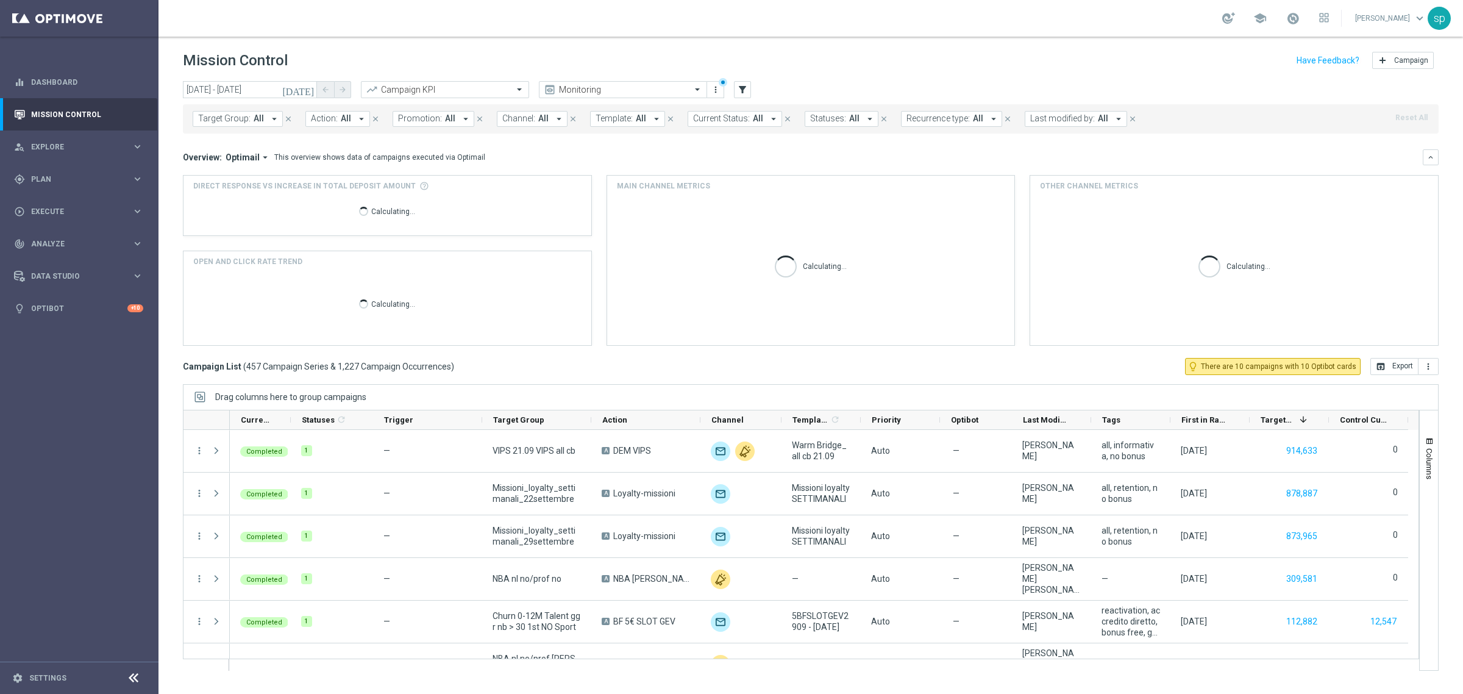
click at [472, 131] on div "Target Group: All arrow_drop_down close Action: All arrow_drop_down close Promo…" at bounding box center [811, 118] width 1256 height 29
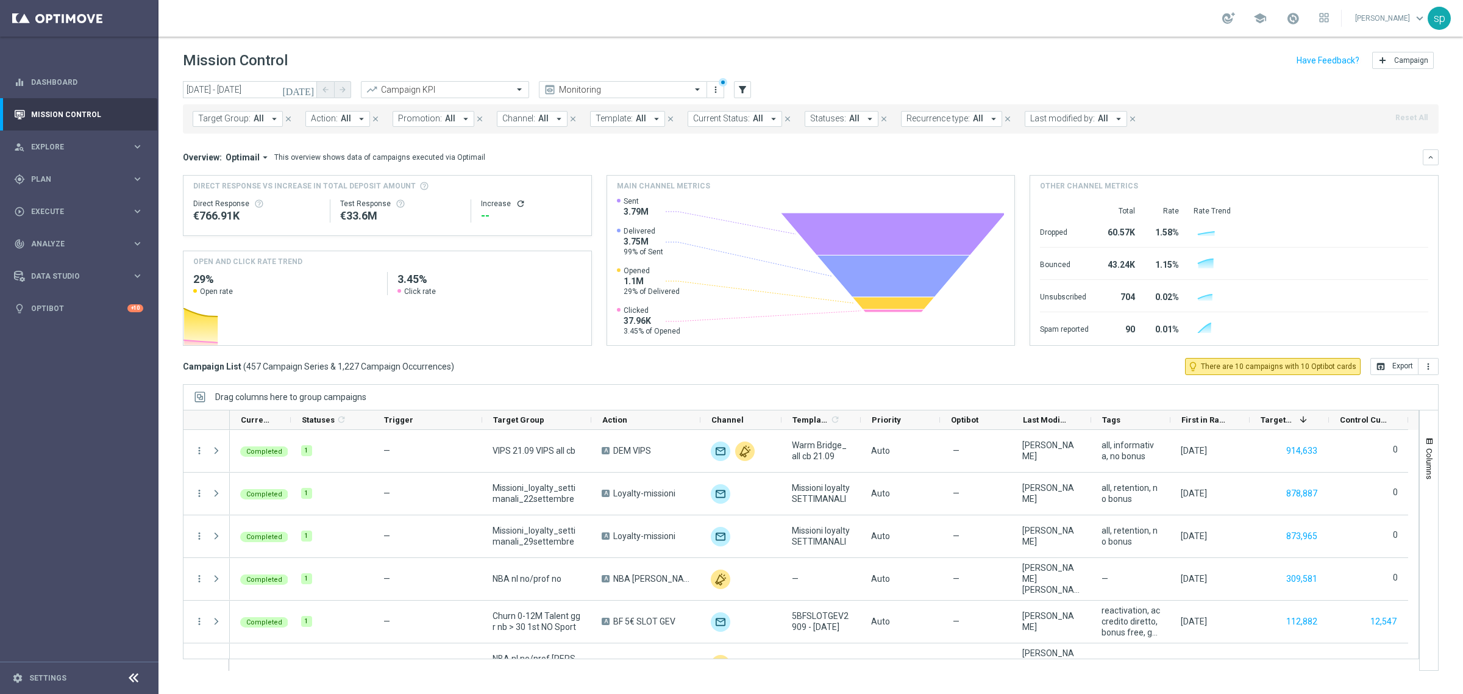
click at [460, 119] on icon "arrow_drop_down" at bounding box center [465, 118] width 11 height 11
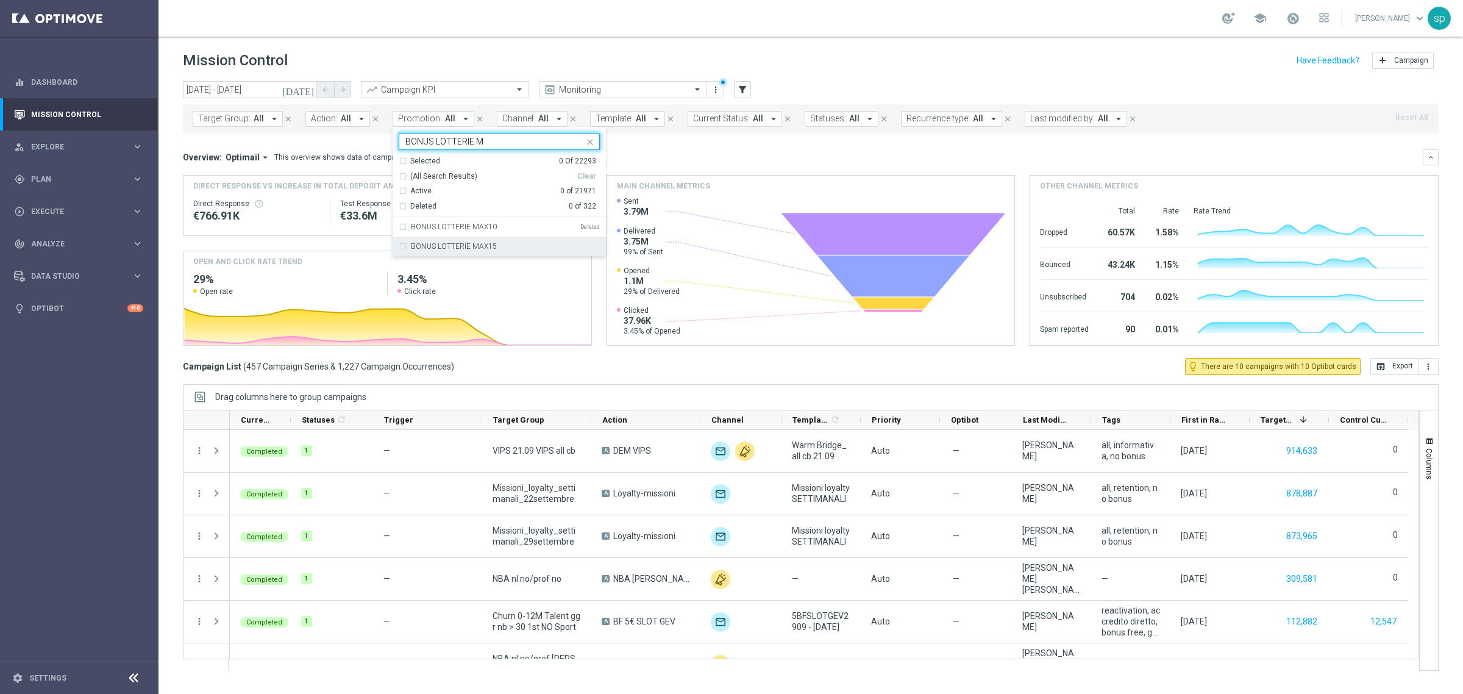
click at [513, 244] on div "BONUS LOTTERIE MAX15" at bounding box center [505, 246] width 189 height 7
type input "BONUS LOTTERIE M"
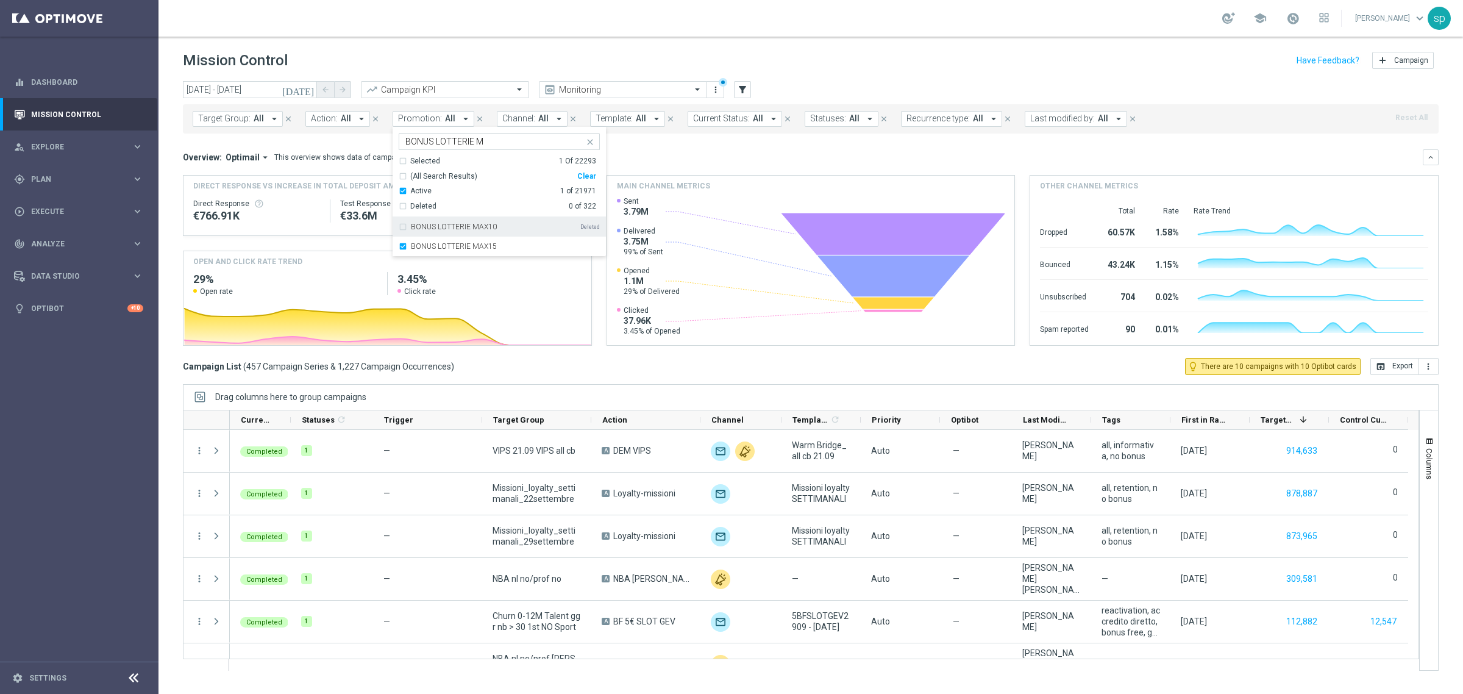
click at [608, 163] on div "Overview: Optimail arrow_drop_down This overview shows data of campaigns execut…" at bounding box center [811, 157] width 1256 height 16
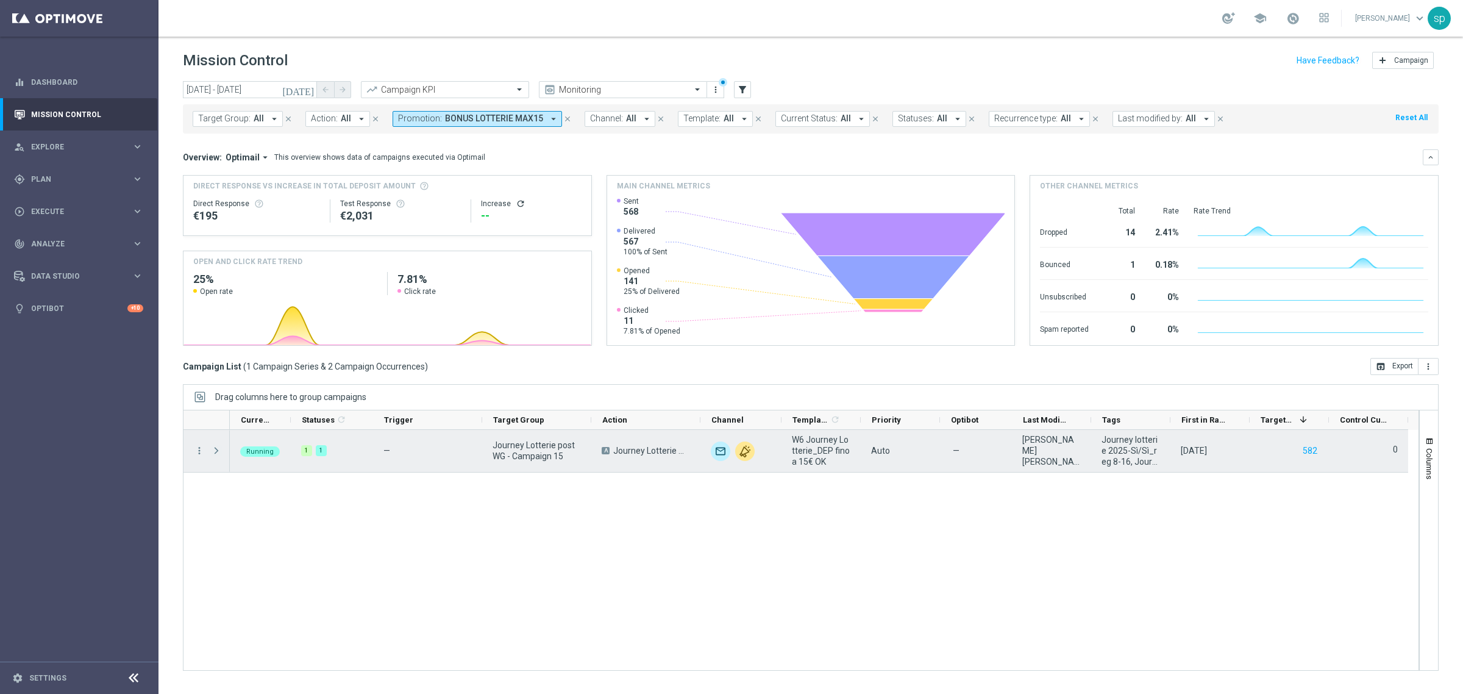
click at [215, 451] on span at bounding box center [216, 451] width 11 height 10
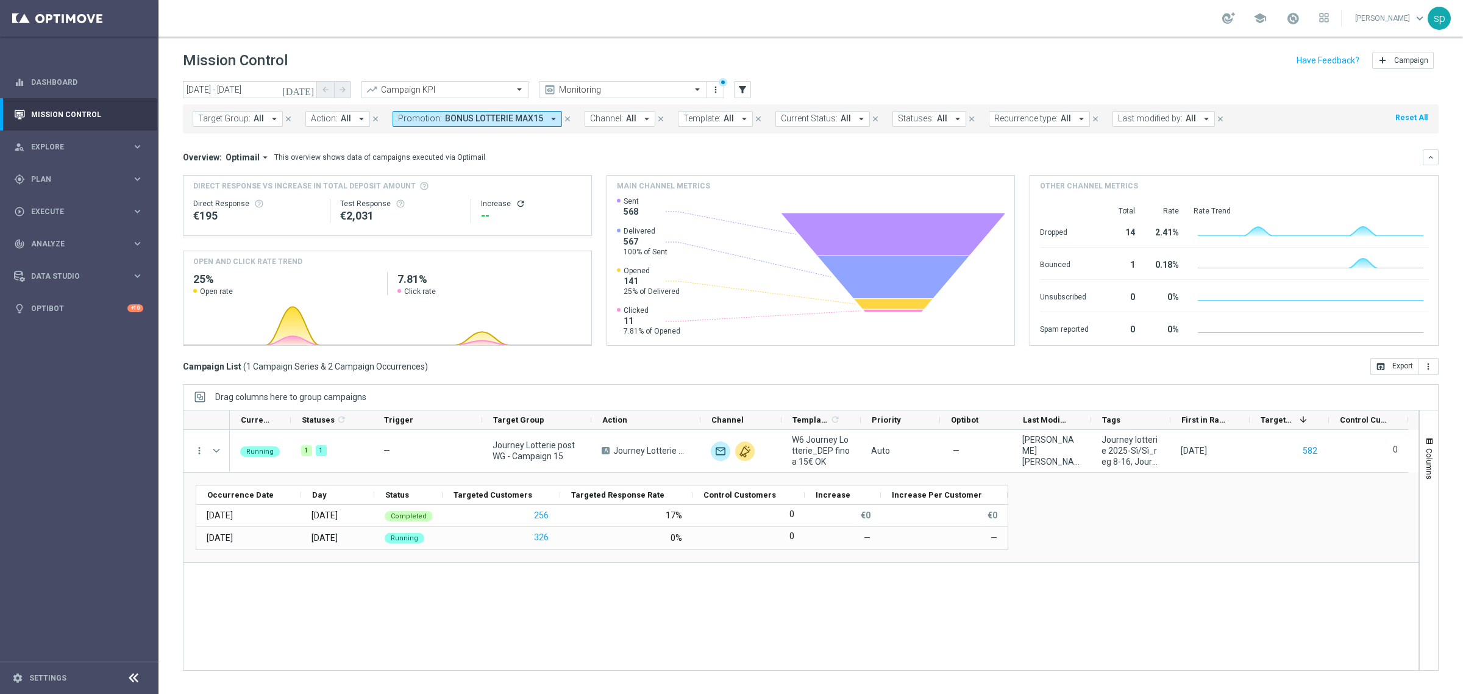
click at [488, 127] on div "Target Group: All arrow_drop_down close Action: All arrow_drop_down close Promo…" at bounding box center [811, 118] width 1256 height 29
click at [513, 101] on div "Target Group: All arrow_drop_down close Action: All arrow_drop_down close Promo…" at bounding box center [811, 116] width 1256 height 34
click at [522, 115] on span "BONUS LOTTERIE MAX15" at bounding box center [494, 118] width 98 height 10
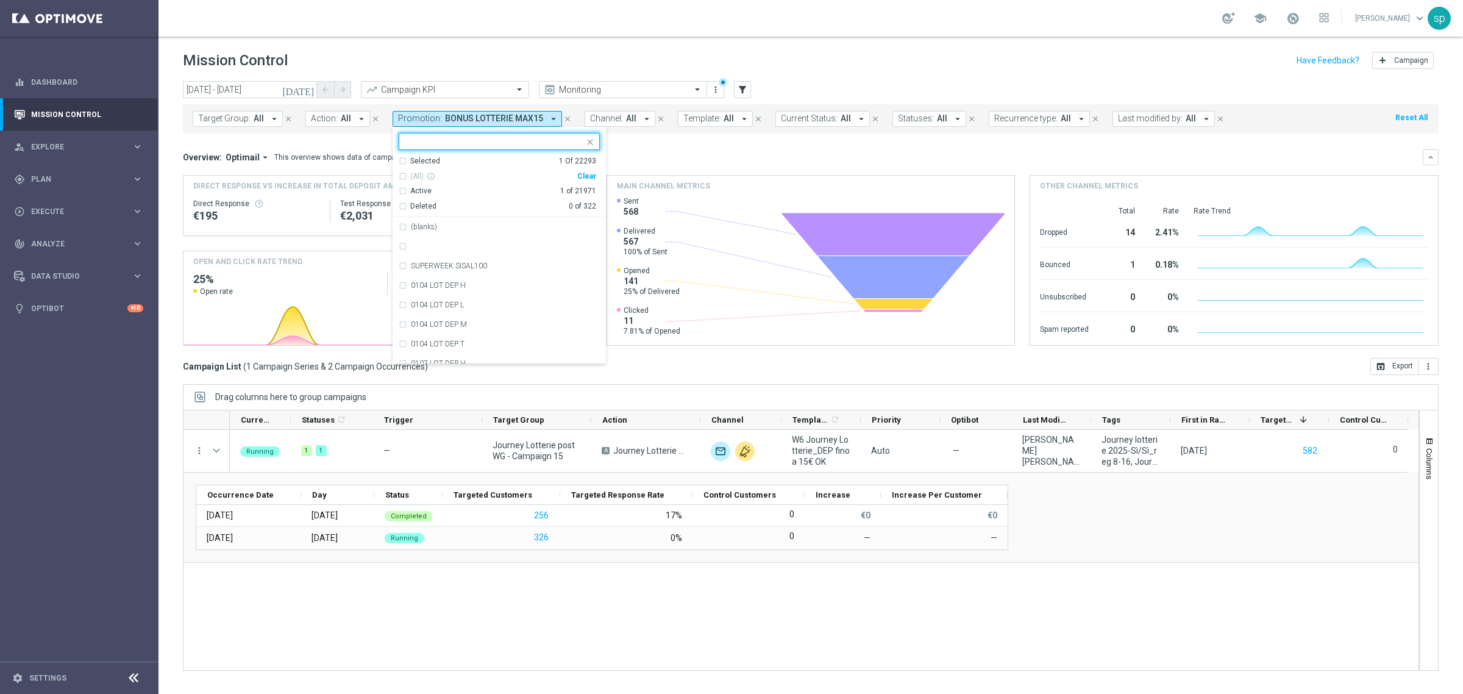
click at [0, 0] on div "Clear" at bounding box center [0, 0] width 0 height 0
click at [655, 138] on mini-dashboard "Overview: Optimail arrow_drop_down This overview shows data of campaigns execut…" at bounding box center [811, 245] width 1256 height 224
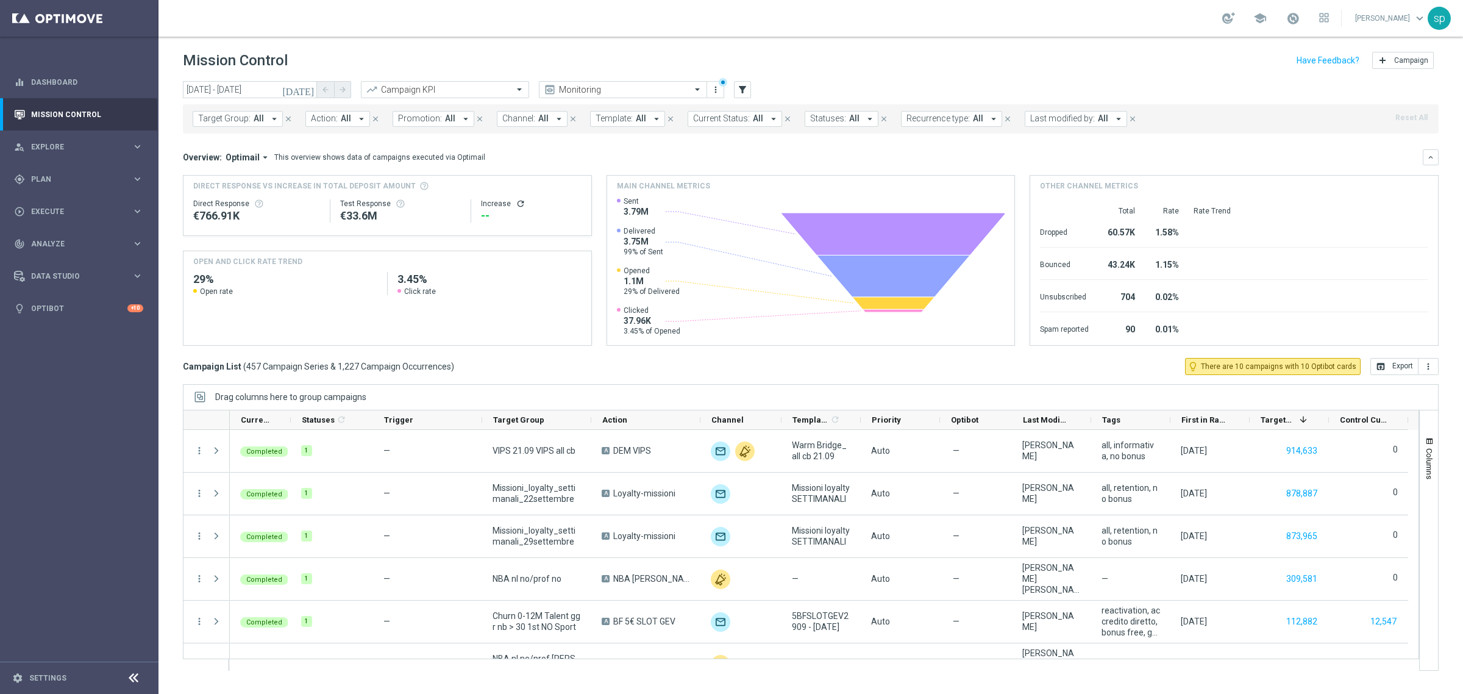
click at [430, 116] on span "Promotion:" at bounding box center [420, 118] width 44 height 10
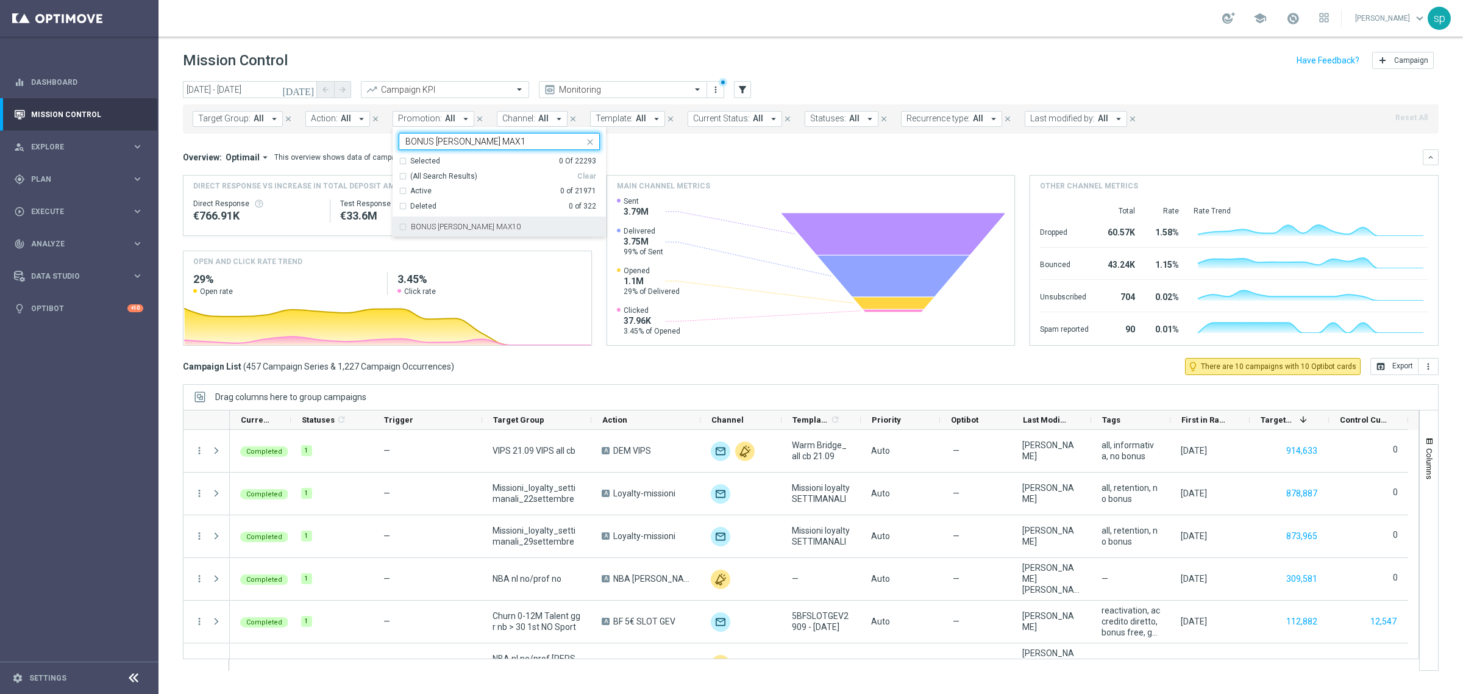
click at [459, 224] on label "BONUS LOTT MAX10" at bounding box center [466, 226] width 110 height 7
type input "BONUS LOTT MAX1"
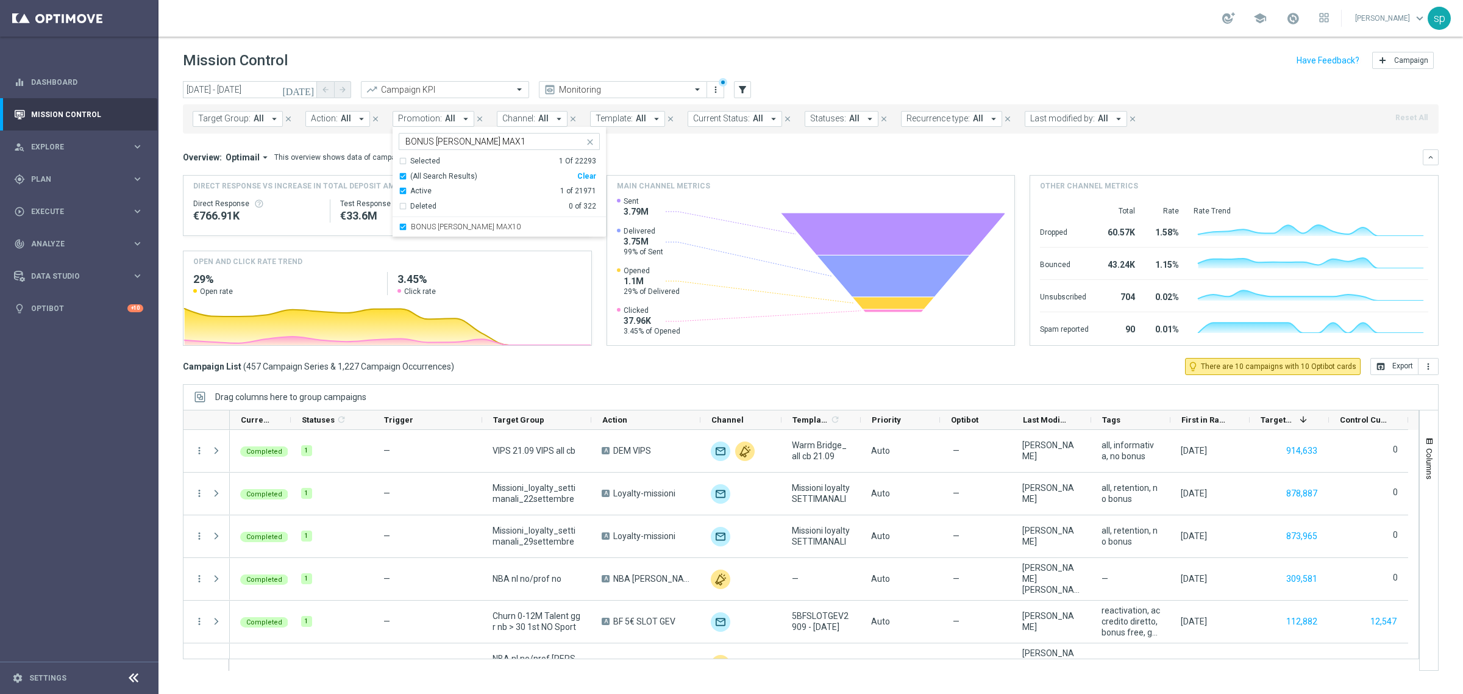
click at [627, 172] on div "Overview: Optimail arrow_drop_down This overview shows data of campaigns execut…" at bounding box center [811, 247] width 1256 height 196
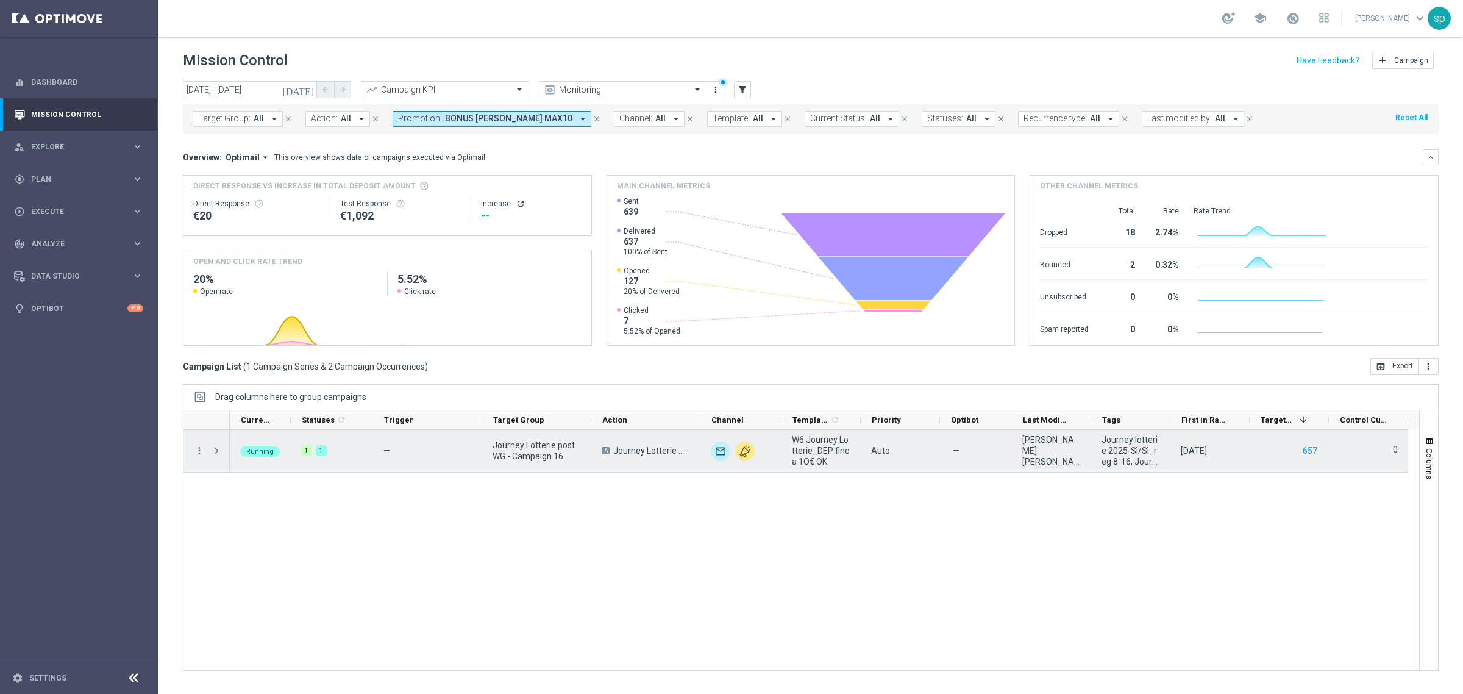
click at [213, 447] on span at bounding box center [216, 451] width 11 height 10
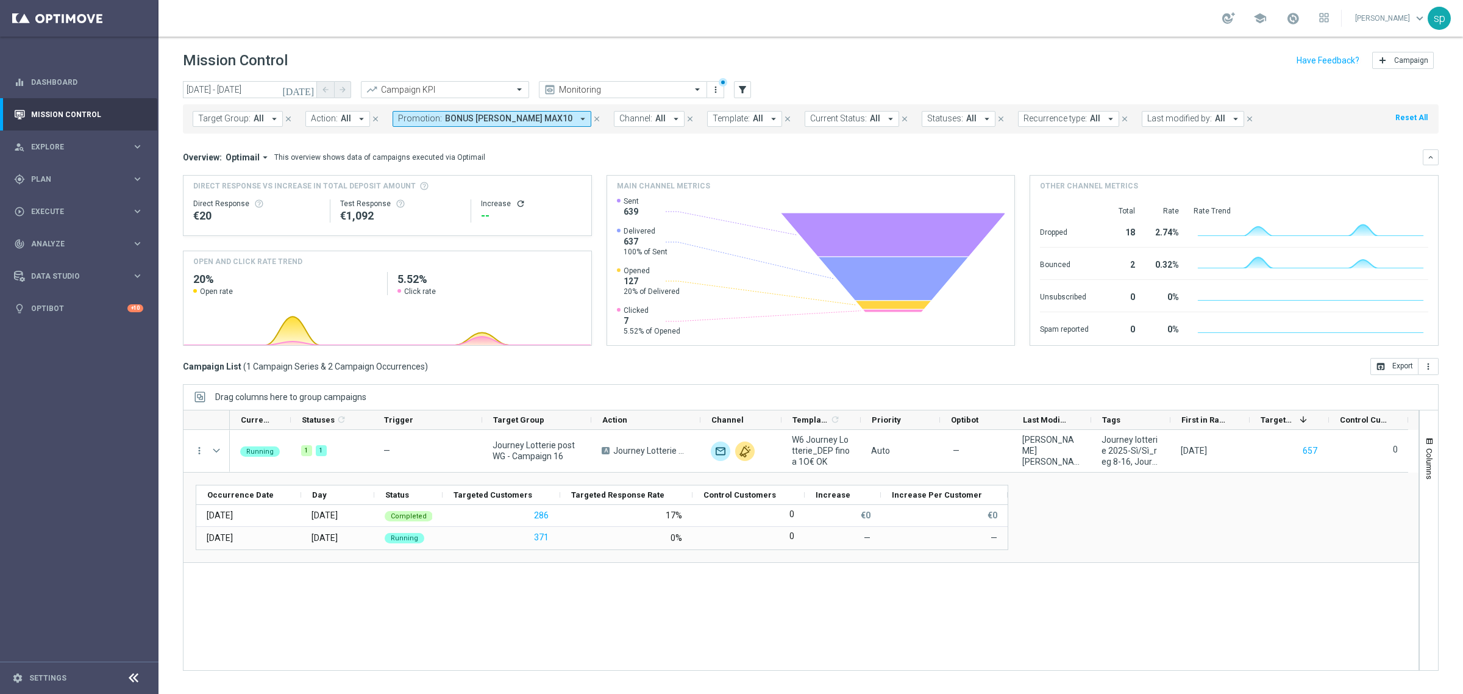
click at [445, 114] on span "BONUS LOTT MAX10" at bounding box center [508, 118] width 127 height 10
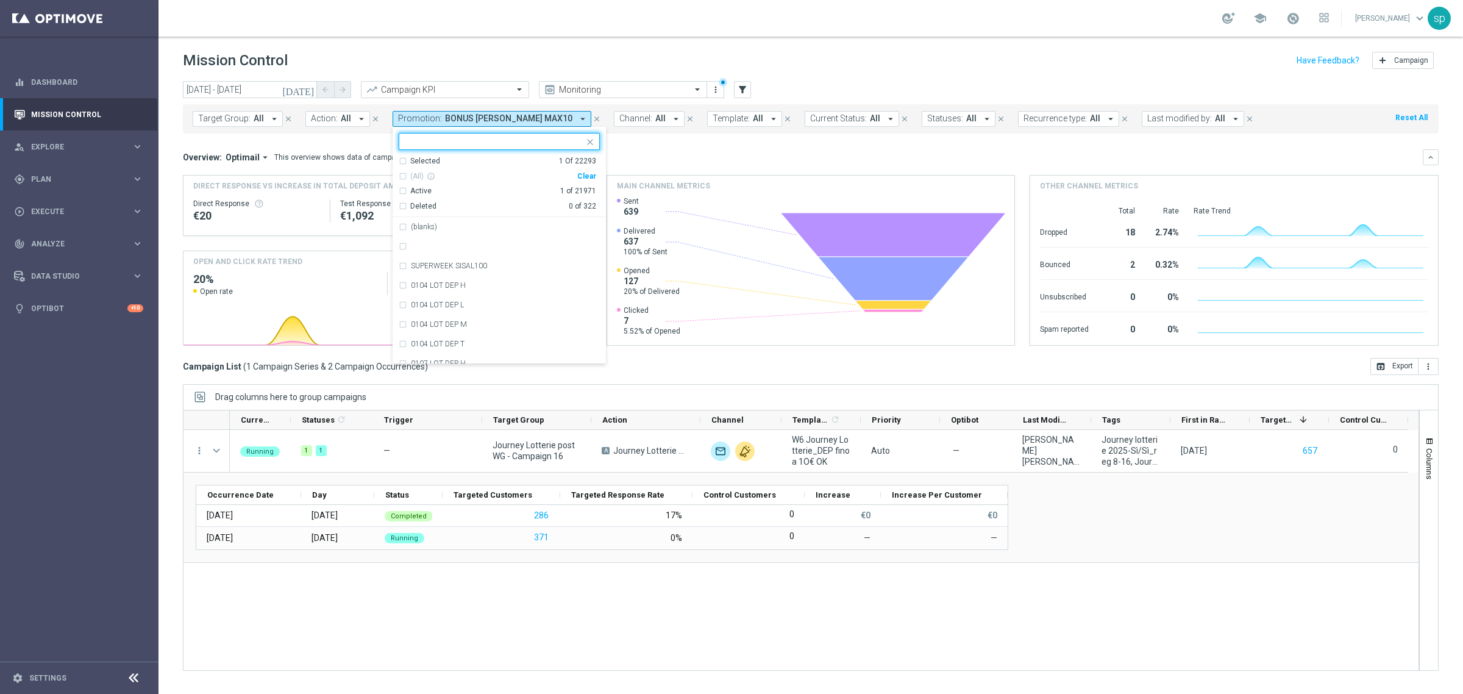
click at [0, 0] on div "Clear" at bounding box center [0, 0] width 0 height 0
click at [653, 142] on mini-dashboard "Overview: Optimail arrow_drop_down This overview shows data of campaigns execut…" at bounding box center [811, 245] width 1256 height 224
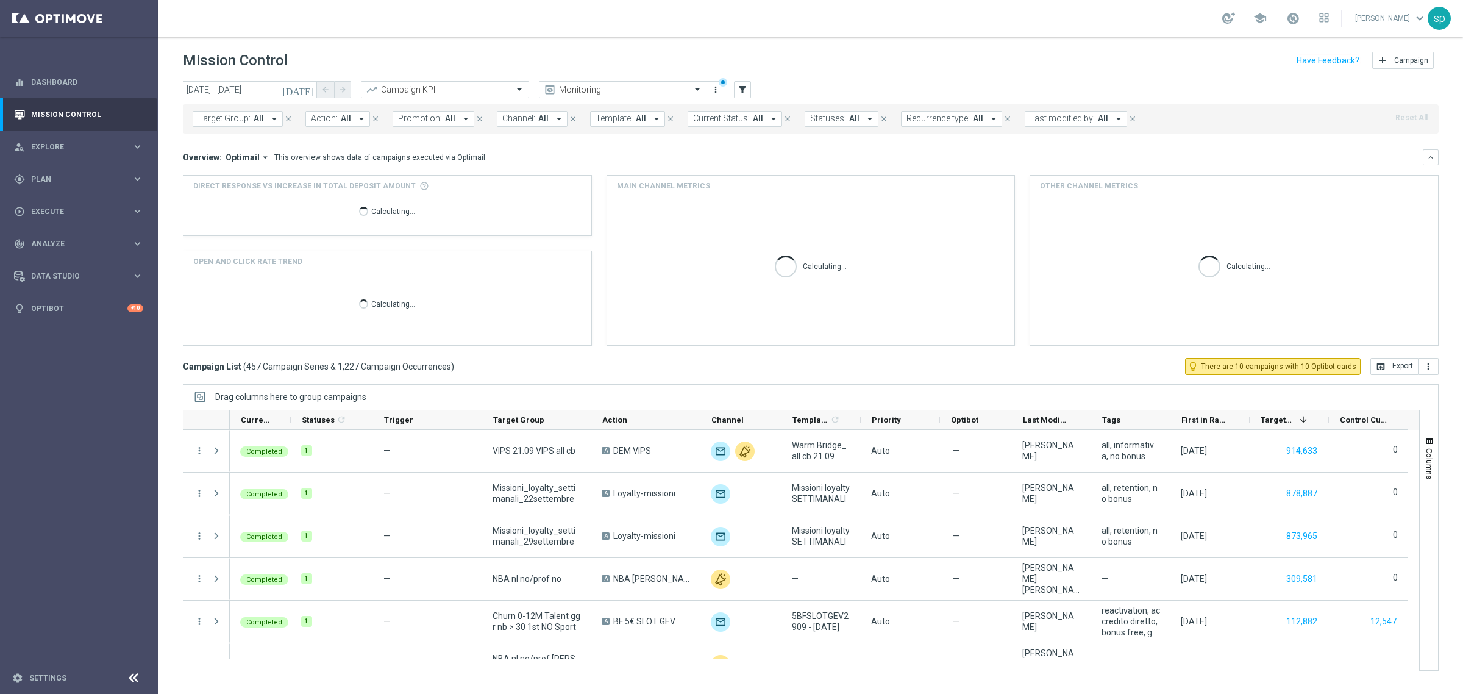
click at [434, 117] on span "Promotion:" at bounding box center [420, 118] width 44 height 10
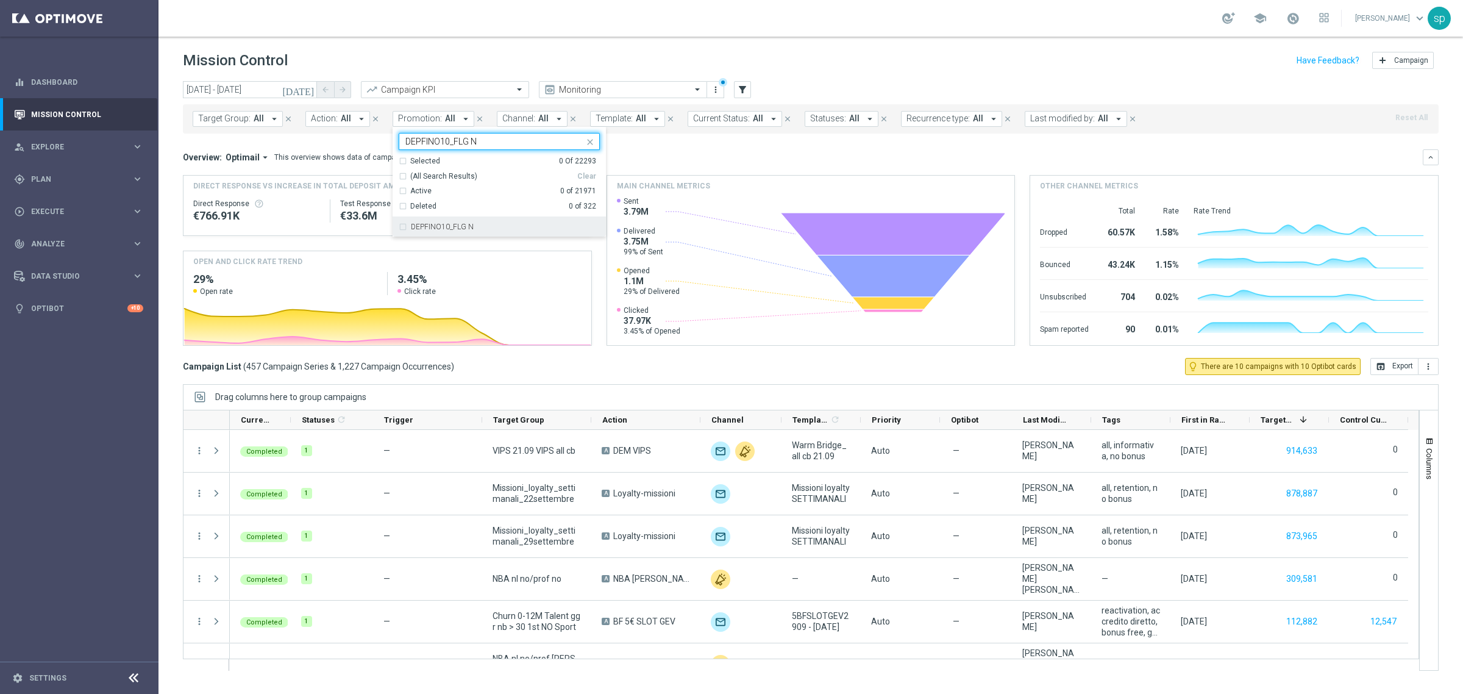
click at [474, 221] on div "DEPFINO10_FLG N" at bounding box center [499, 227] width 201 height 20
type input "DEPFINO10_FLG N"
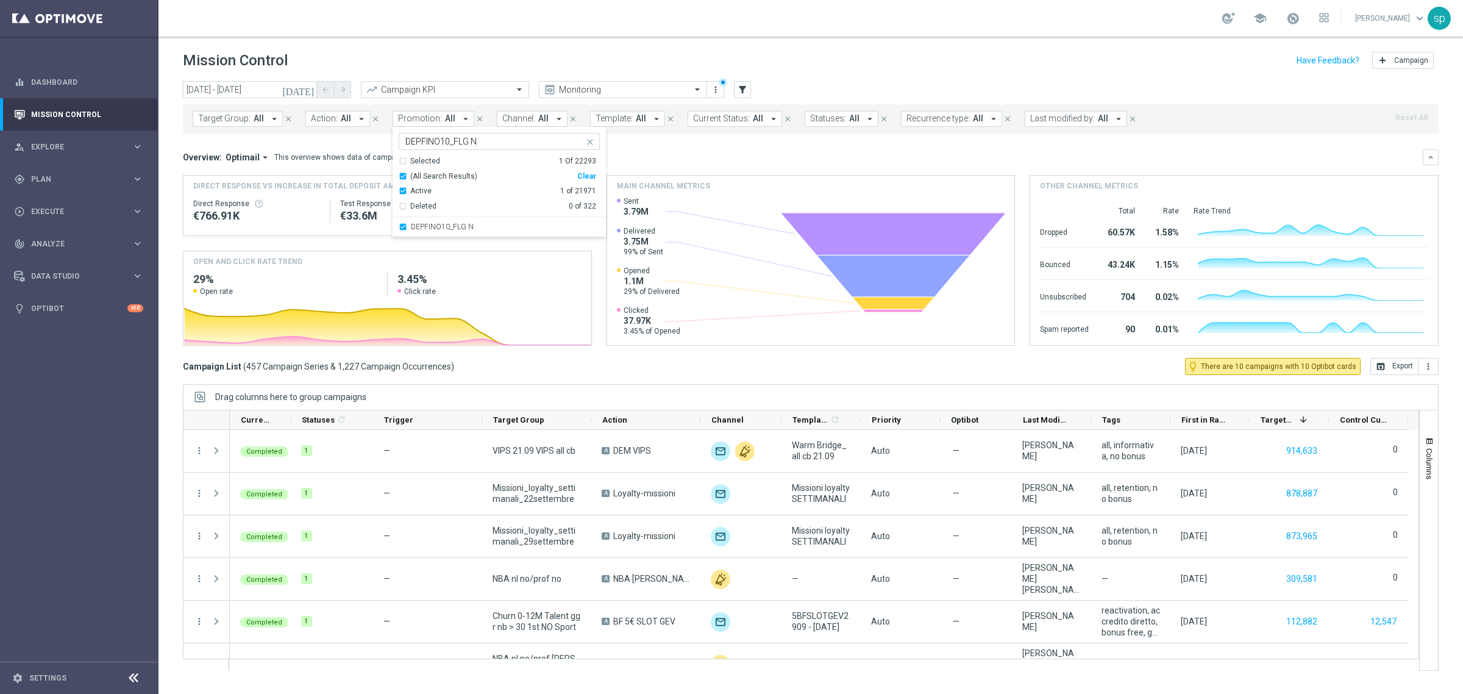
click at [717, 125] on button "Current Status: All arrow_drop_down" at bounding box center [735, 119] width 94 height 16
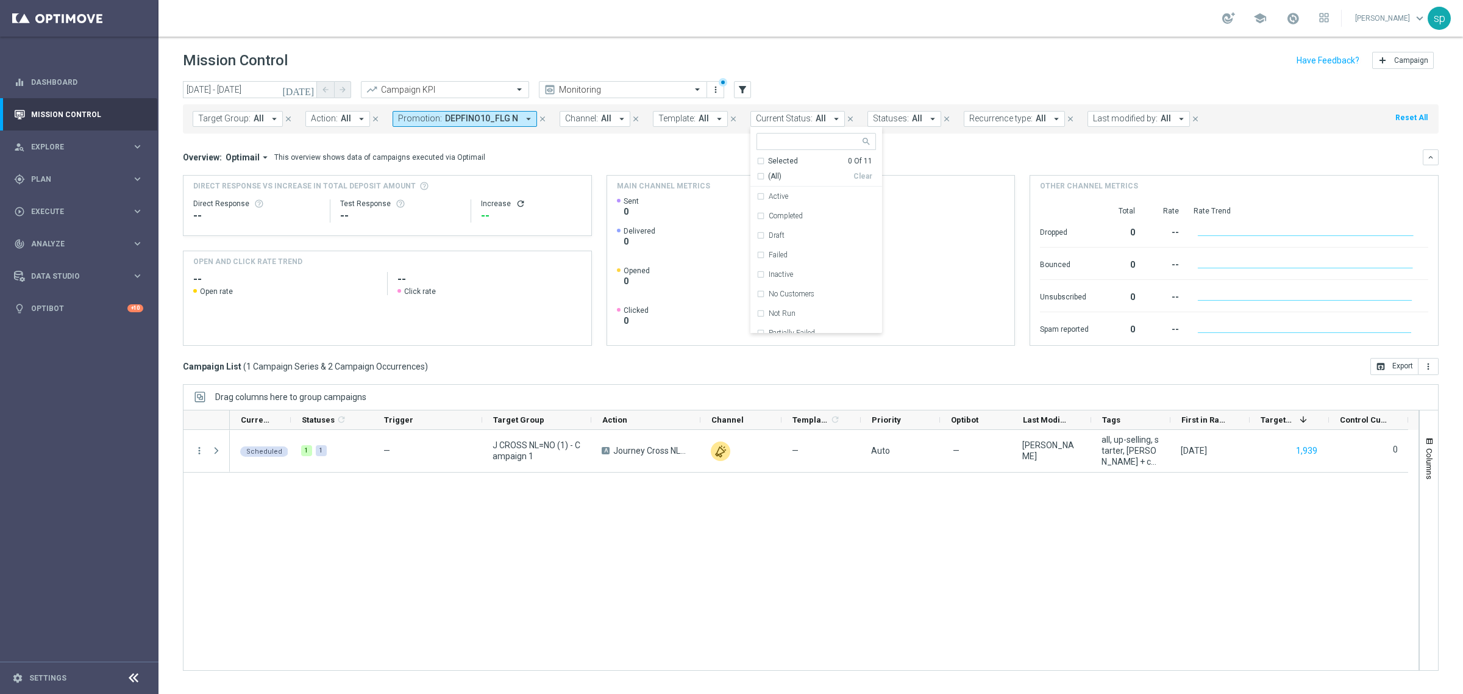
click at [605, 144] on mini-dashboard "Overview: Optimail arrow_drop_down This overview shows data of campaigns execut…" at bounding box center [811, 245] width 1256 height 224
click at [476, 108] on div "Target Group: All arrow_drop_down close Action: All arrow_drop_down close Promo…" at bounding box center [811, 118] width 1256 height 29
click at [491, 120] on span "DEPFINO10_FLG N" at bounding box center [481, 118] width 73 height 10
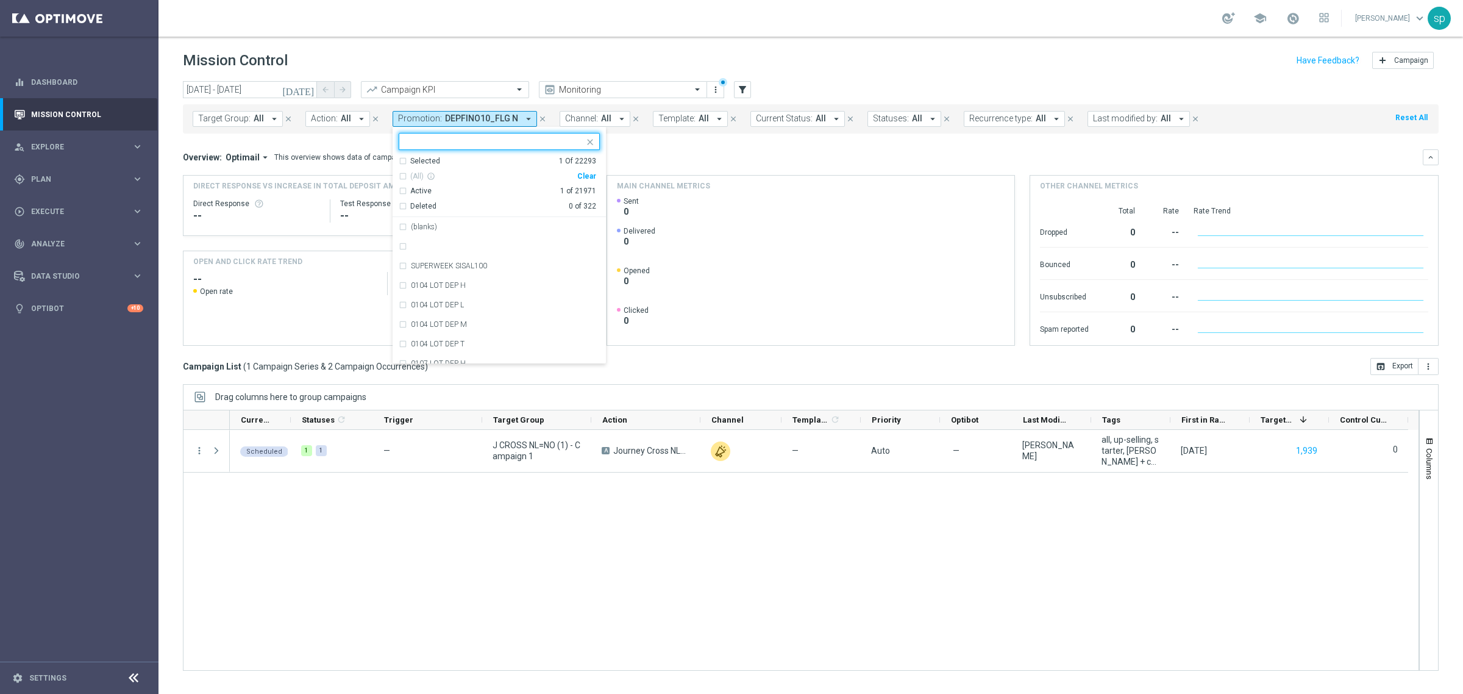
click at [0, 0] on div "Clear" at bounding box center [0, 0] width 0 height 0
click at [255, 91] on input "[DATE] - [DATE]" at bounding box center [250, 89] width 134 height 17
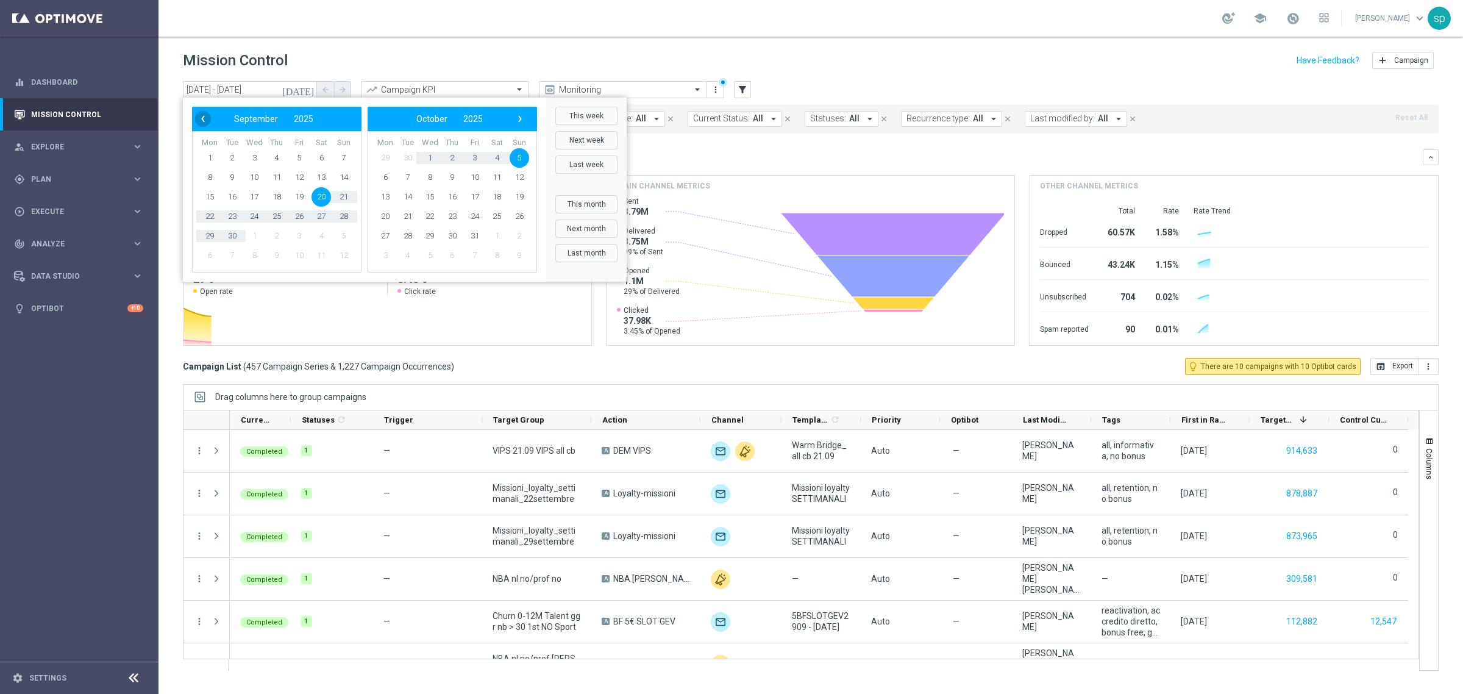
click at [203, 116] on span "‹" at bounding box center [203, 119] width 16 height 16
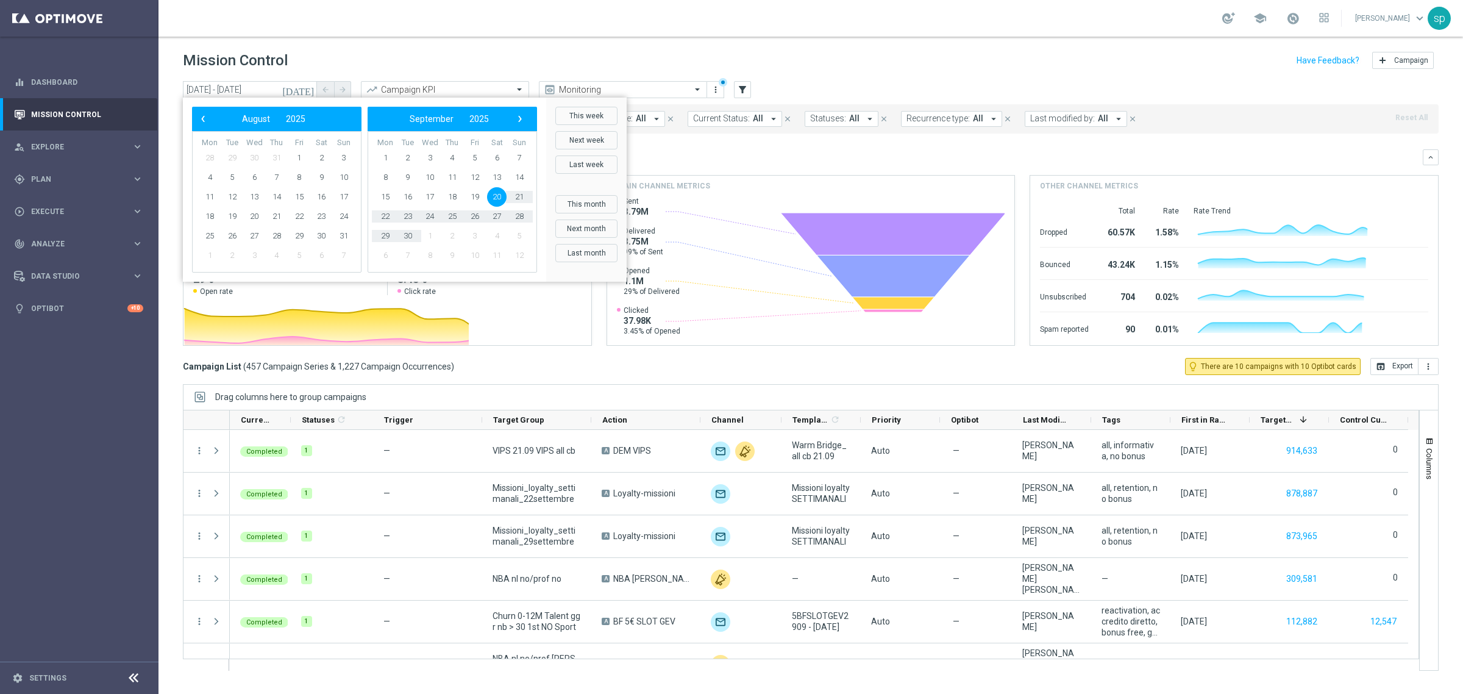
click at [203, 116] on span "‹" at bounding box center [203, 119] width 16 height 16
click at [270, 235] on span "26" at bounding box center [277, 236] width 20 height 20
type input "26 Jun 2025 - 26 Jun 2025"
